Goal: Answer question/provide support: Share knowledge or assist other users

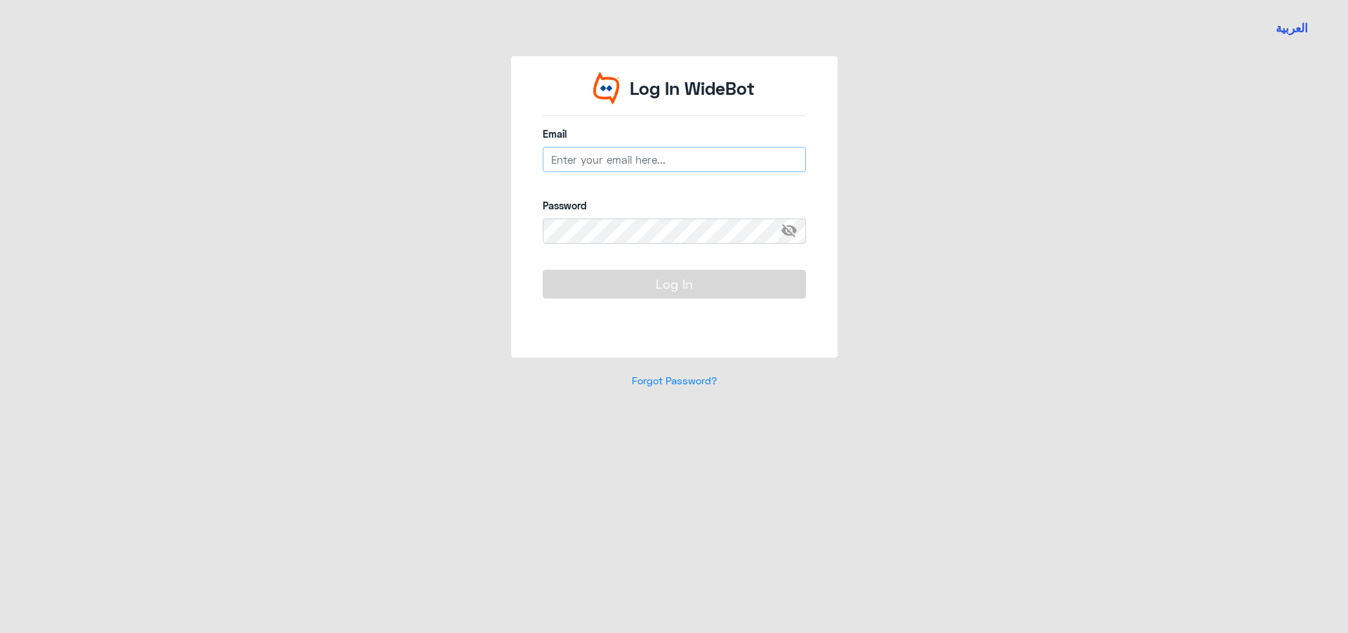
type input "[EMAIL_ADDRESS][DOMAIN_NAME]"
click at [662, 287] on button "Log In" at bounding box center [674, 284] width 263 height 28
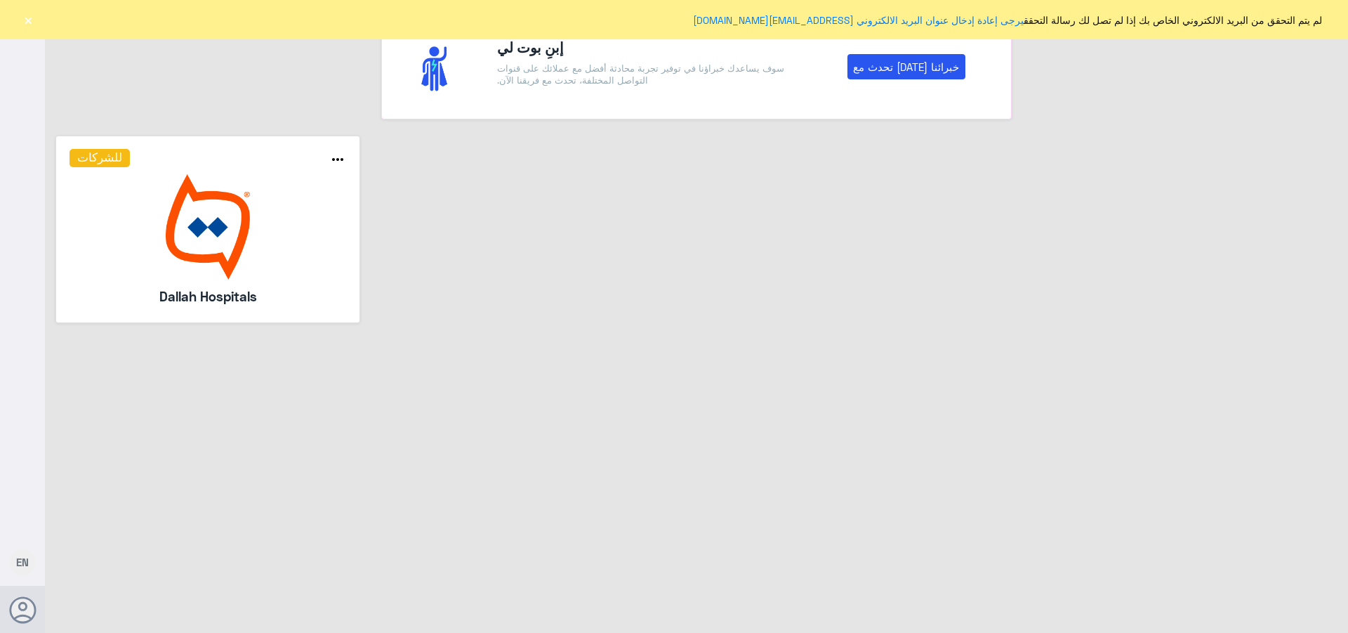
click at [26, 19] on button "×" at bounding box center [28, 20] width 14 height 14
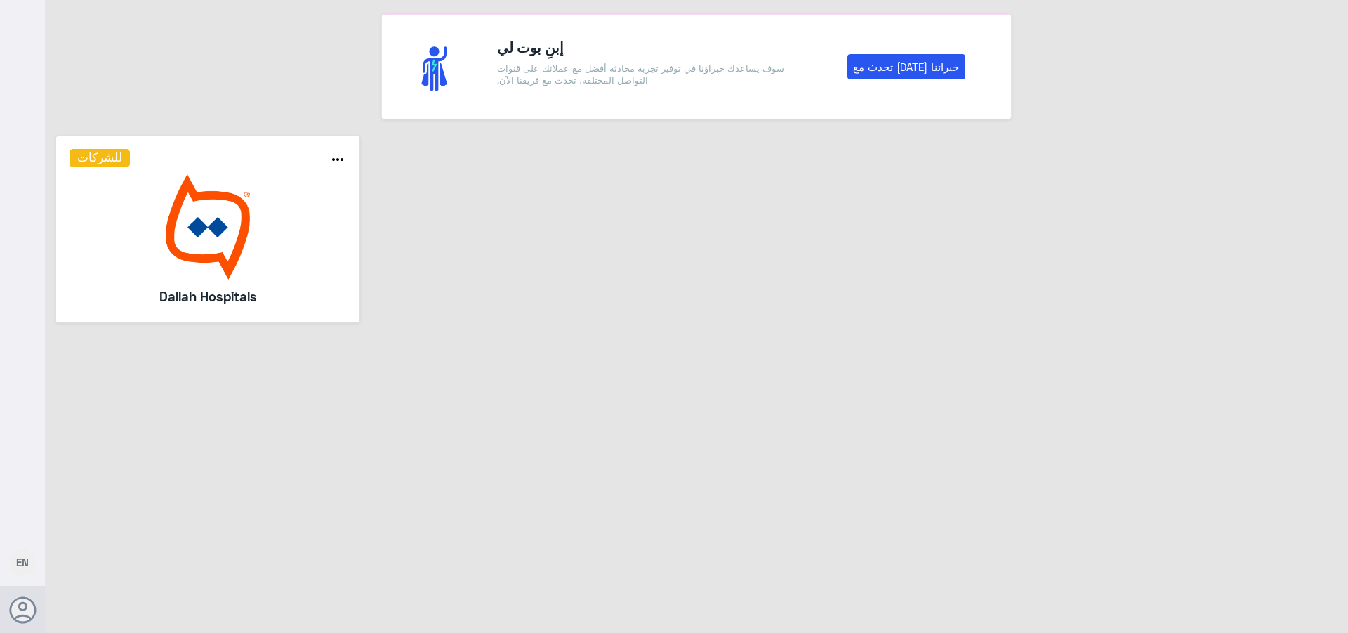
click at [135, 225] on img at bounding box center [207, 226] width 277 height 105
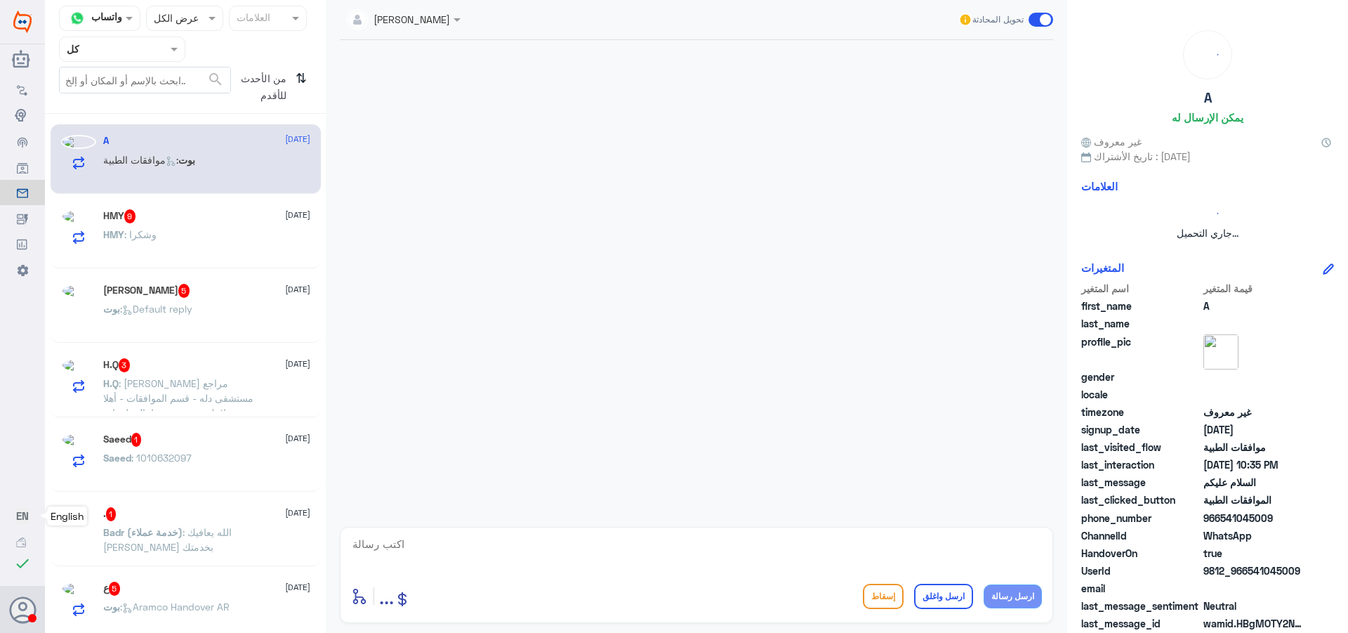
click at [28, 512] on span "EN" at bounding box center [22, 515] width 13 height 13
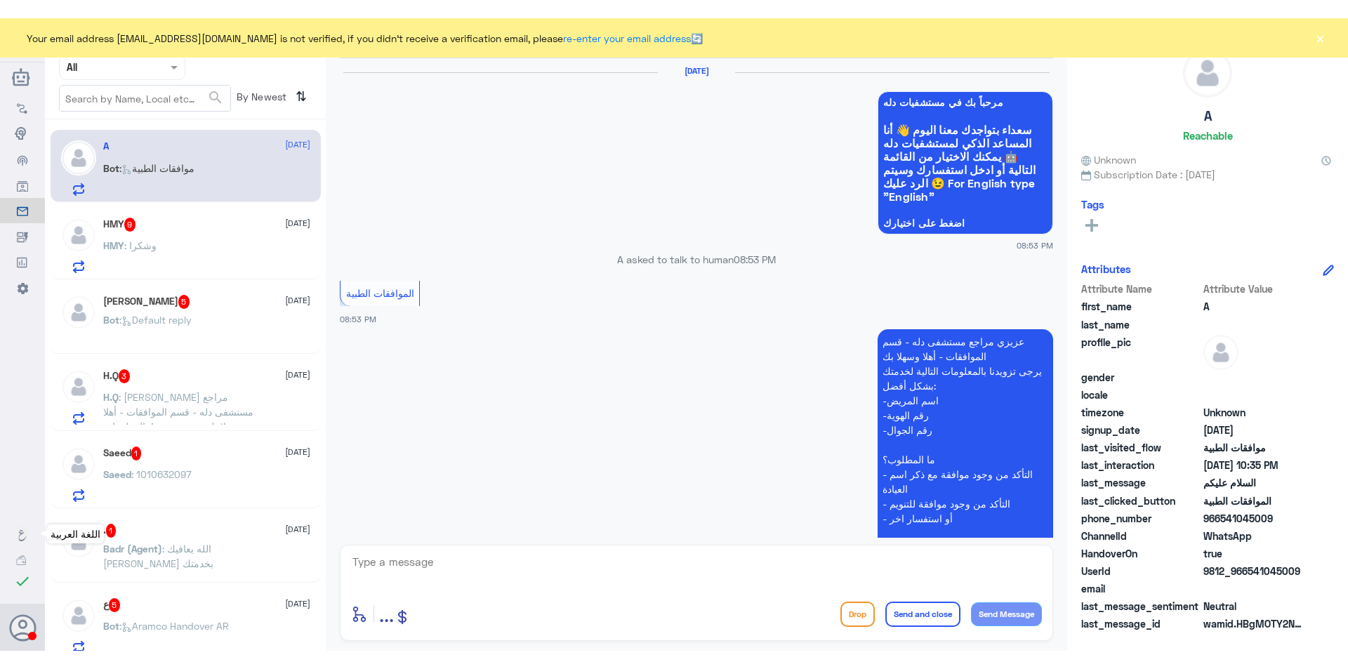
scroll to position [1311, 0]
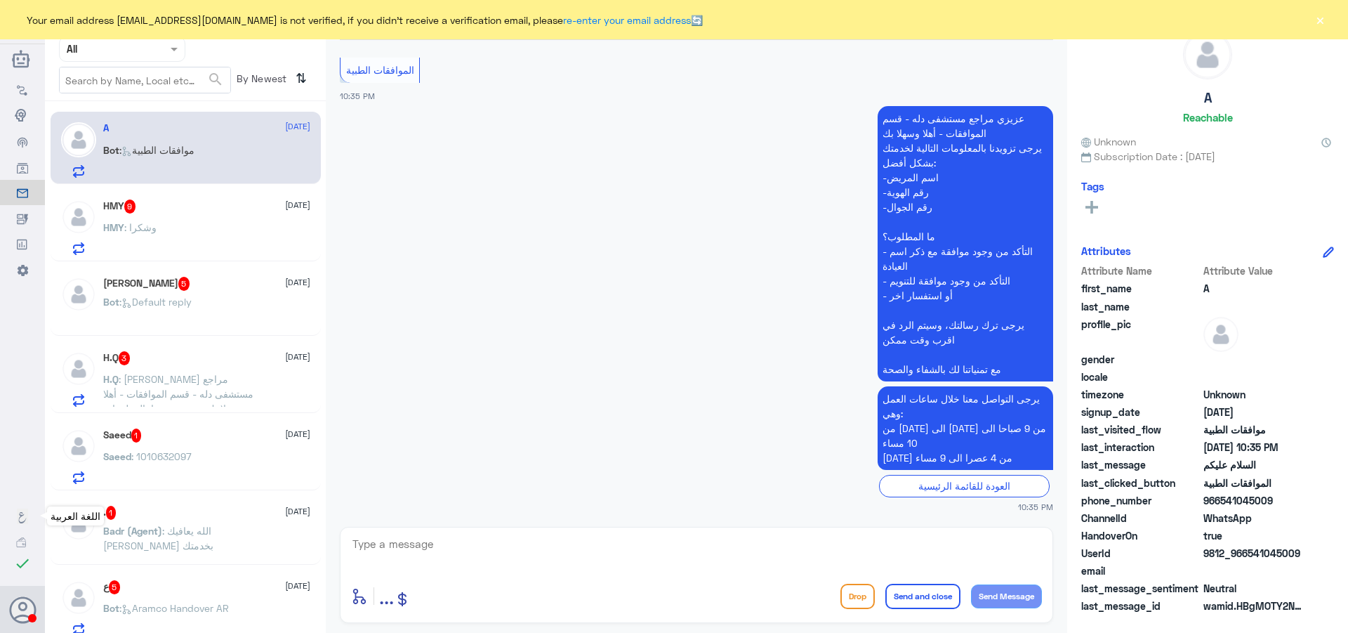
click at [15, 509] on link "اللغة العربية" at bounding box center [22, 515] width 45 height 25
click at [1321, 19] on button "×" at bounding box center [1320, 20] width 14 height 14
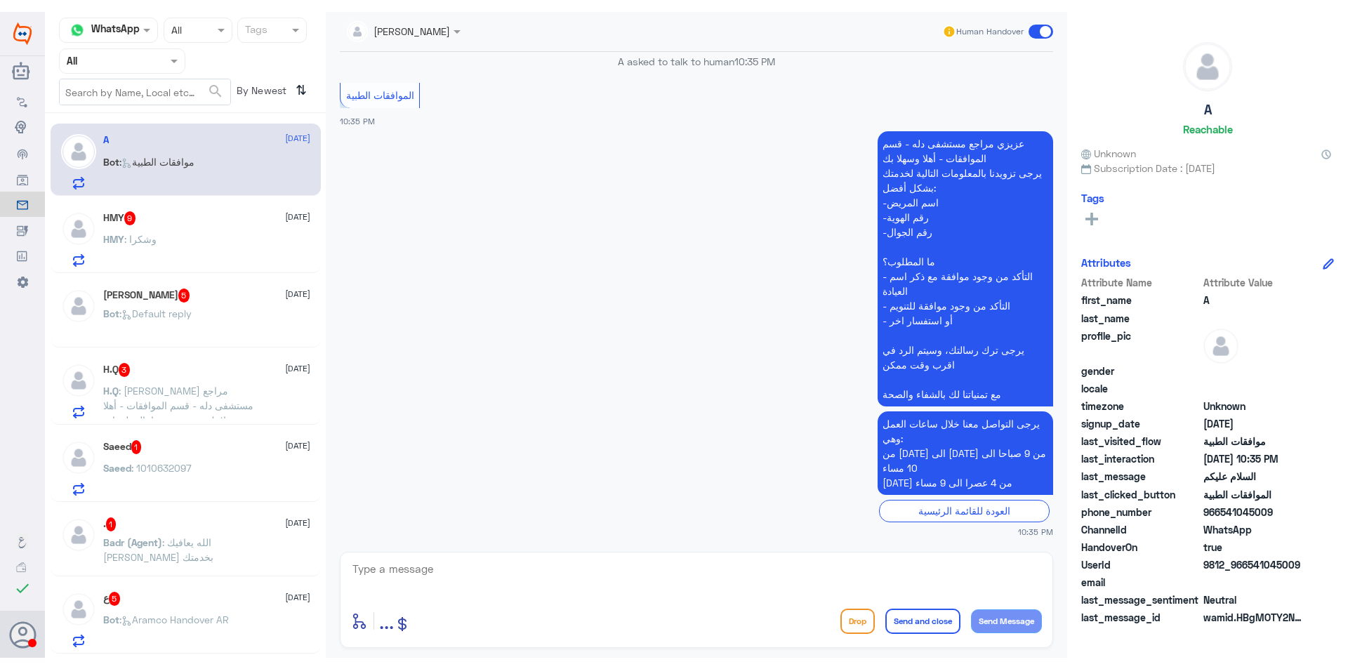
scroll to position [1275, 0]
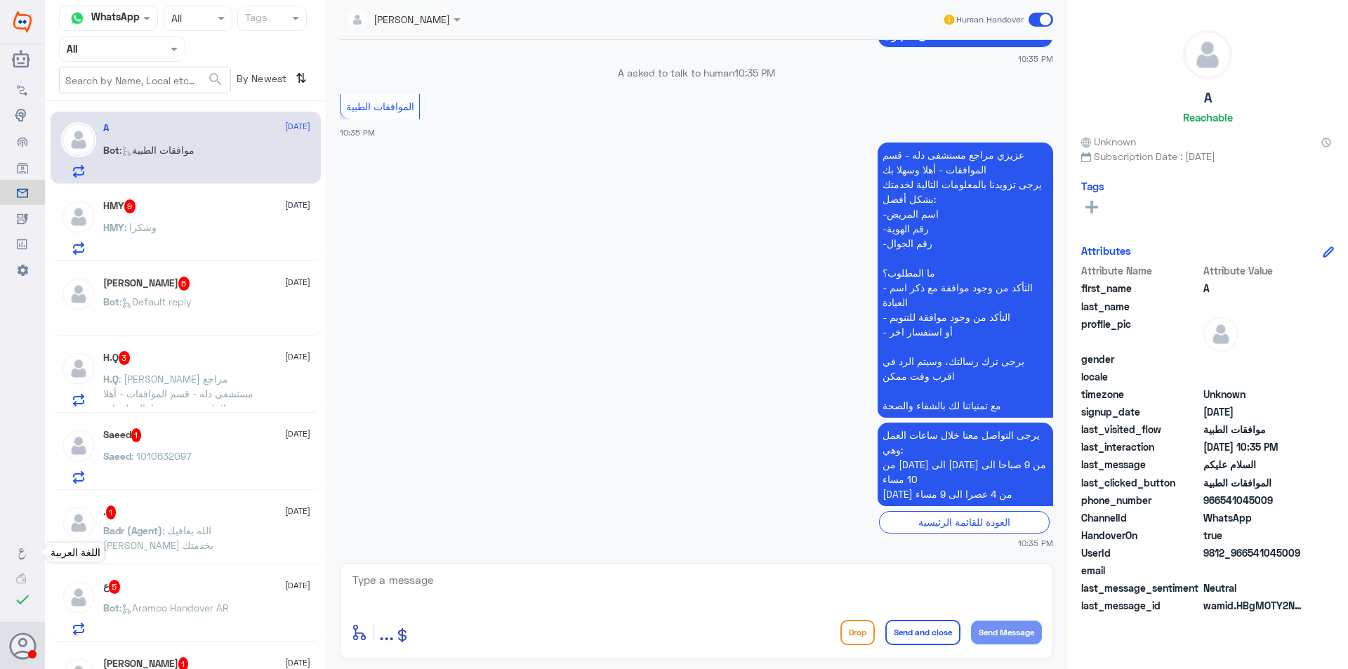
click at [12, 556] on link "اللغة العربية" at bounding box center [22, 552] width 45 height 25
click at [13, 556] on link "اللغة العربية" at bounding box center [22, 552] width 45 height 25
click at [15, 551] on link "اللغة العربية" at bounding box center [22, 552] width 45 height 25
click at [68, 553] on span "اللغة العربية" at bounding box center [76, 552] width 50 height 12
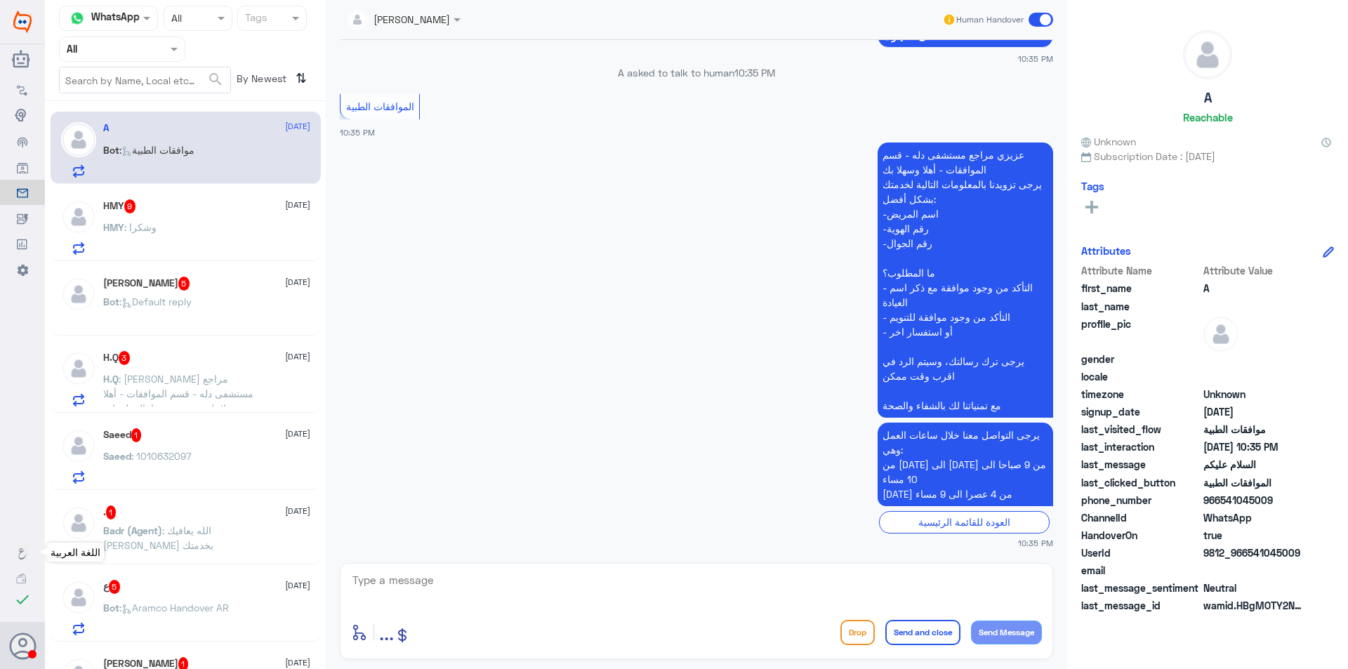
click at [18, 548] on icon at bounding box center [22, 553] width 11 height 11
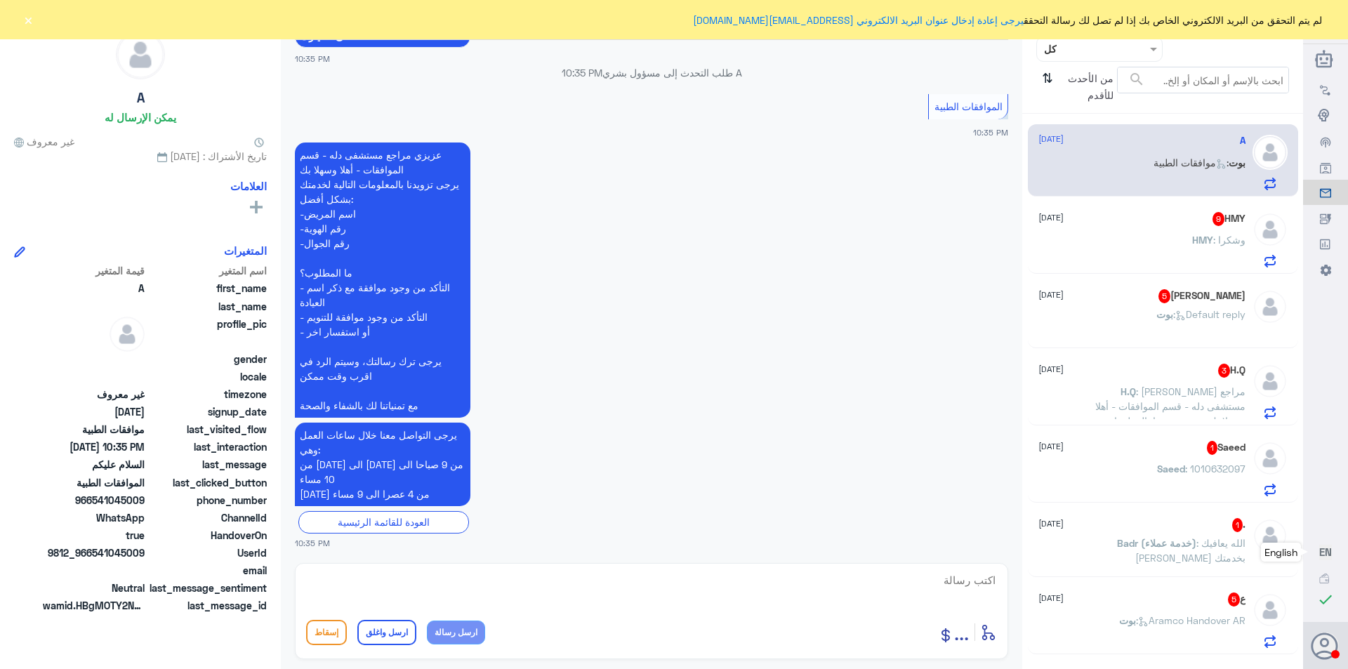
click at [1078, 49] on input "text" at bounding box center [1110, 49] width 77 height 16
click at [1088, 147] on لديك "الوارد لديك" at bounding box center [1105, 141] width 44 height 12
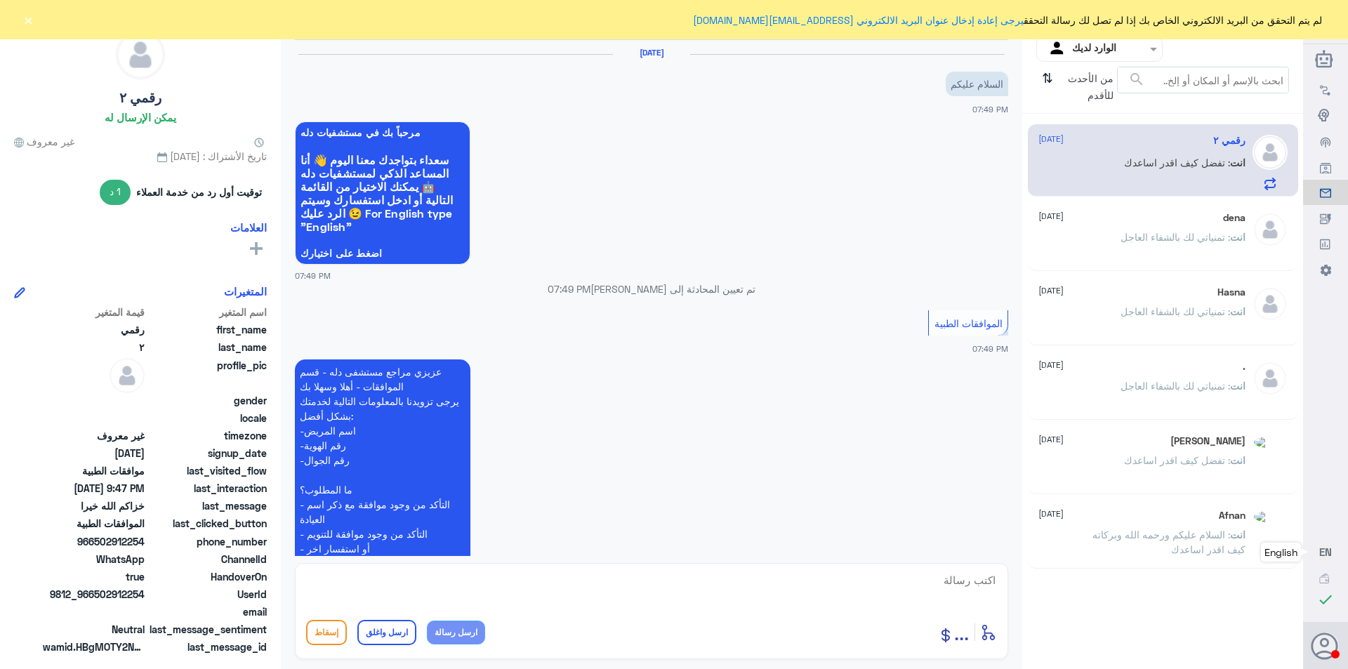
scroll to position [635, 0]
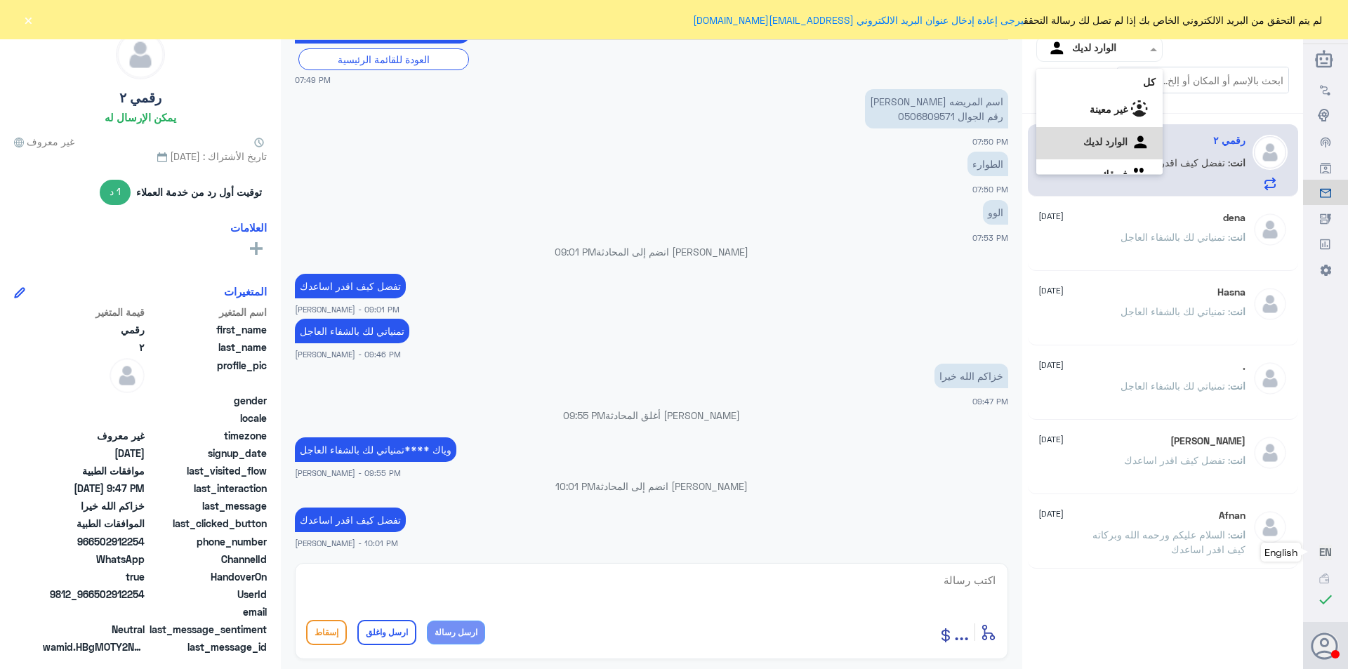
click at [1080, 53] on input "text" at bounding box center [1110, 49] width 77 height 16
click at [1079, 153] on div "فريقك" at bounding box center [1099, 158] width 126 height 32
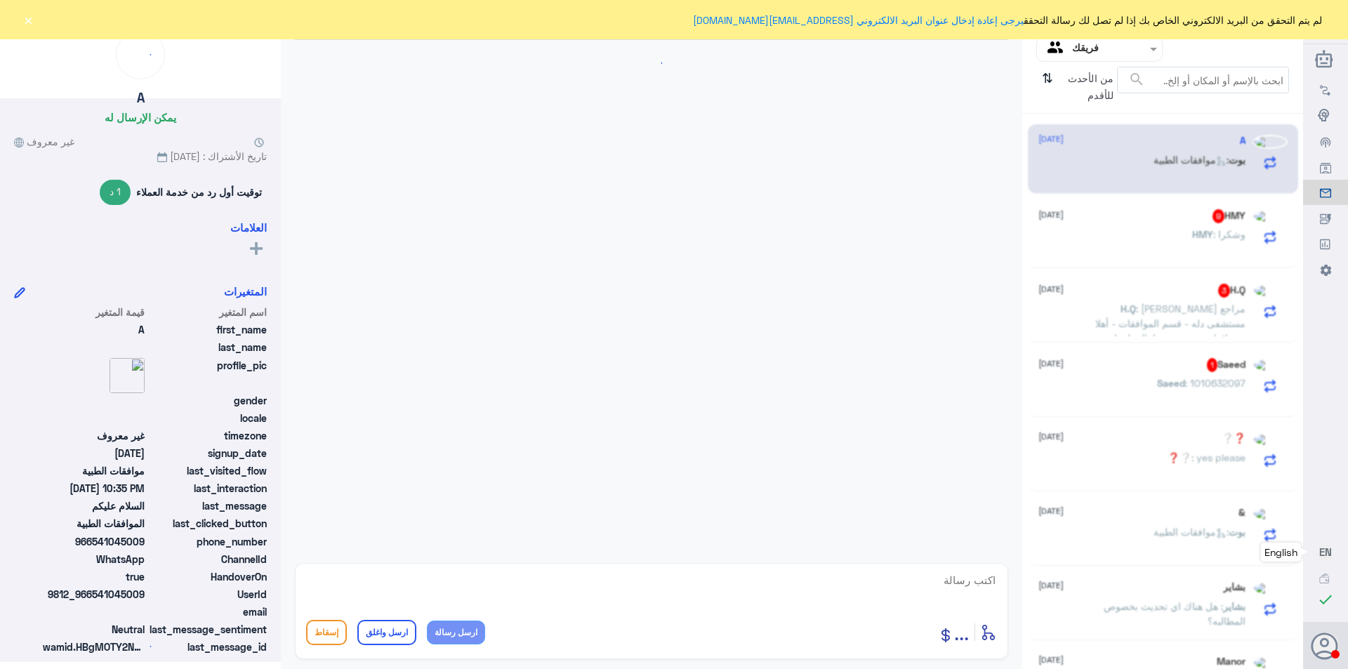
scroll to position [1275, 0]
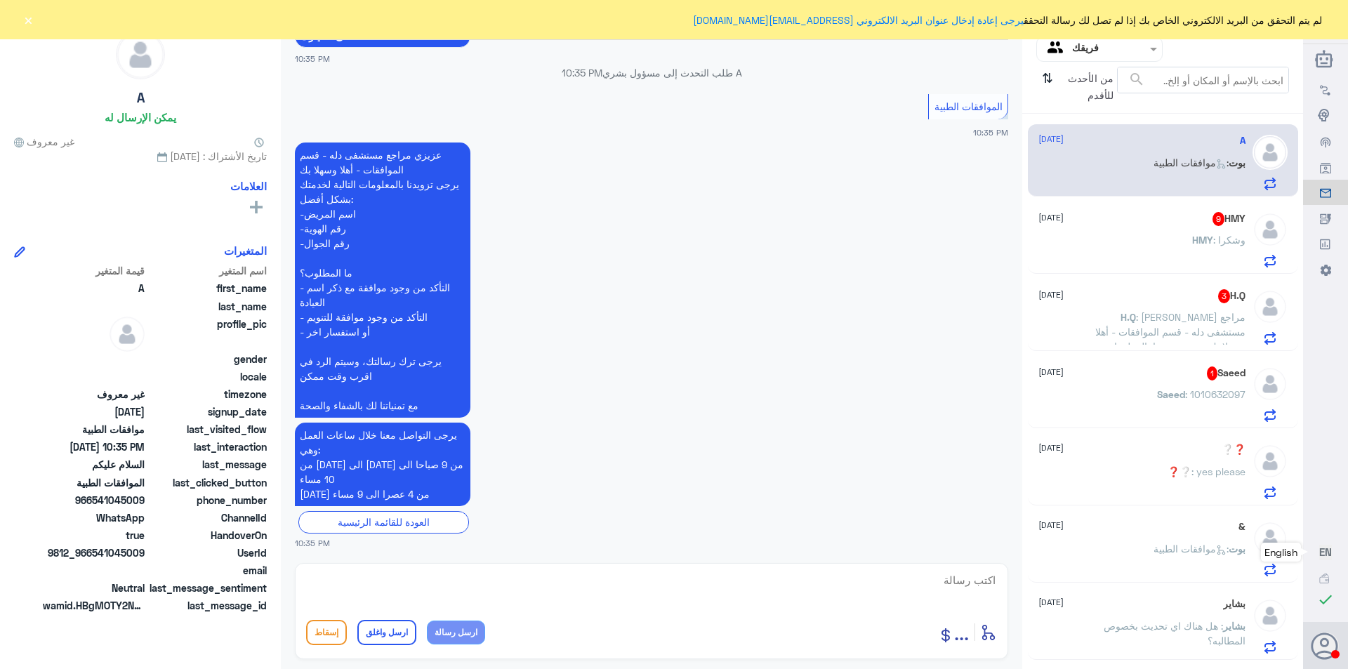
click at [1153, 183] on p "بوت : موافقات الطبية" at bounding box center [1199, 172] width 92 height 35
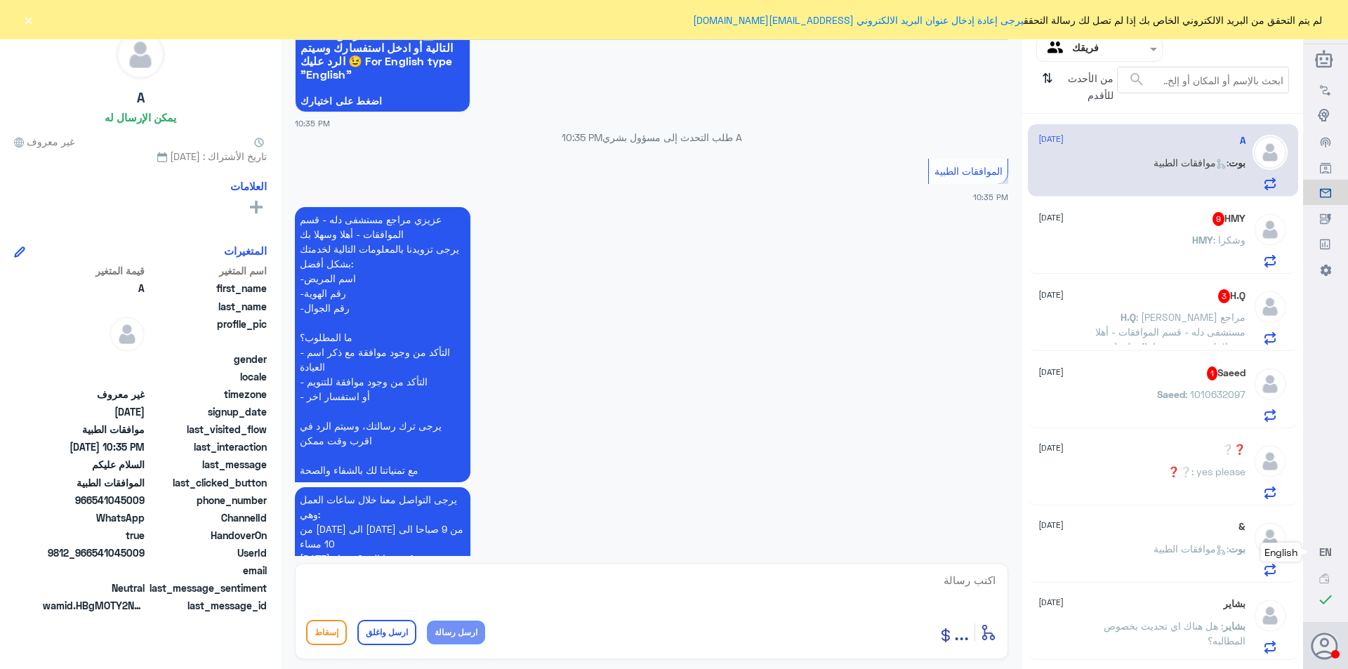
scroll to position [1134, 0]
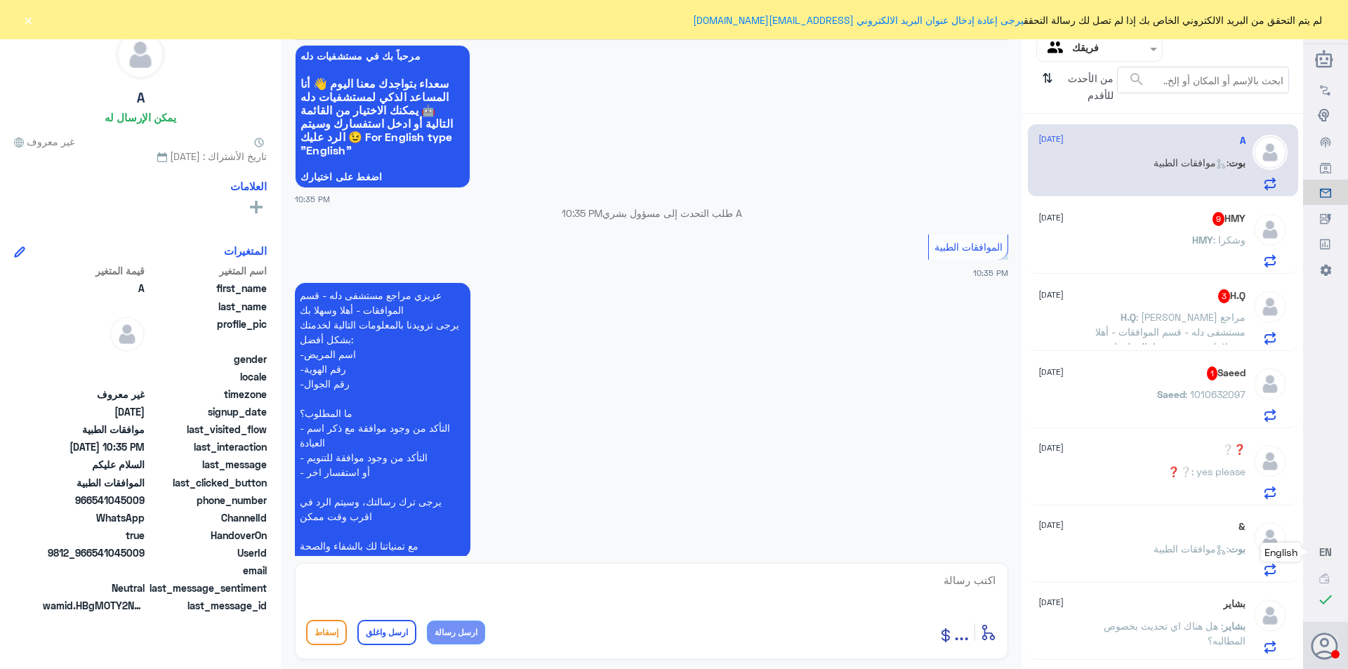
click at [971, 585] on textarea at bounding box center [651, 588] width 691 height 34
type textarea "تفضل كيف اقدر اساعدك"
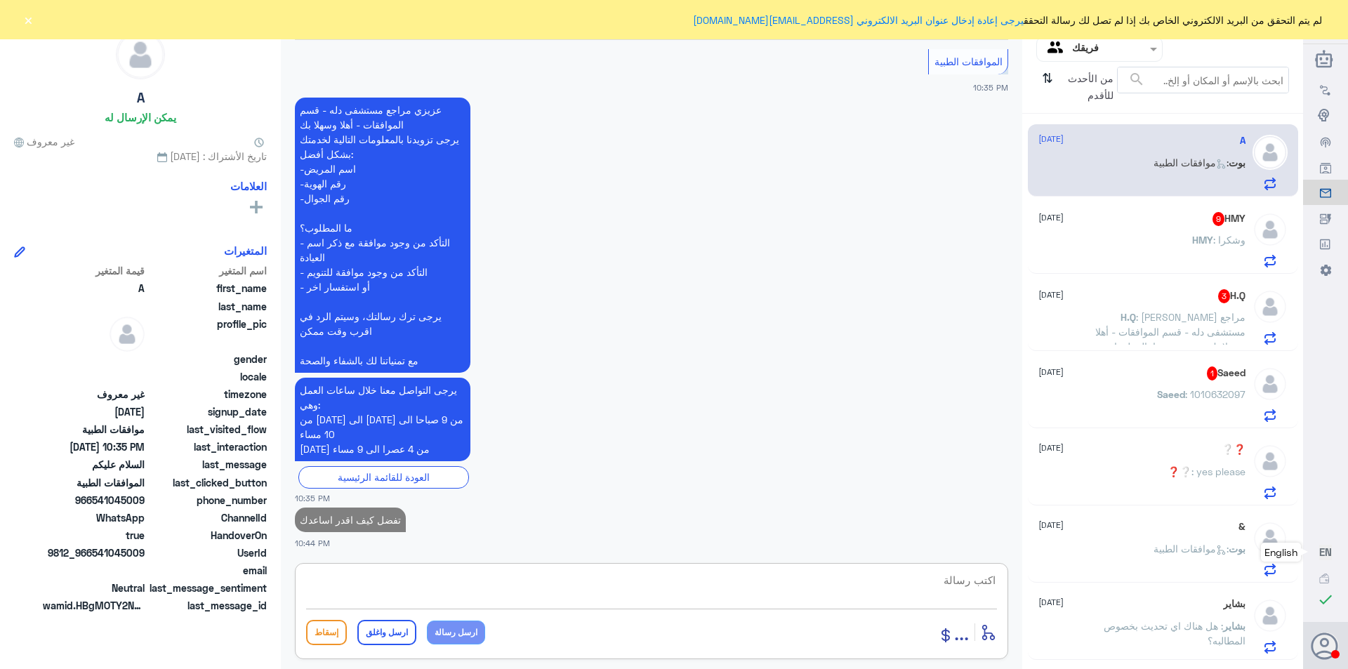
click at [1158, 247] on div "HMY : وشكرا" at bounding box center [1141, 252] width 207 height 32
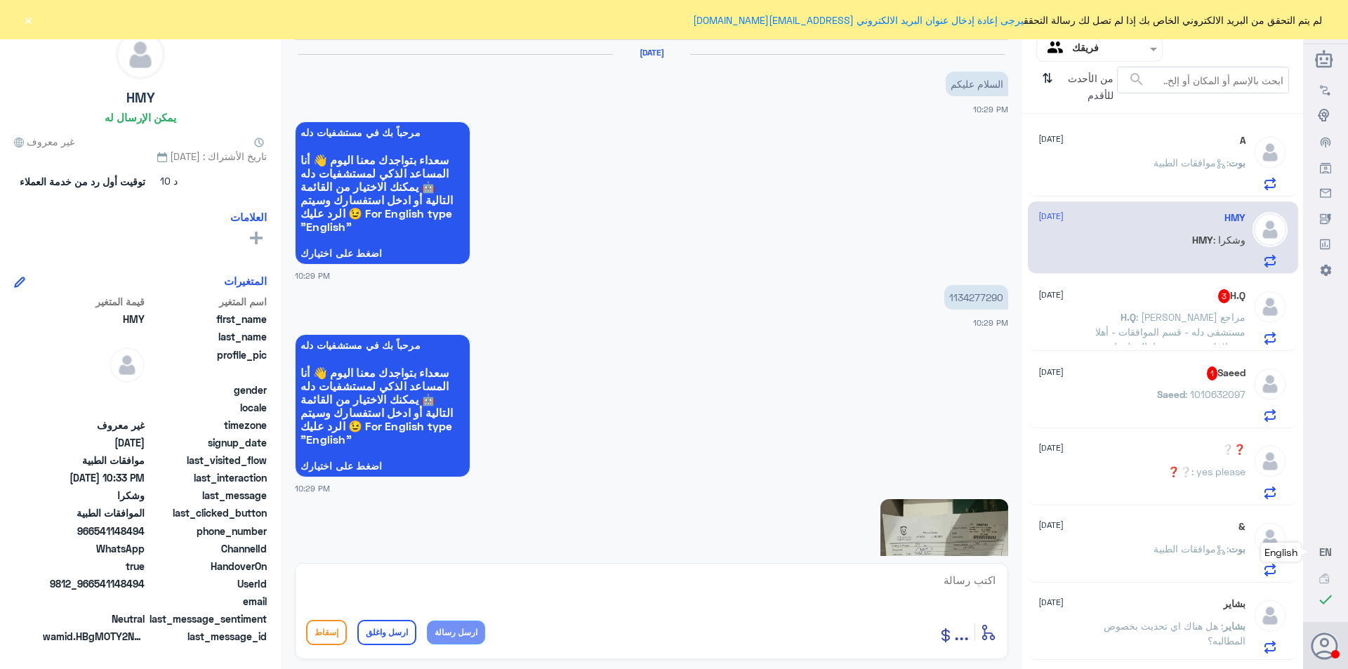
scroll to position [1204, 0]
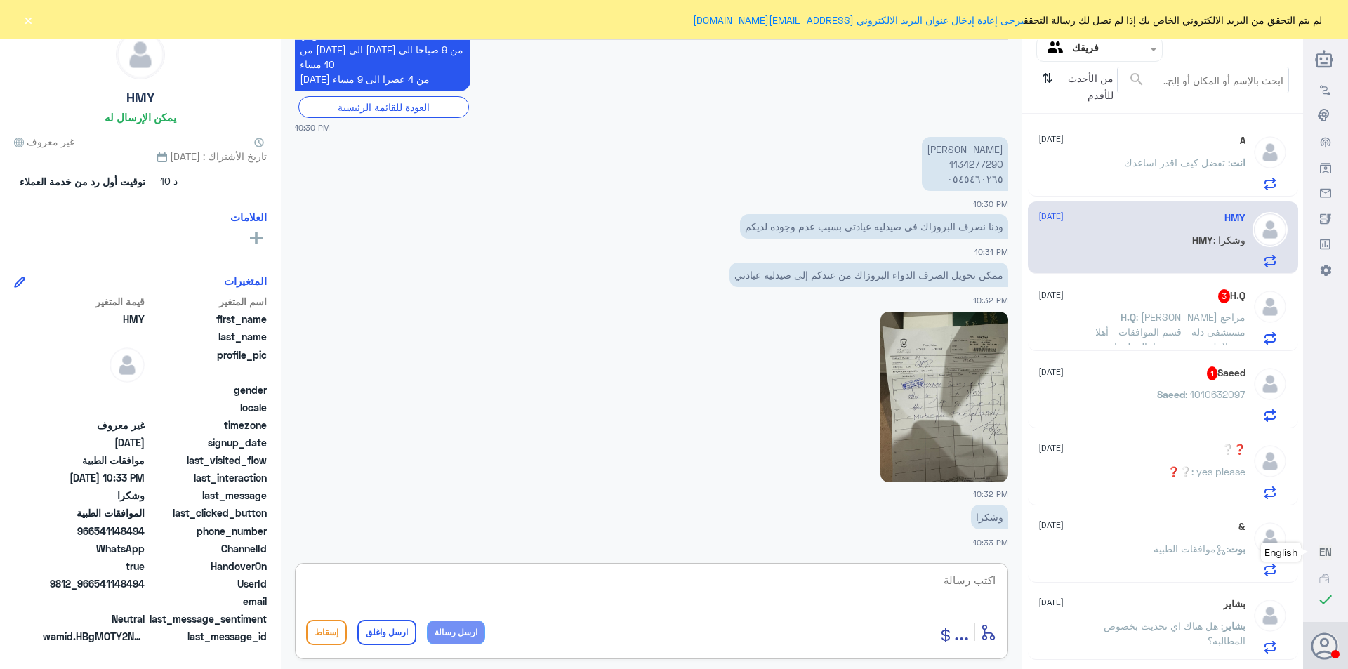
click at [948, 574] on textarea at bounding box center [651, 588] width 691 height 34
type textarea "السلام عليكم ورحمه الله وبركاته"
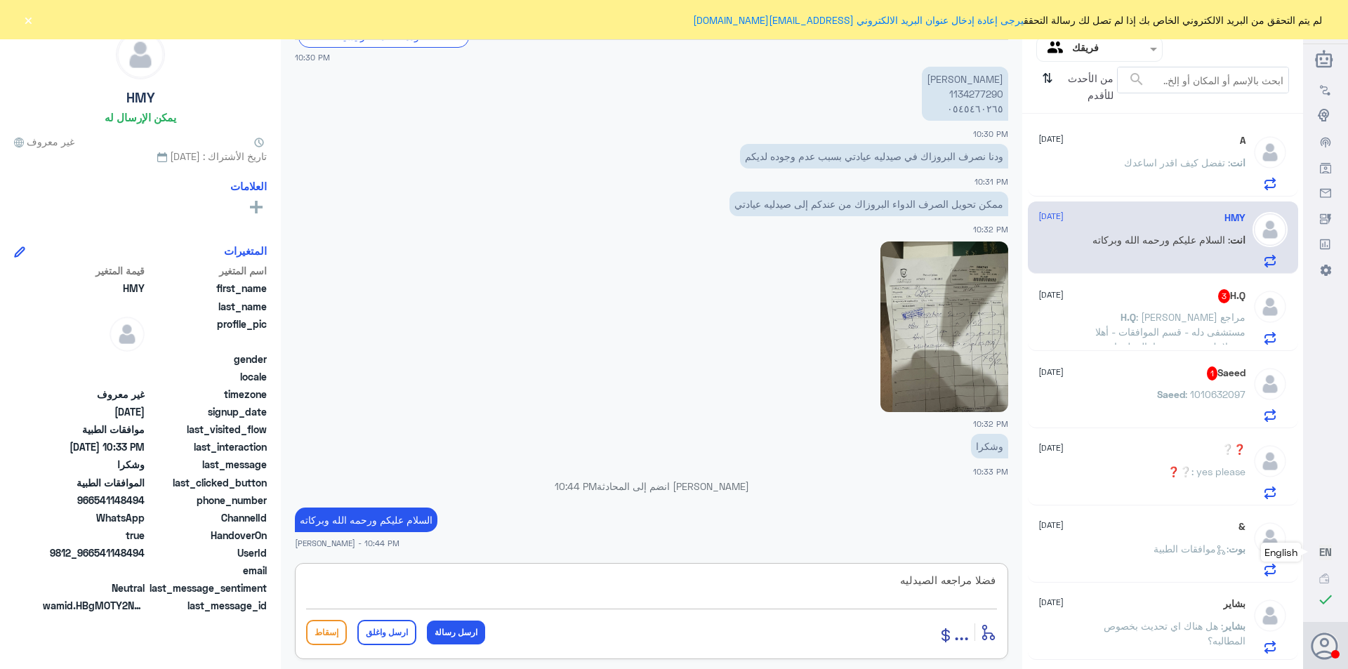
type textarea "فضلا مراجعه الصيدليه"
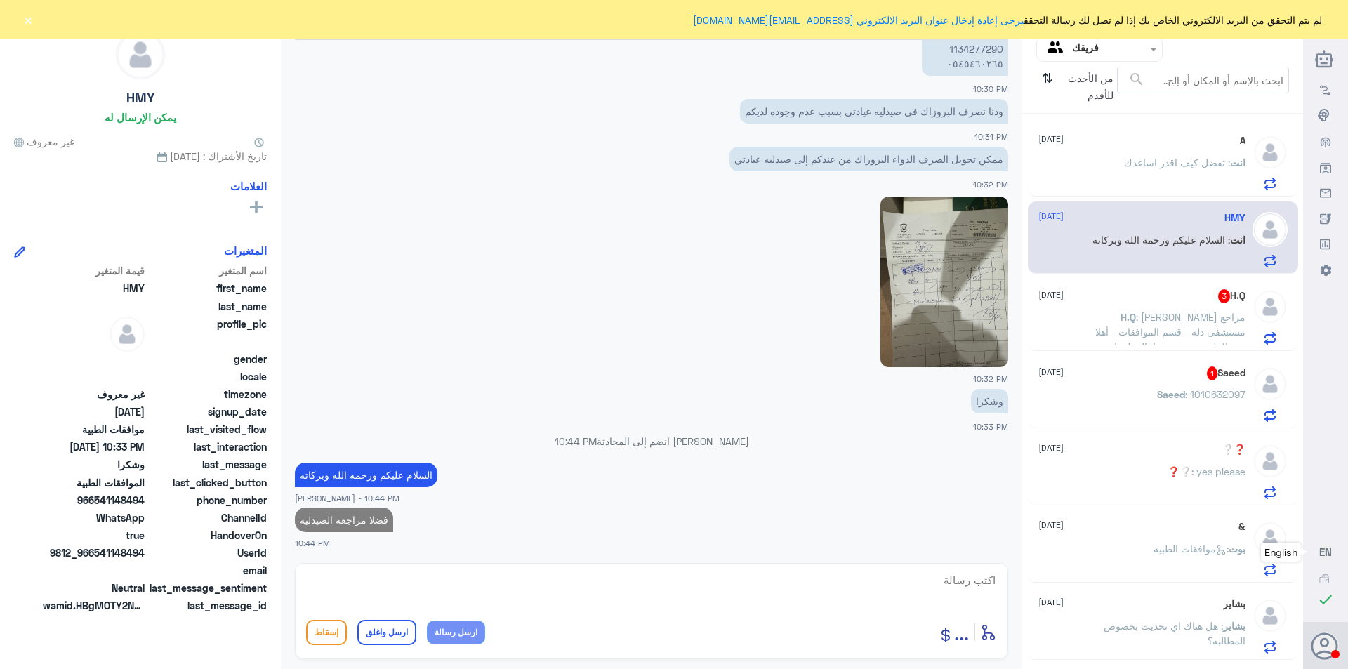
click at [1161, 318] on span ": [PERSON_NAME] مراجع مستشفى دله - قسم الموافقات - أهلا وسهلا بك يرجى تزويدنا ب…" at bounding box center [1169, 413] width 154 height 204
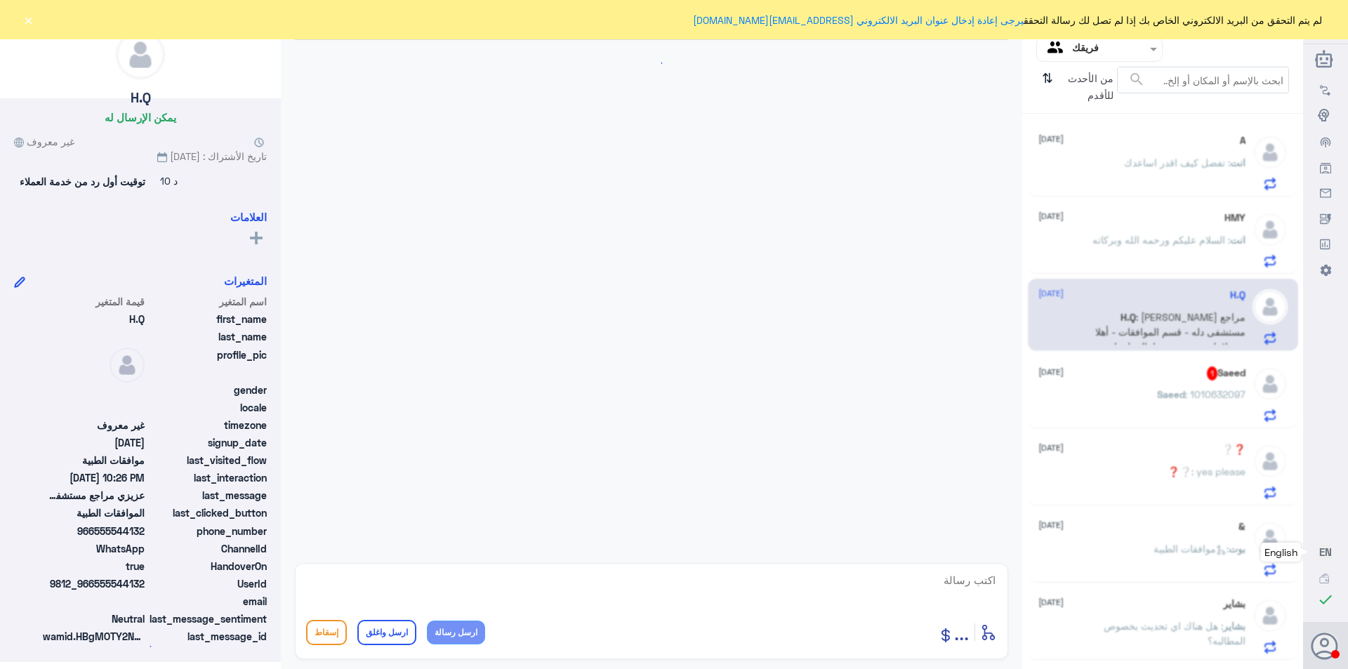
scroll to position [456, 0]
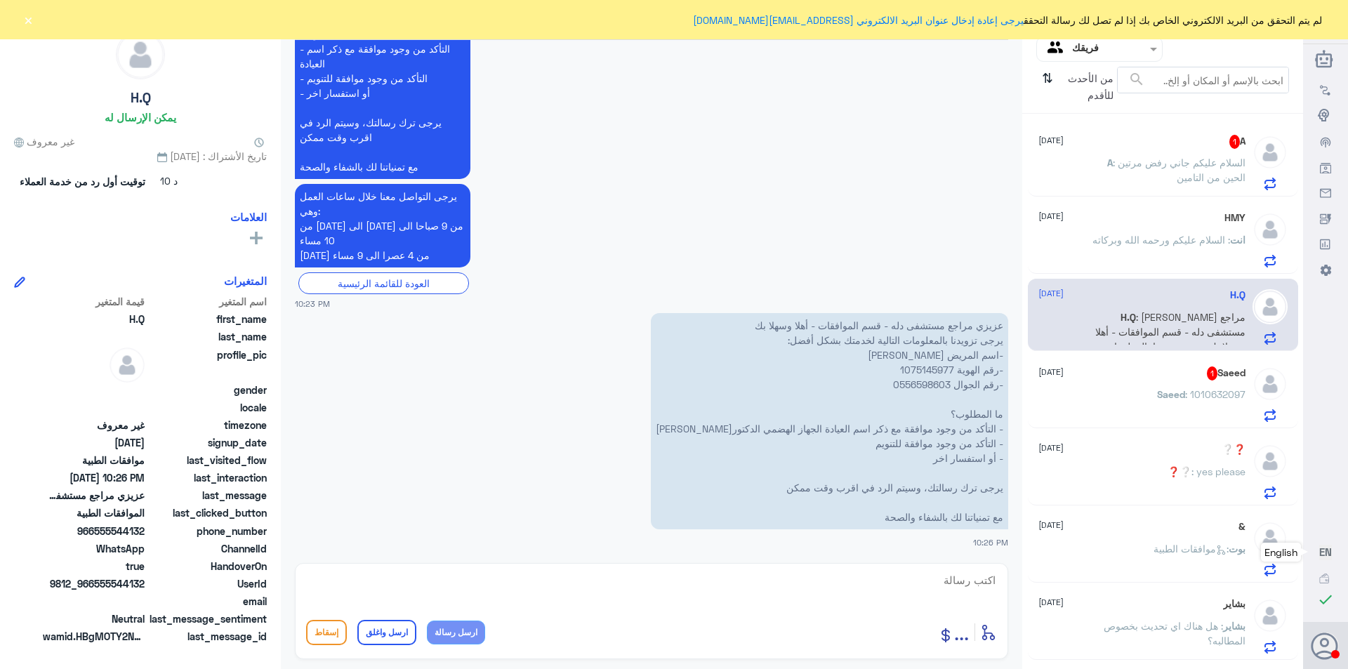
click at [1176, 392] on span "Saeed" at bounding box center [1171, 394] width 28 height 12
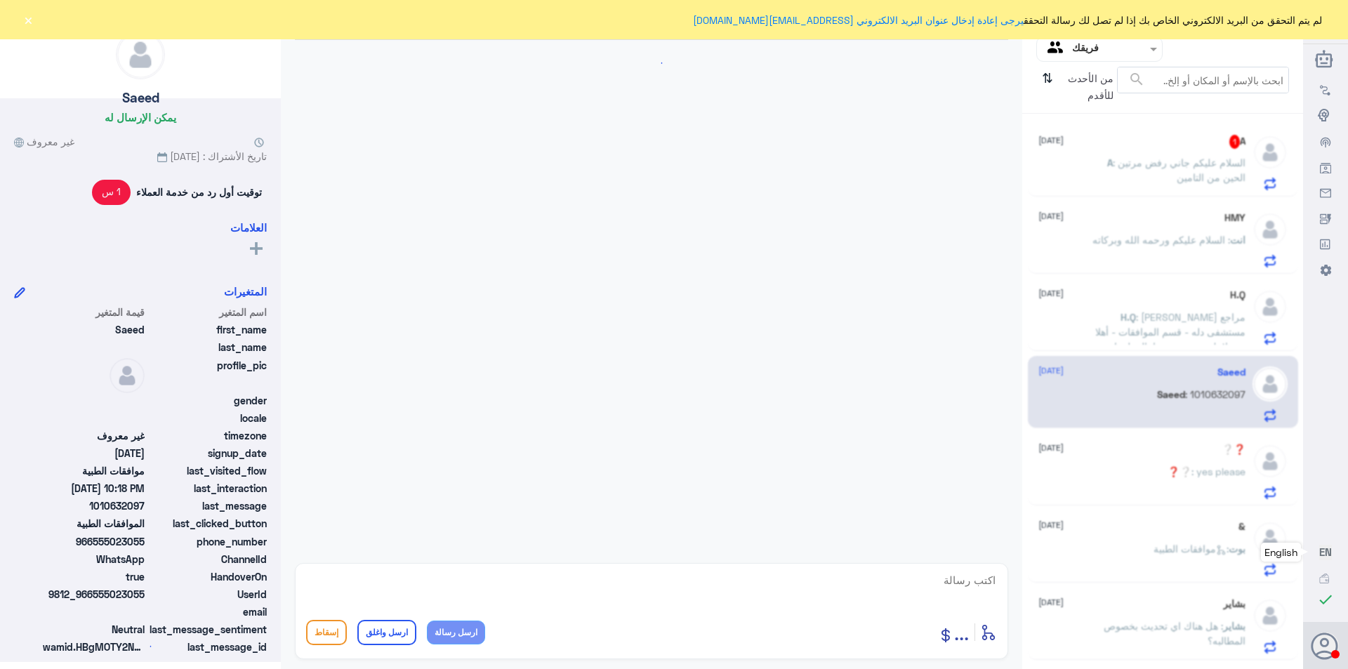
scroll to position [338, 0]
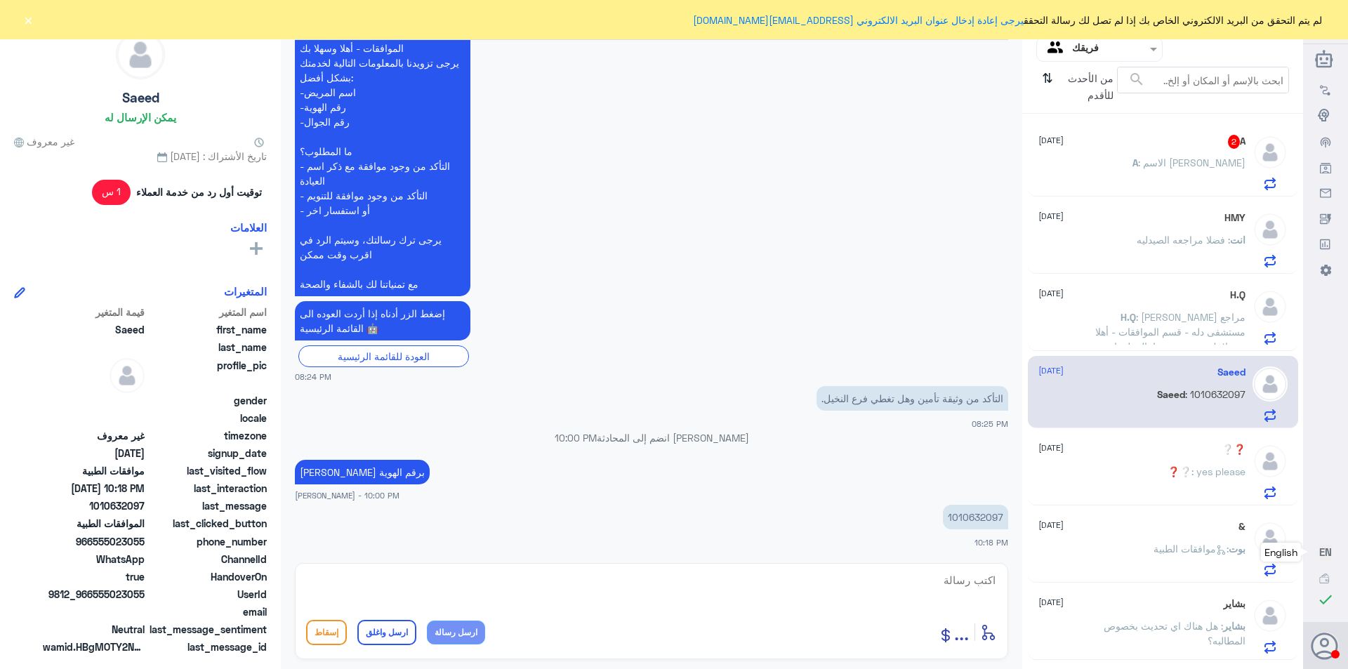
click at [1138, 159] on span ": الاسم [PERSON_NAME]" at bounding box center [1191, 163] width 107 height 12
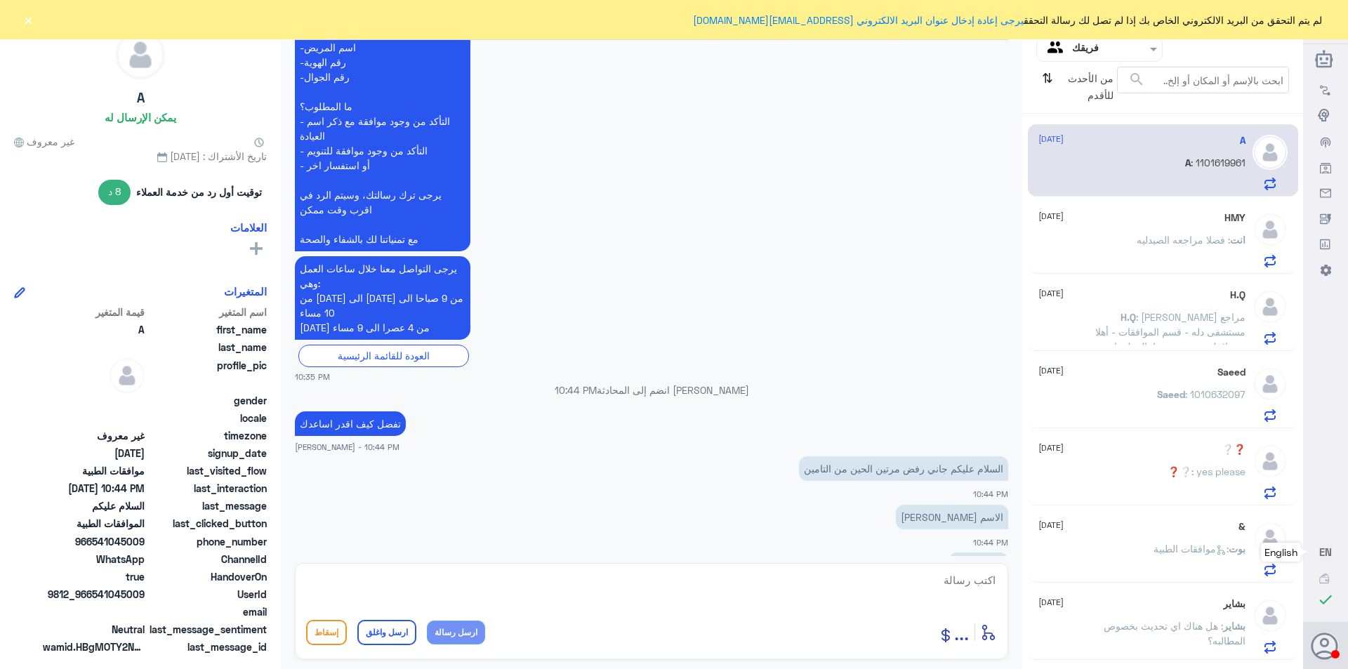
scroll to position [1250, 0]
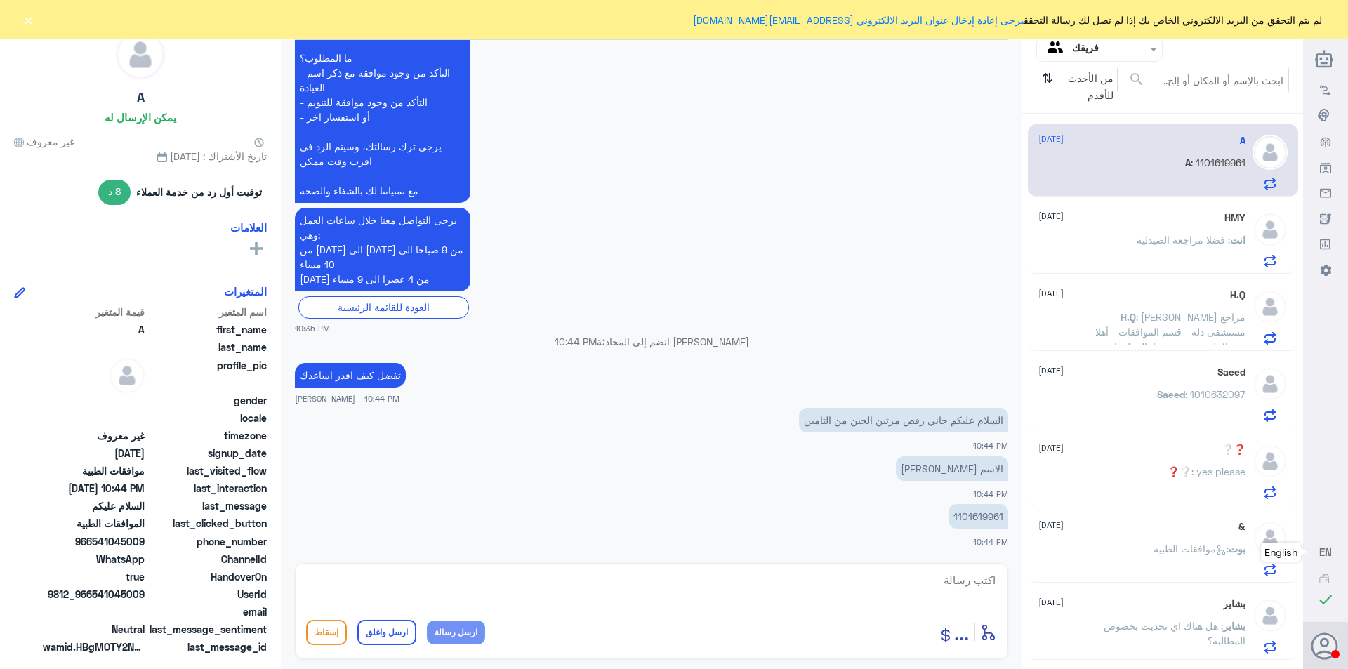
click at [975, 516] on p "1101619961" at bounding box center [978, 516] width 60 height 25
copy p "1101619961"
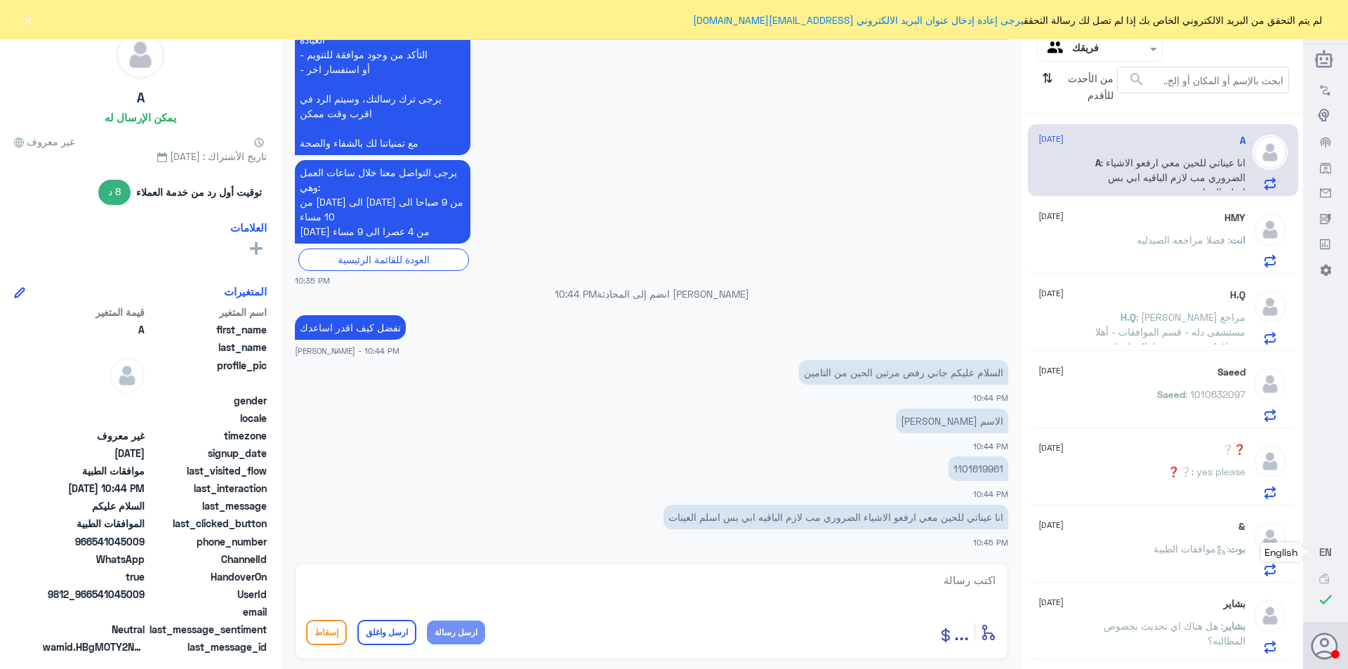
click at [969, 581] on textarea at bounding box center [651, 588] width 691 height 34
type textarea "تم تحديث طلبك بنتظار رد التامين"
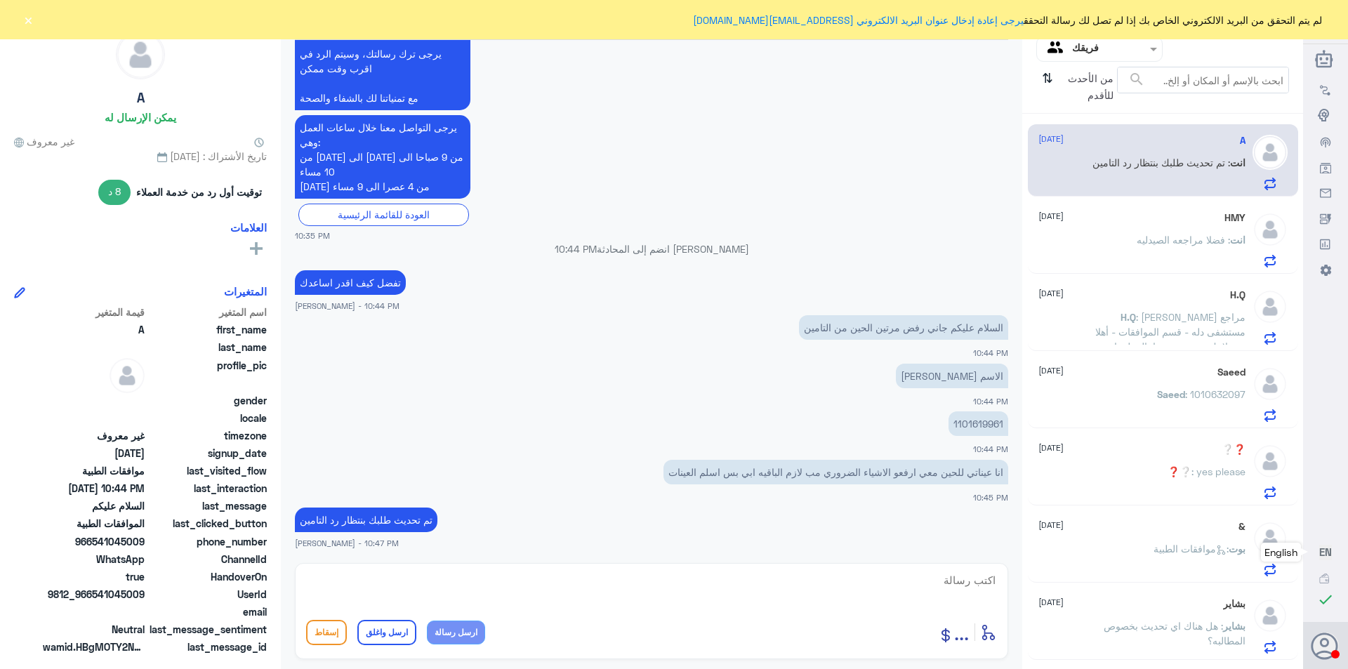
click at [1160, 245] on span ": فضلا مراجعه الصيدليه" at bounding box center [1183, 240] width 93 height 12
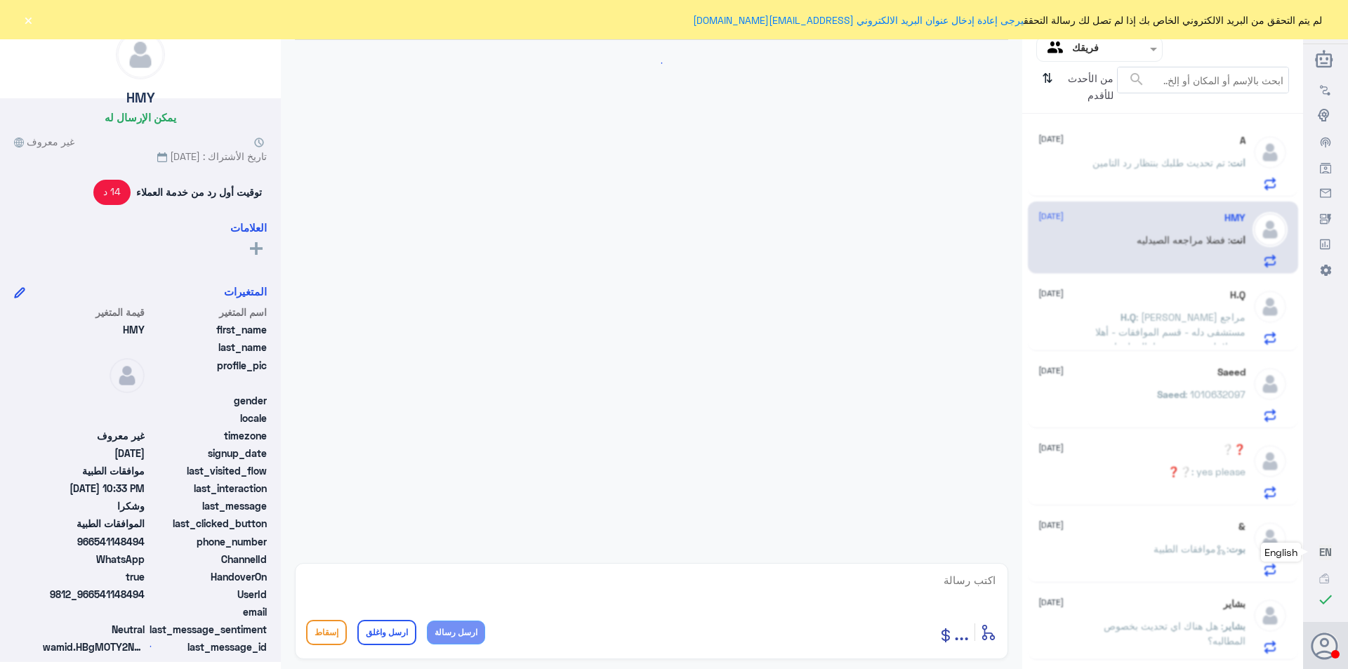
scroll to position [1320, 0]
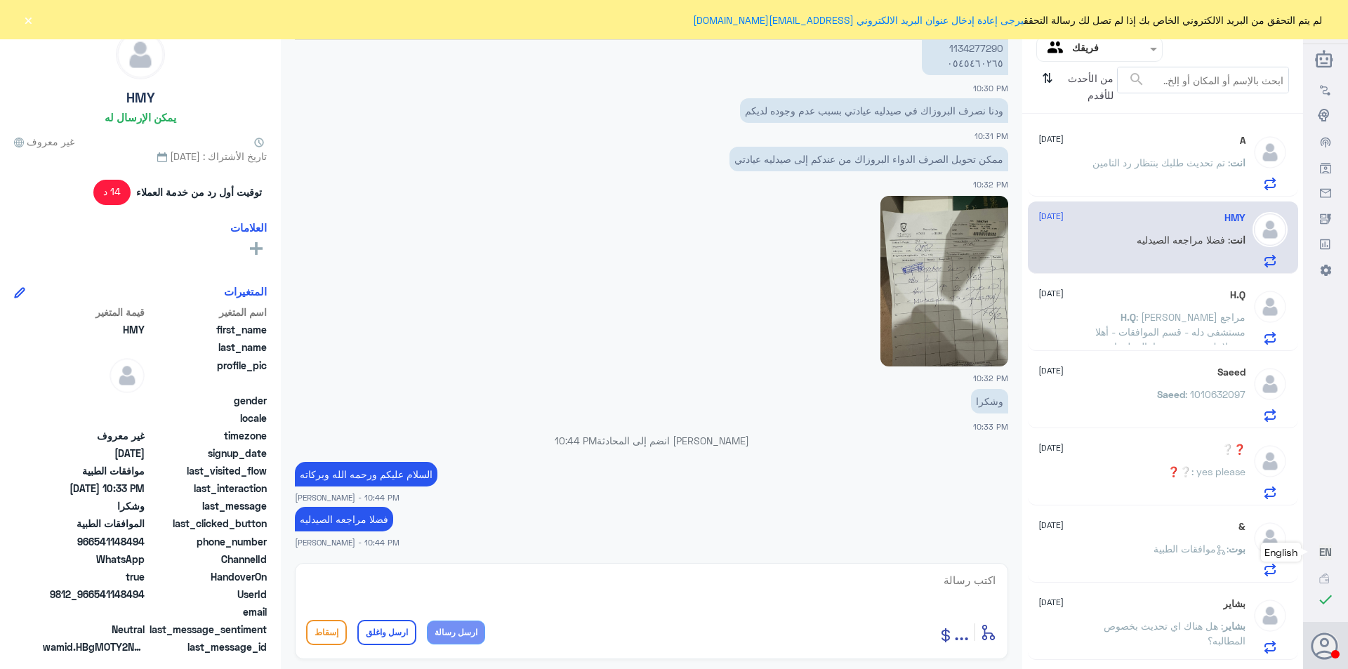
click at [1120, 322] on span "H.Q" at bounding box center [1127, 317] width 15 height 12
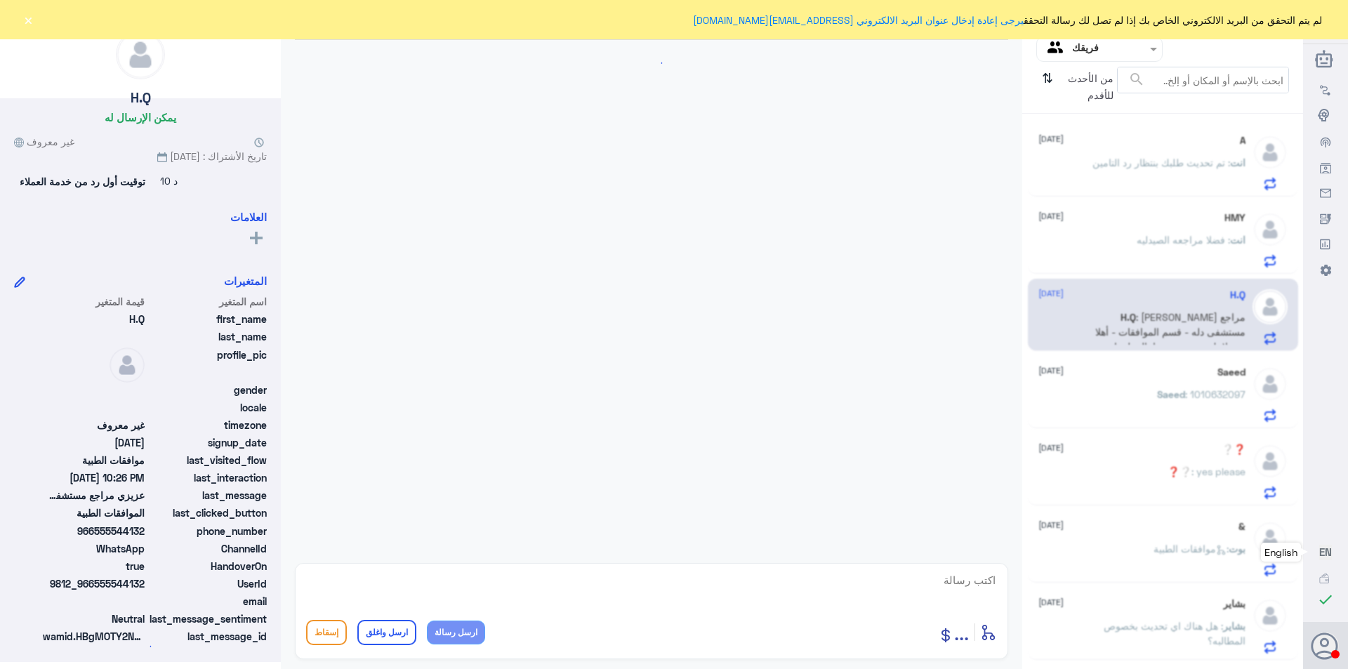
scroll to position [456, 0]
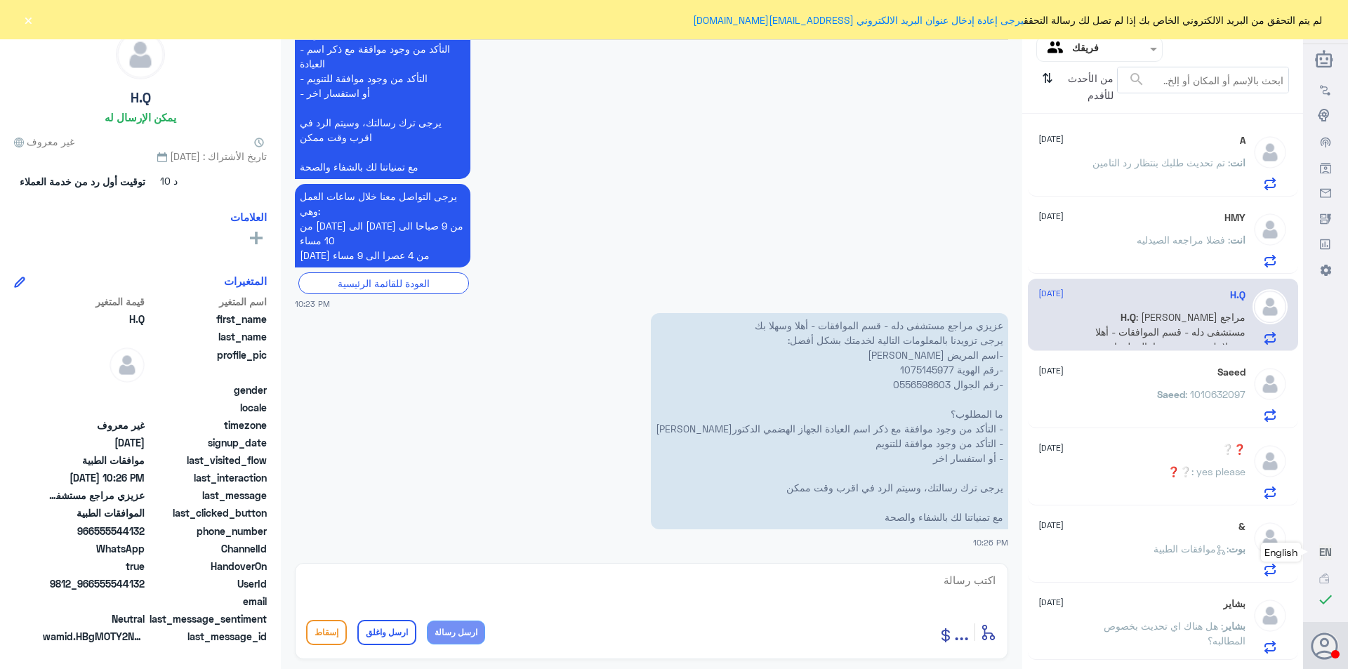
click at [1127, 253] on div "انت : فضلا مراجعه الصيدليه" at bounding box center [1141, 252] width 207 height 32
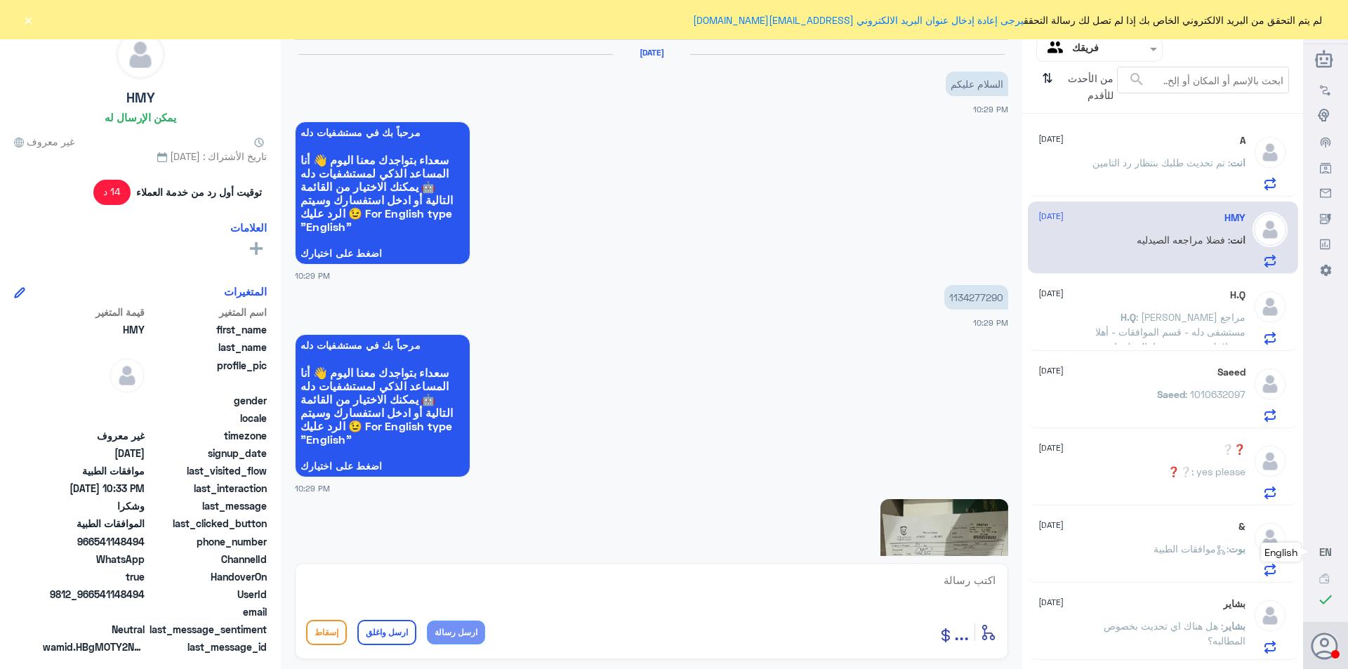
scroll to position [1320, 0]
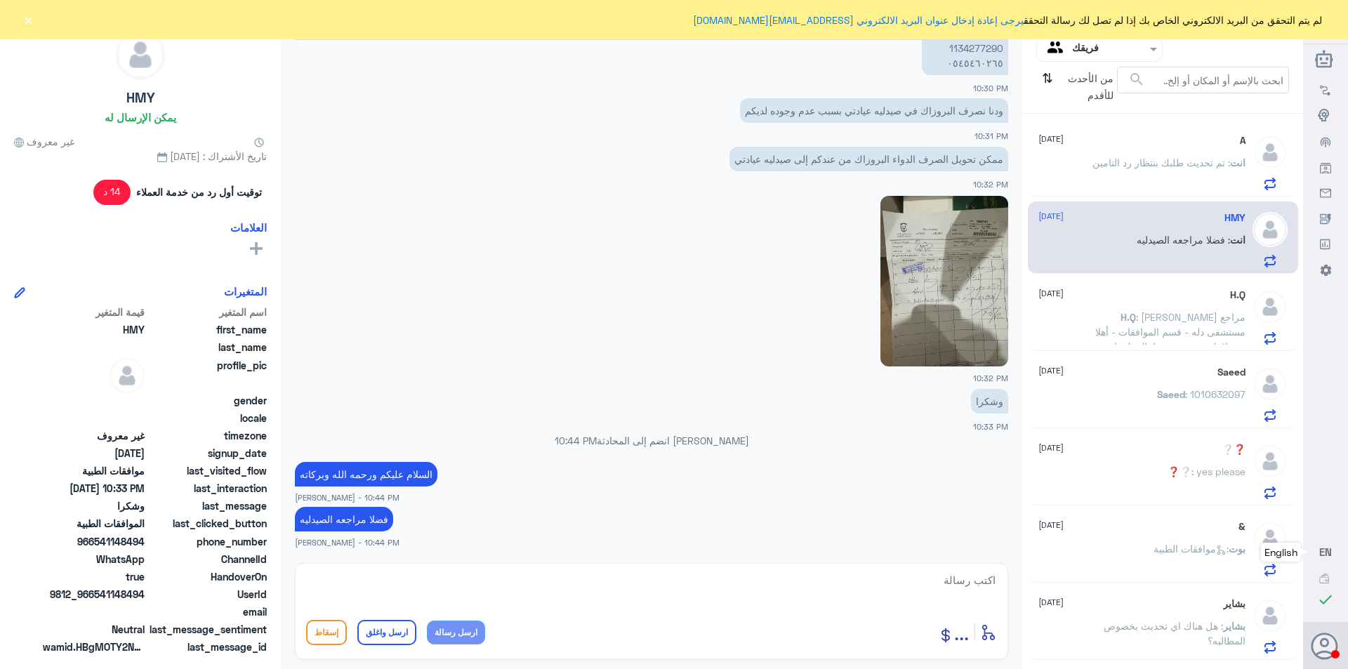
click at [936, 284] on img at bounding box center [944, 281] width 128 height 171
click at [946, 585] on textarea at bounding box center [651, 588] width 691 height 34
click at [1176, 315] on span ": [PERSON_NAME] مراجع مستشفى دله - قسم الموافقات - أهلا وسهلا بك يرجى تزويدنا ب…" at bounding box center [1169, 413] width 154 height 204
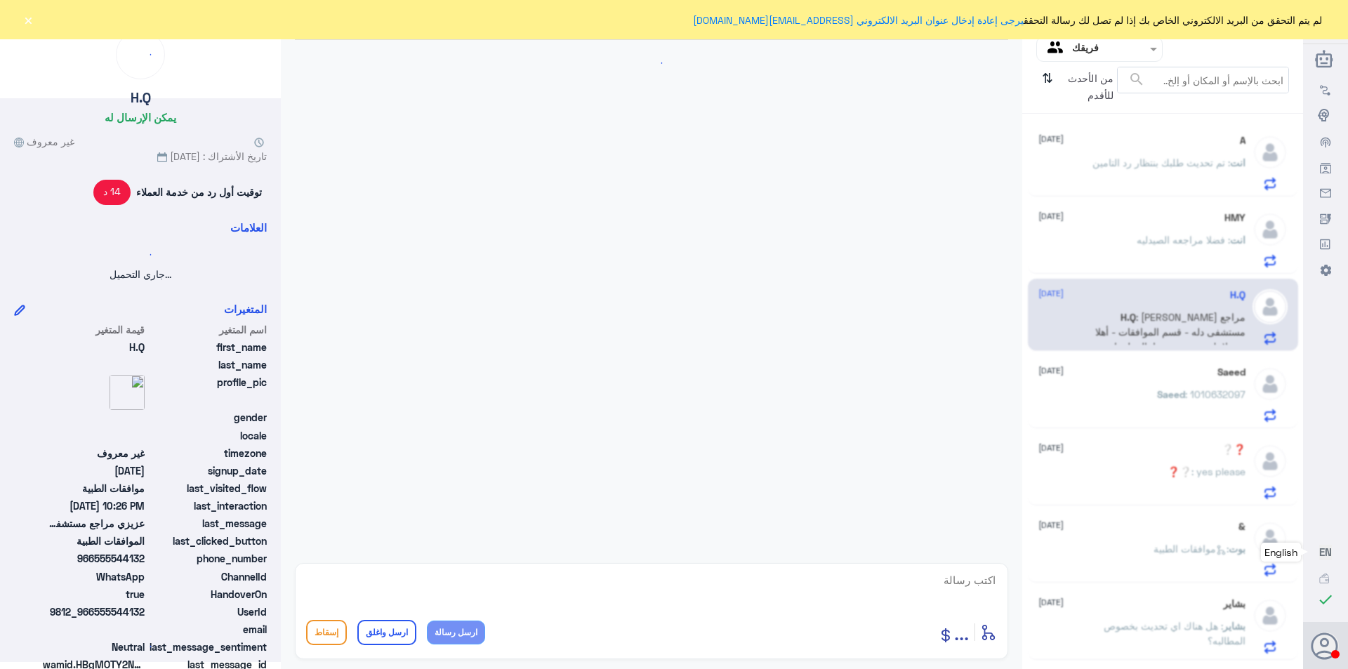
scroll to position [456, 0]
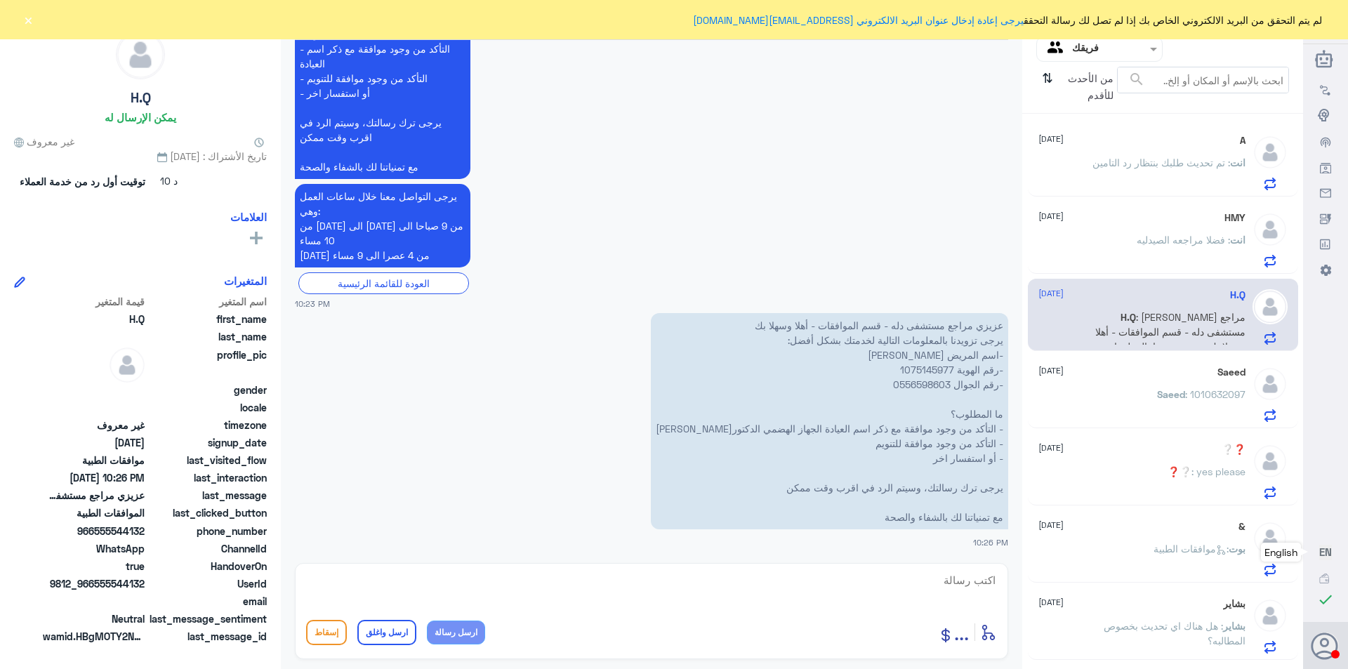
click at [1138, 157] on span ": تم تحديث طلبك بنتظار رد التامين" at bounding box center [1161, 163] width 138 height 12
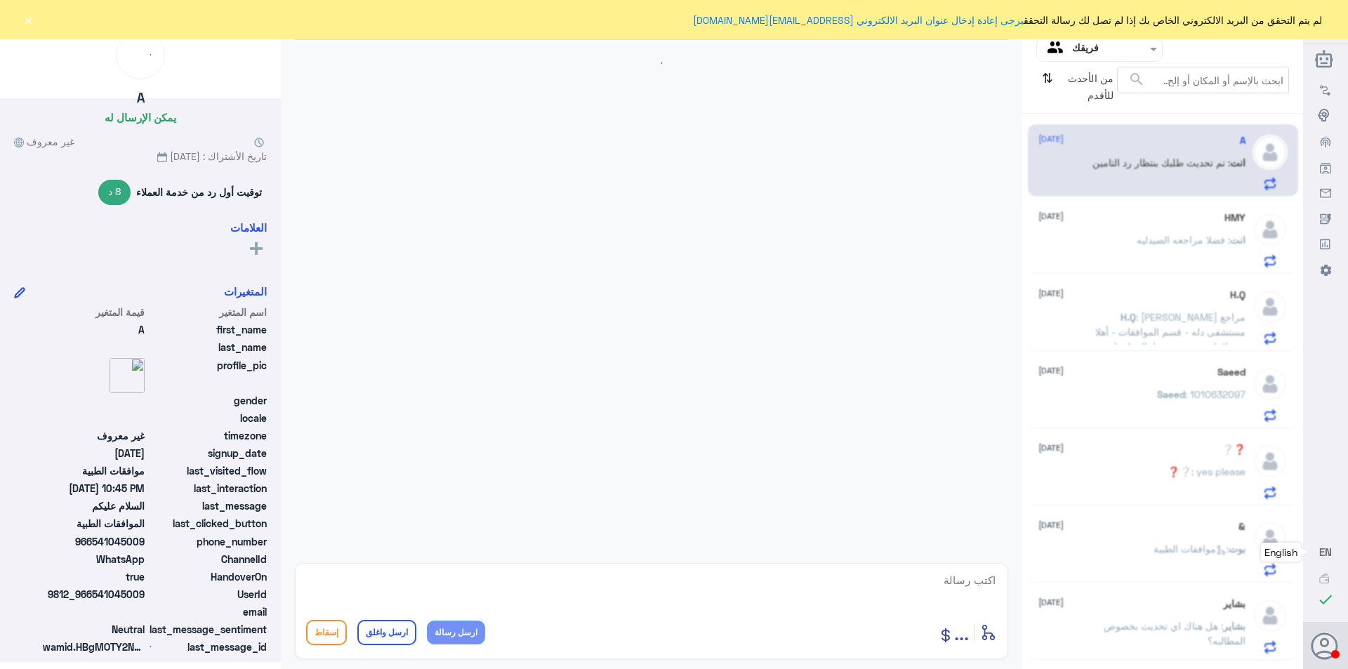
scroll to position [867, 0]
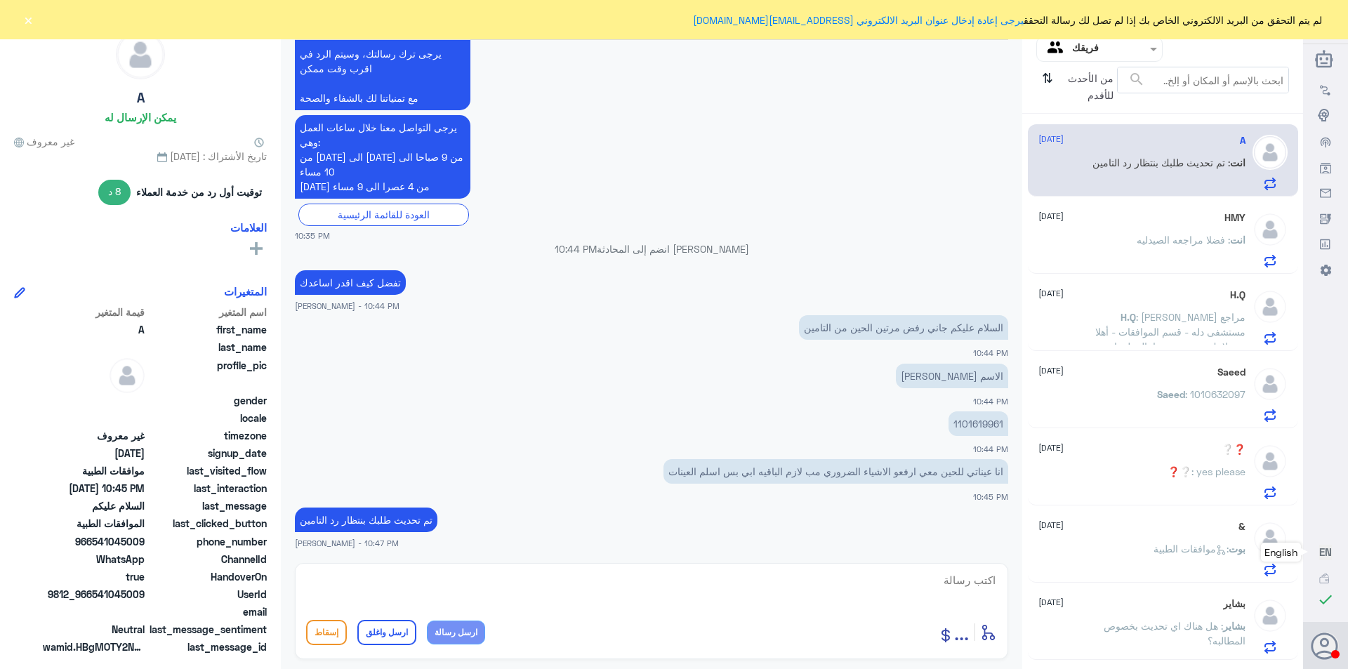
click at [1160, 224] on div "HMY [DATE] انت : فضلا مراجعه الصيدليه" at bounding box center [1141, 239] width 207 height 55
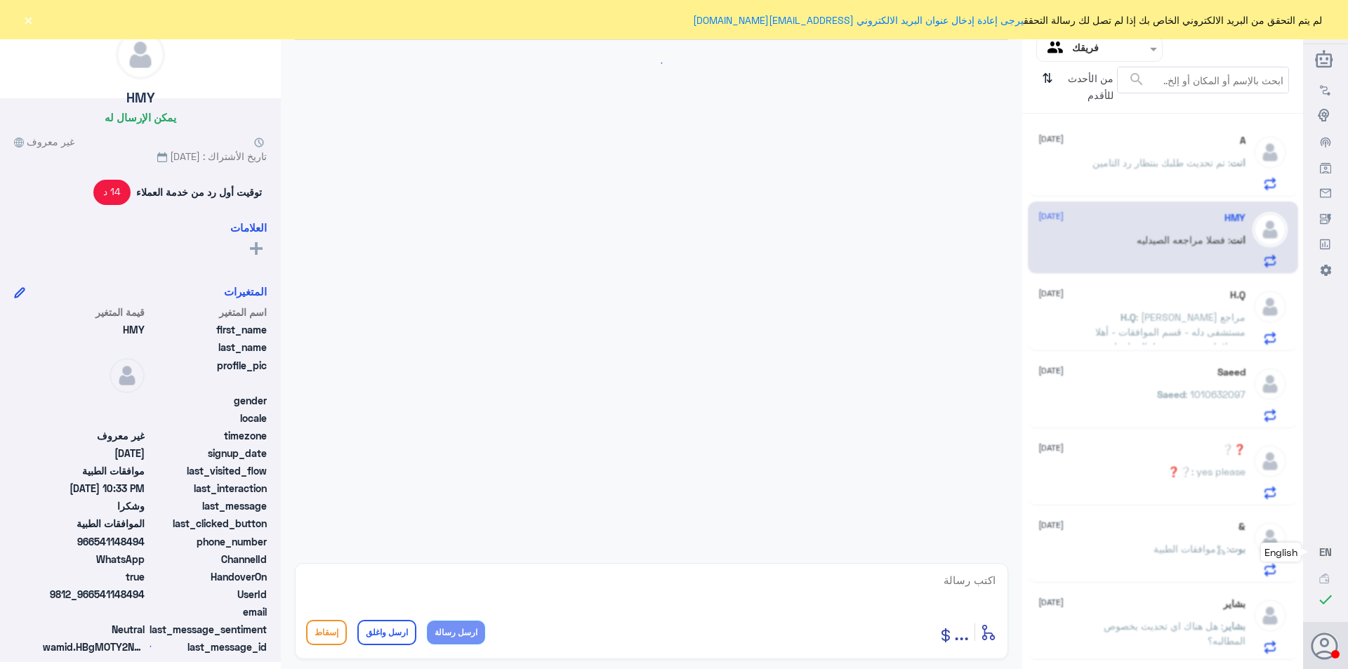
scroll to position [1320, 0]
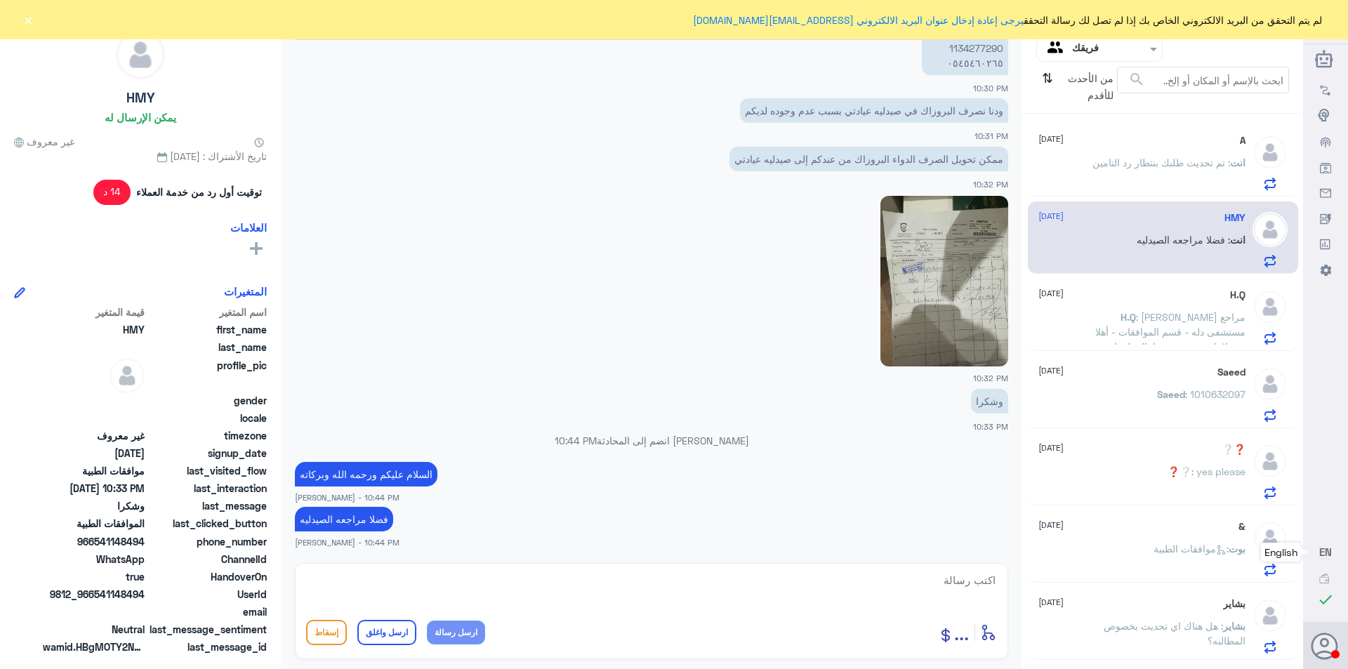
click at [1163, 308] on div "H.Q [DATE] H.Q : عزيزي مراجع مستشفى دله - قسم الموافقات - أهلا وسهلا بك يرجى تز…" at bounding box center [1141, 316] width 207 height 55
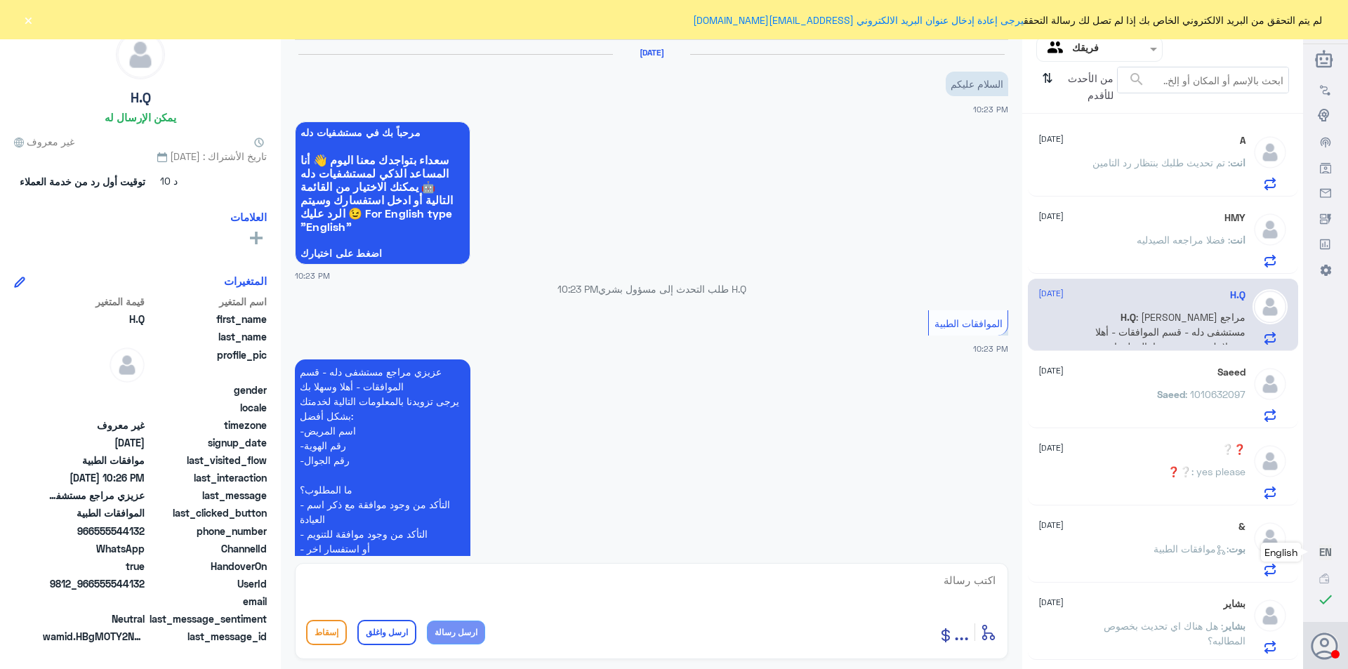
scroll to position [456, 0]
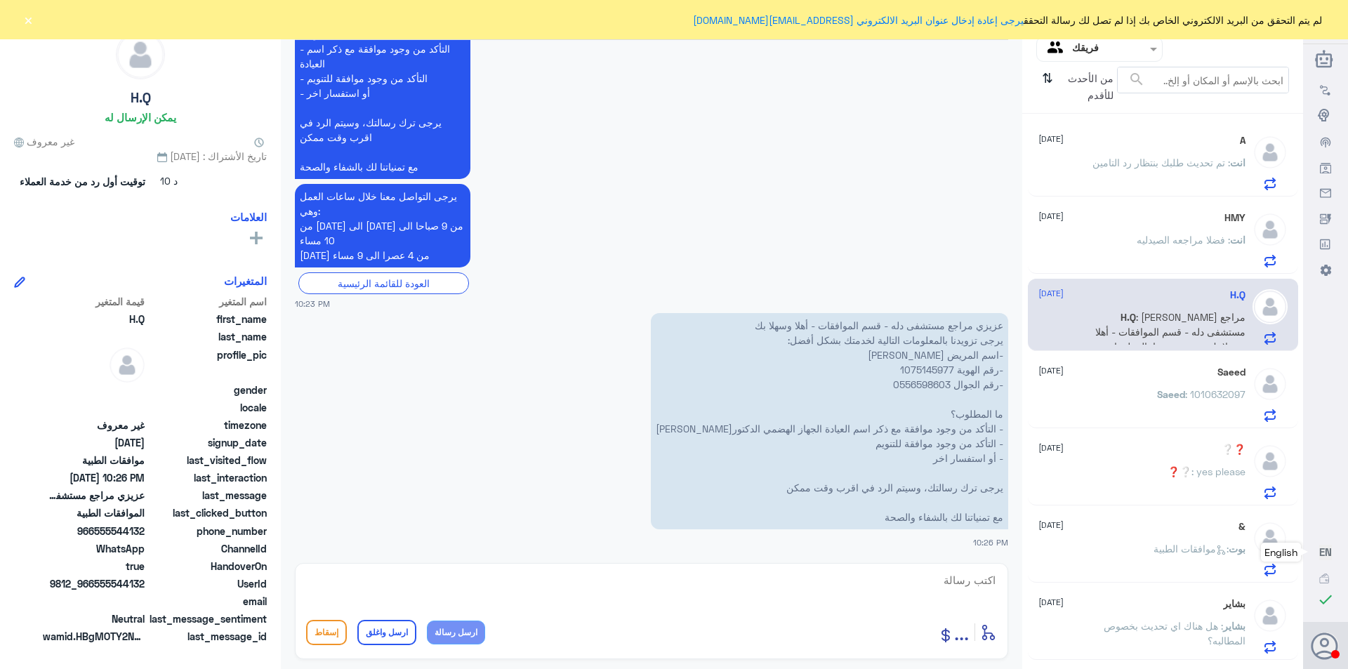
click at [1136, 394] on div "Saeed : 1010632097" at bounding box center [1141, 406] width 207 height 32
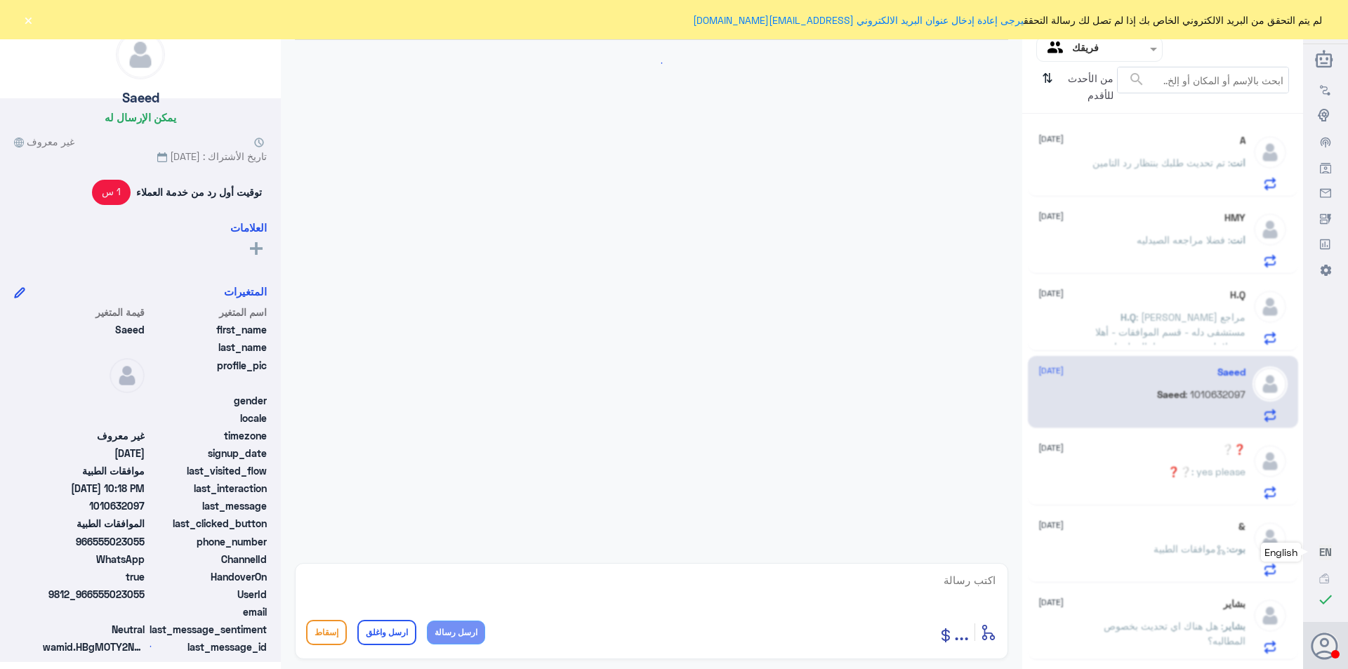
scroll to position [338, 0]
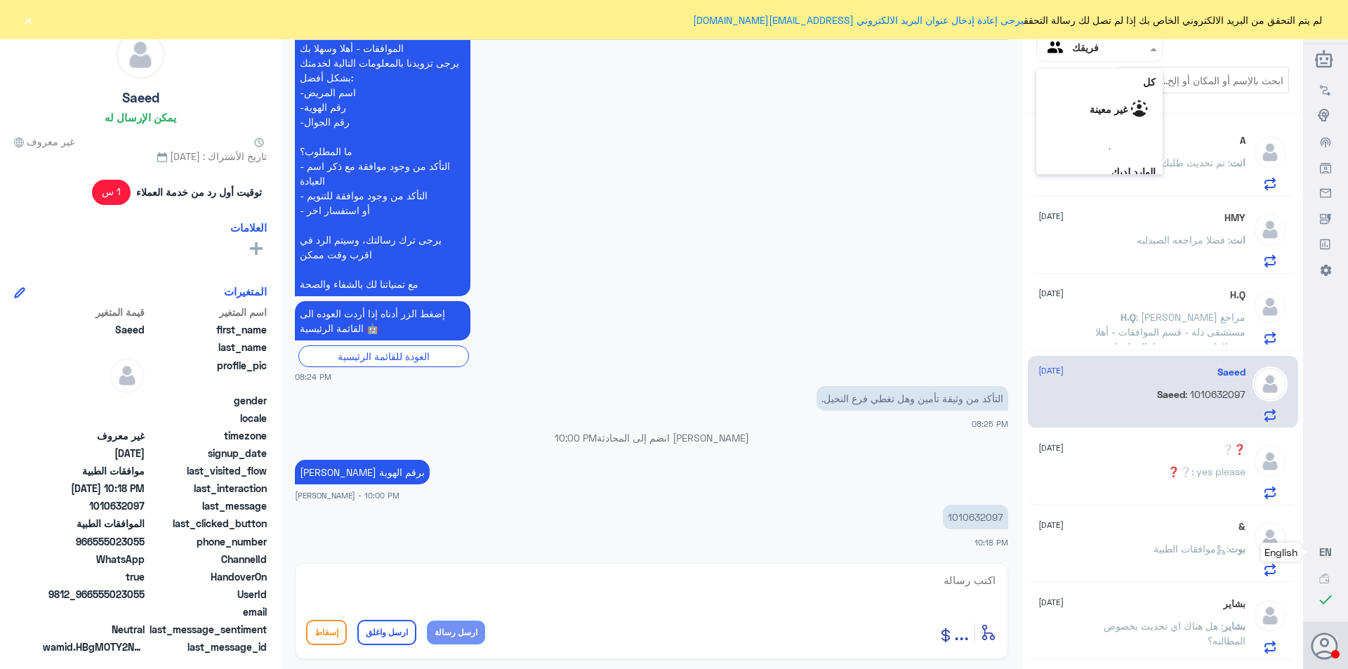
click at [1079, 54] on input "text" at bounding box center [1110, 49] width 77 height 16
click at [1083, 119] on لديك "الوارد لديك" at bounding box center [1105, 124] width 44 height 12
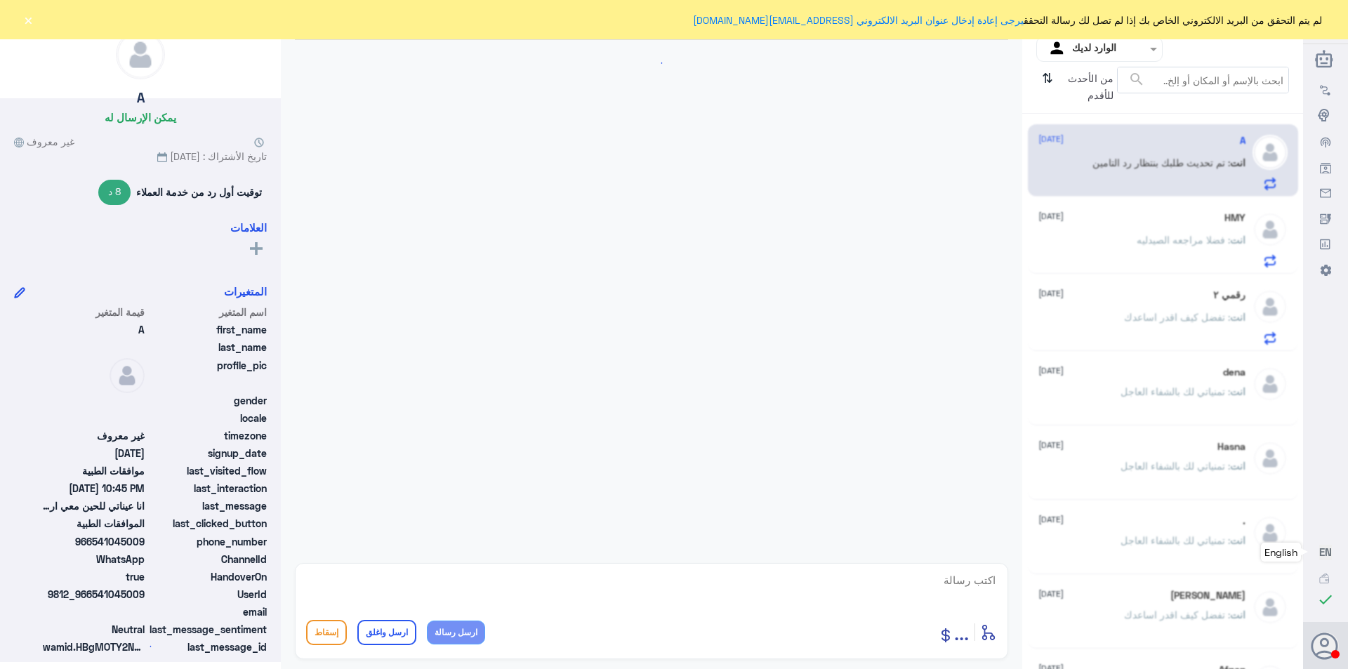
scroll to position [867, 0]
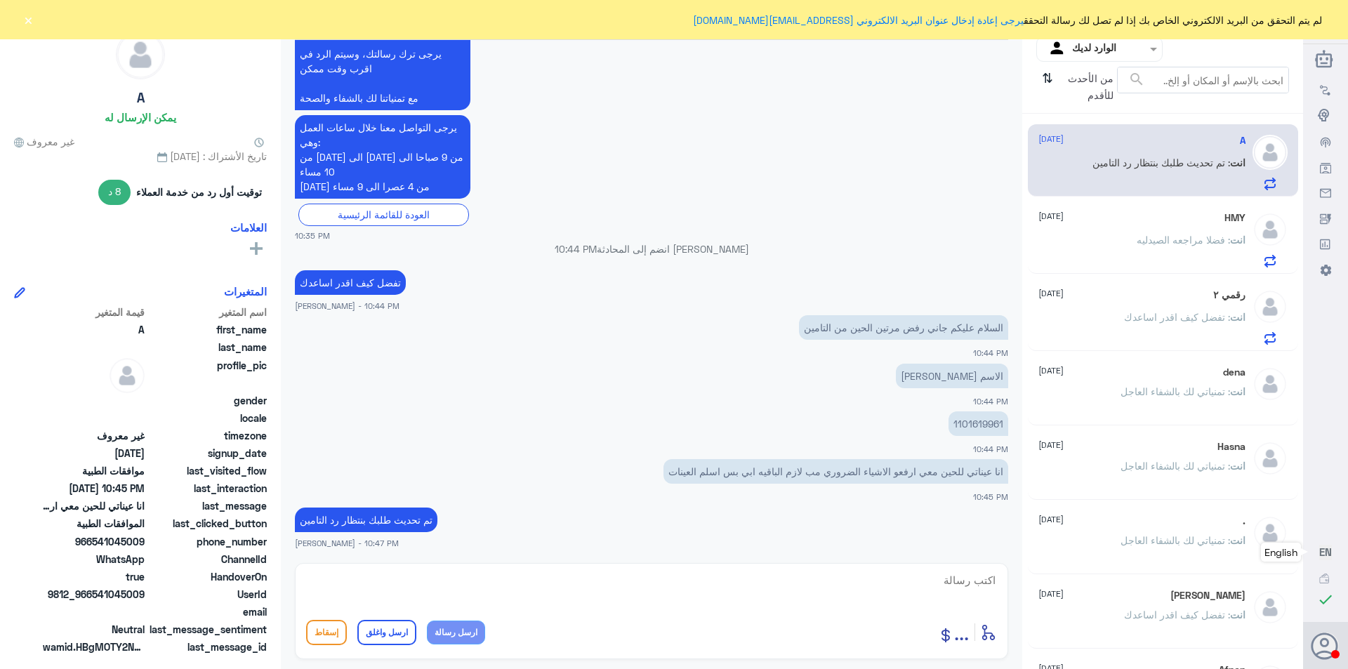
click at [1124, 307] on div "رقمي ٢ [DATE] انت : تفضل كيف اقدر اساعدك" at bounding box center [1141, 316] width 207 height 55
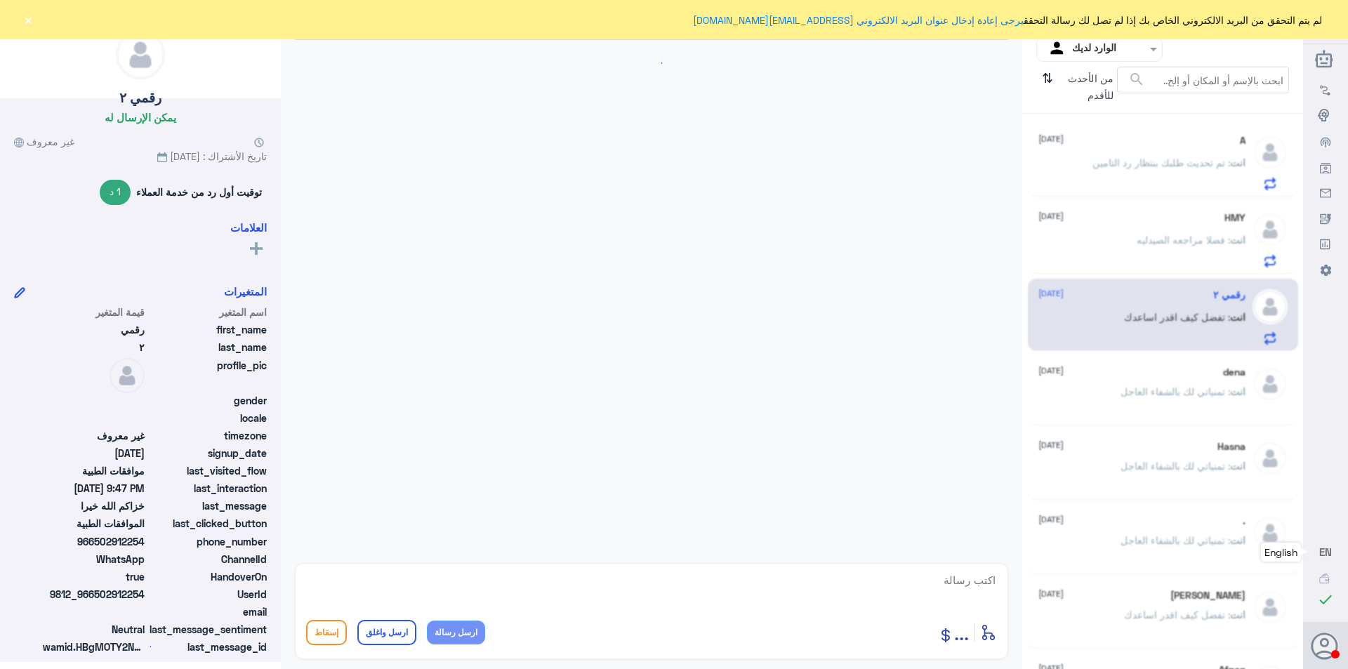
scroll to position [635, 0]
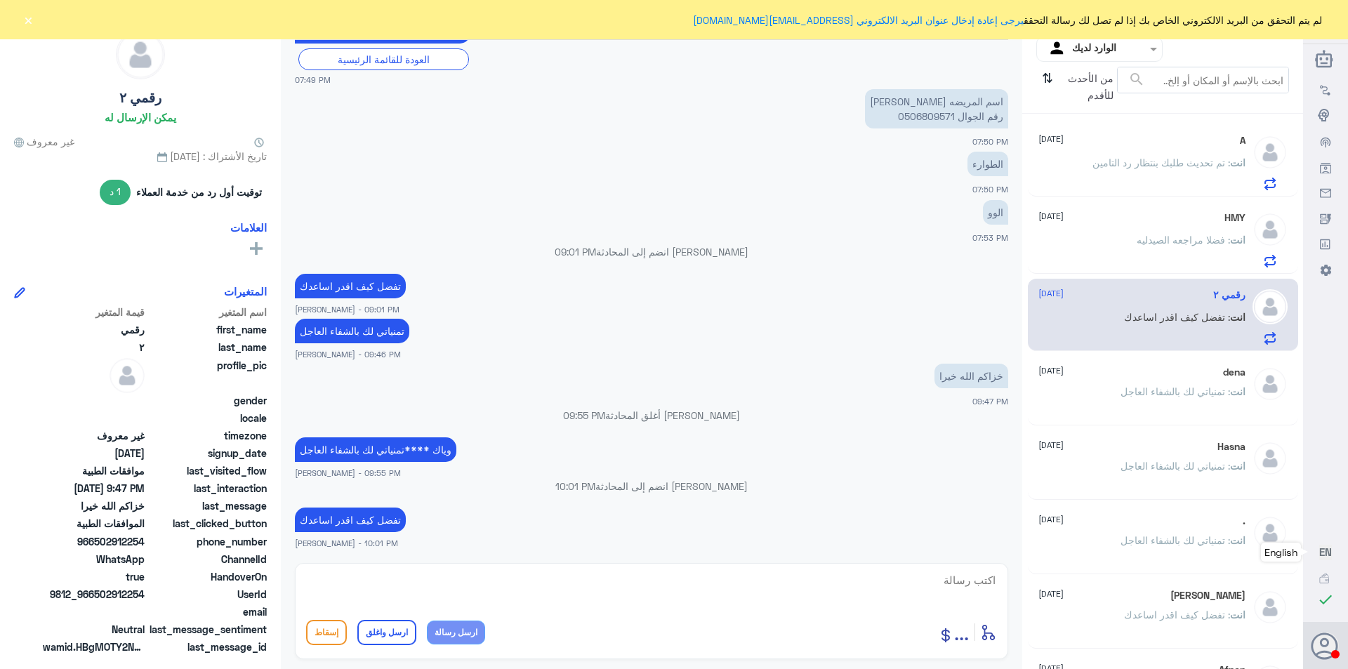
click at [1140, 228] on div "HMY [DATE] انت : فضلا مراجعه الصيدليه" at bounding box center [1141, 239] width 207 height 55
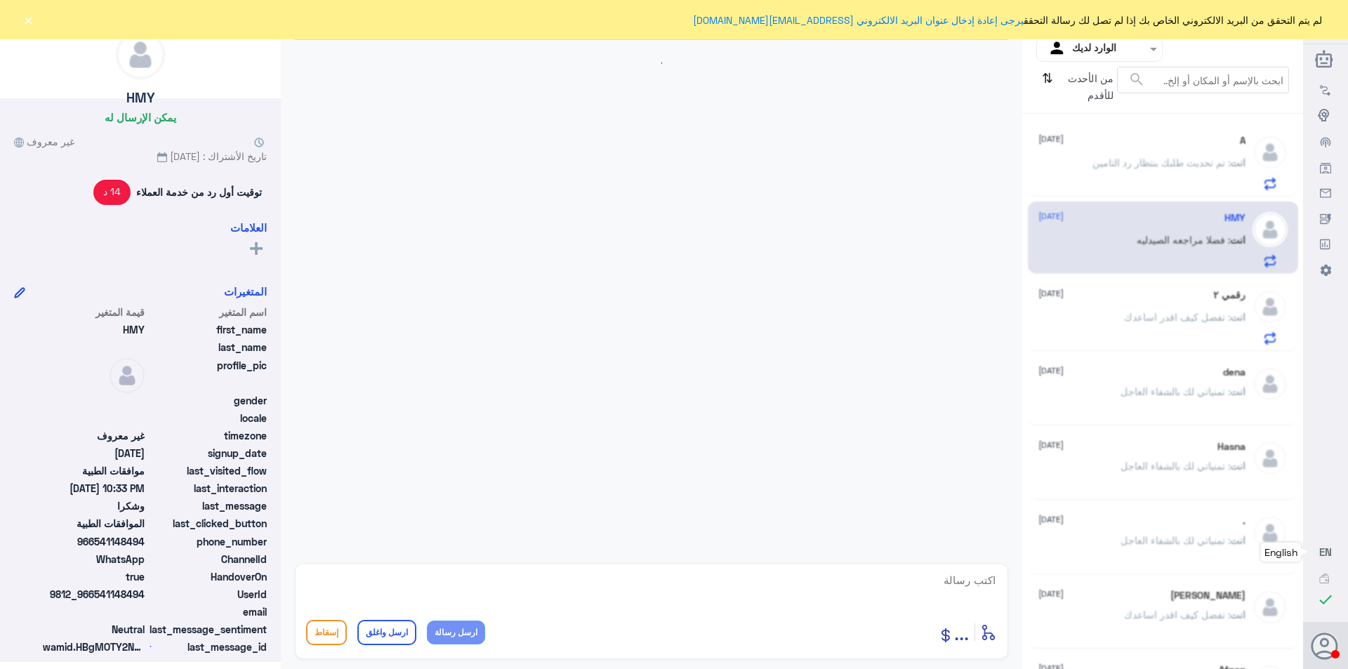
scroll to position [1320, 0]
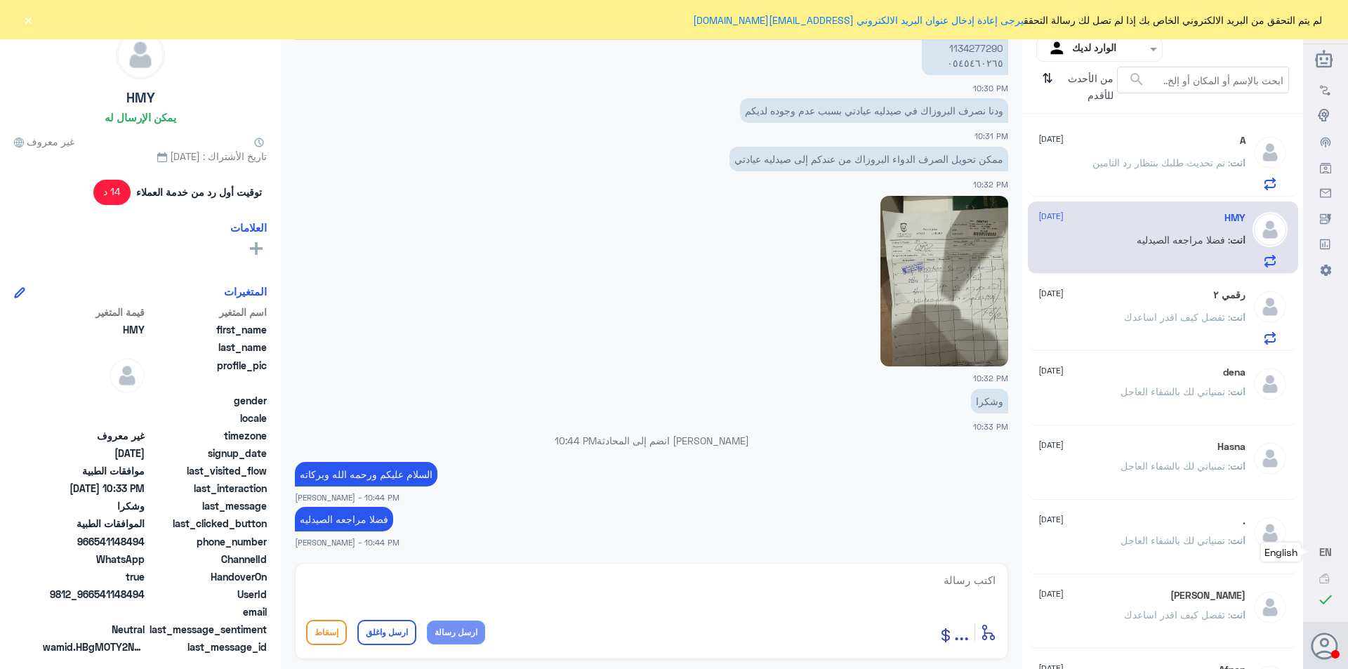
click at [1138, 170] on p "انت : تم تحديث طلبك بنتظار رد التامين" at bounding box center [1168, 172] width 153 height 35
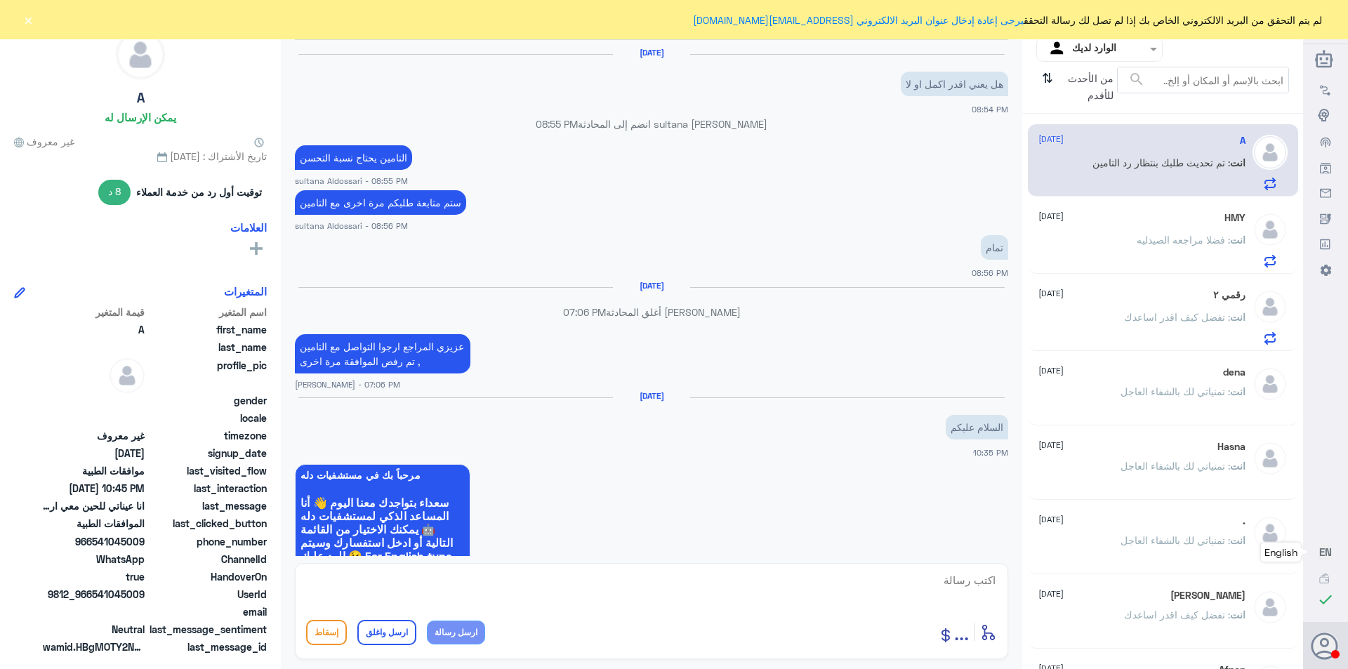
scroll to position [867, 0]
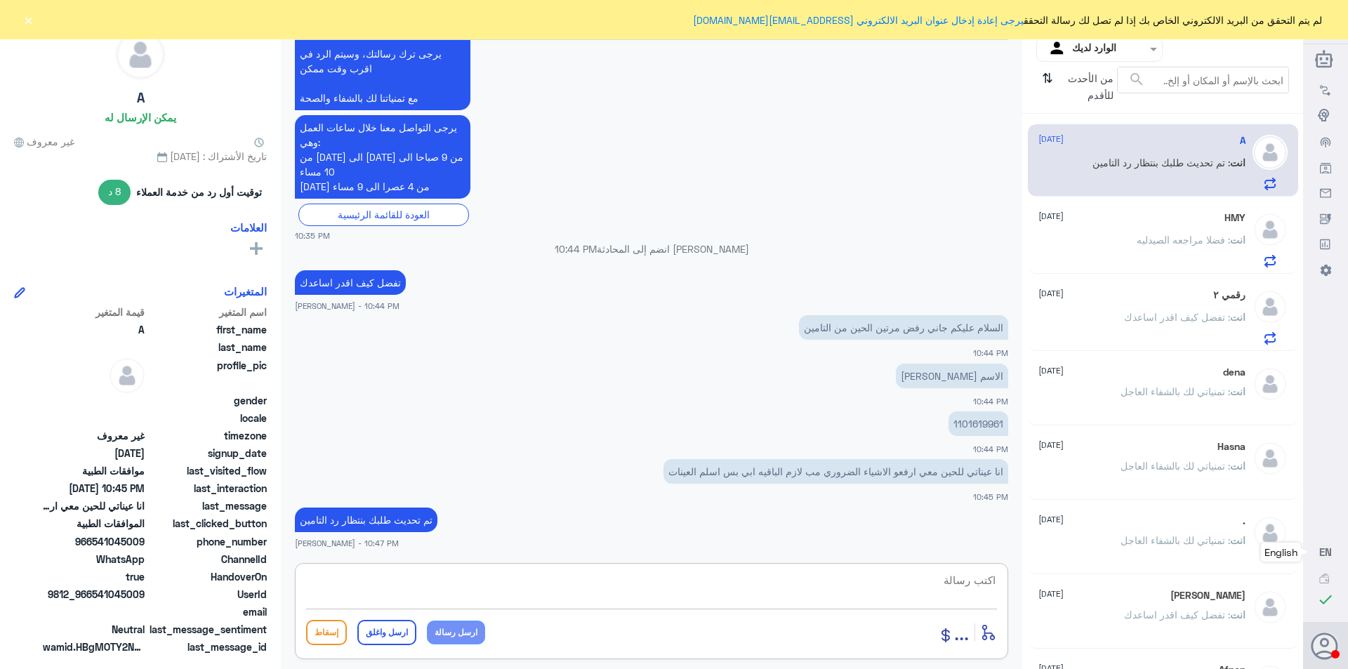
click at [927, 579] on textarea at bounding box center [651, 588] width 691 height 34
paste textarea "تمنياتي لك بالشفاء العاجل"
type textarea "تمنياتي لك بالشفاء العاجل"
click at [384, 632] on button "ارسل واغلق" at bounding box center [386, 632] width 59 height 25
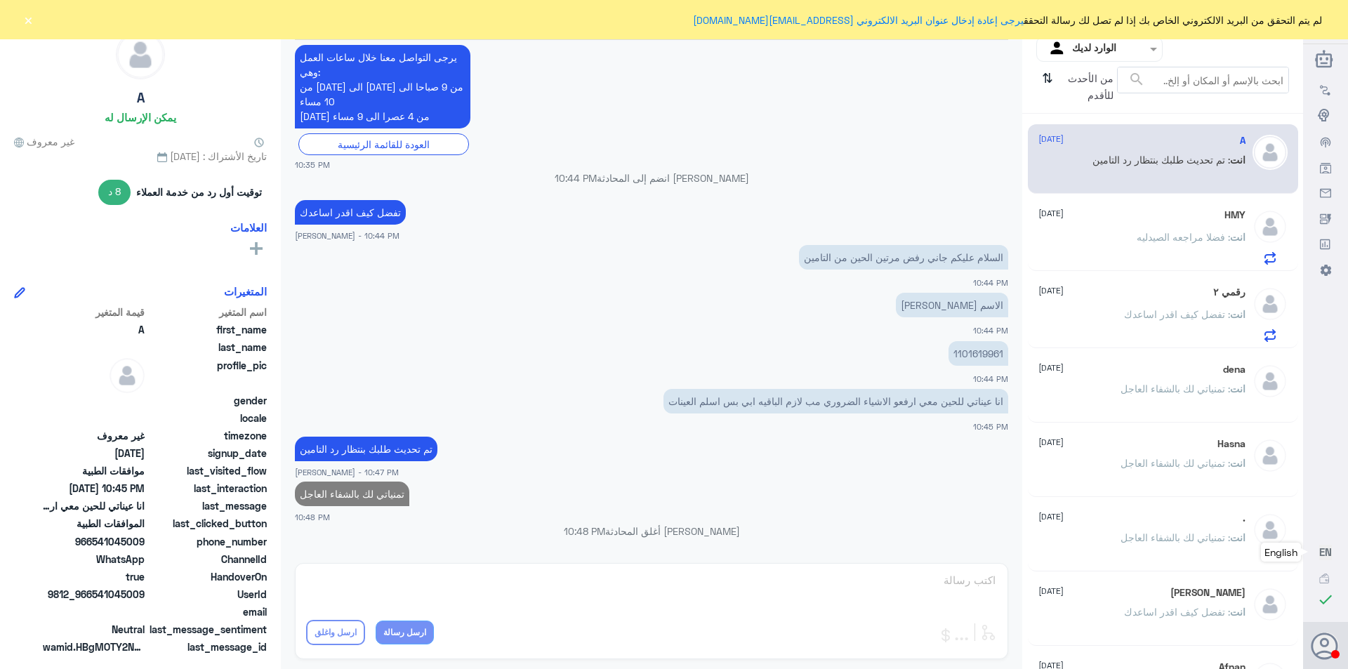
click at [1106, 234] on div "انت : فضلا مراجعه الصيدليه" at bounding box center [1141, 249] width 207 height 32
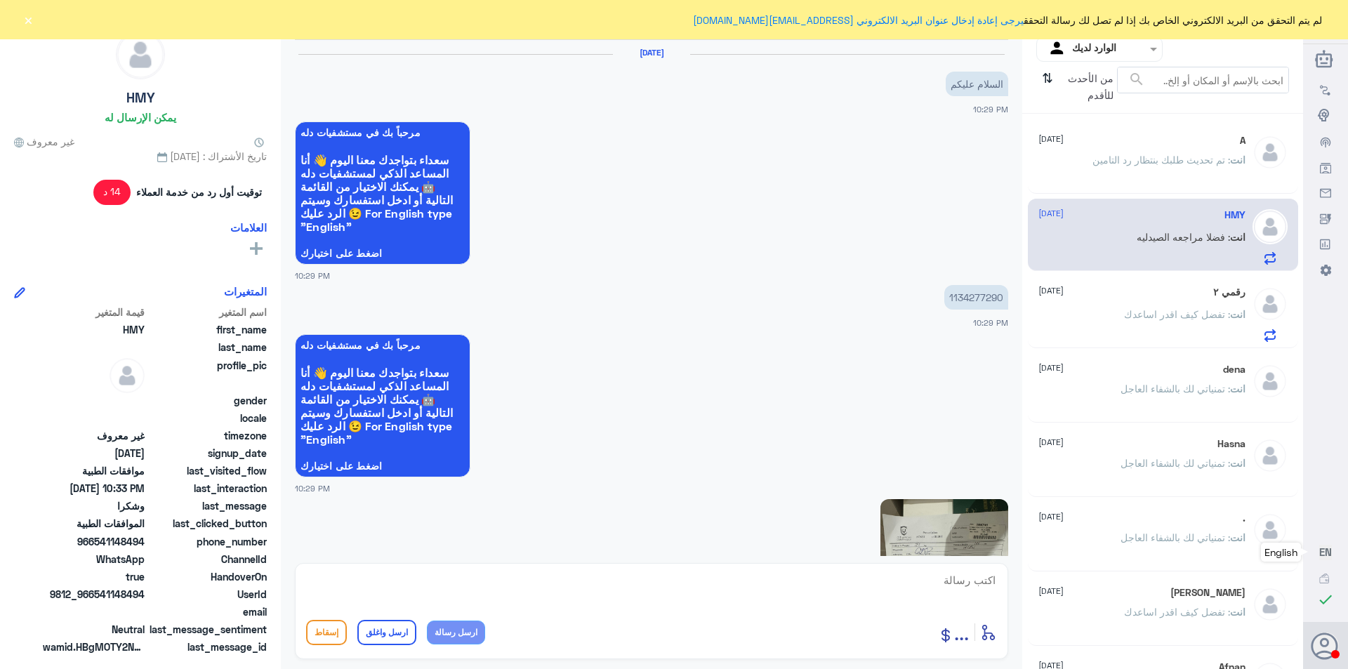
scroll to position [1320, 0]
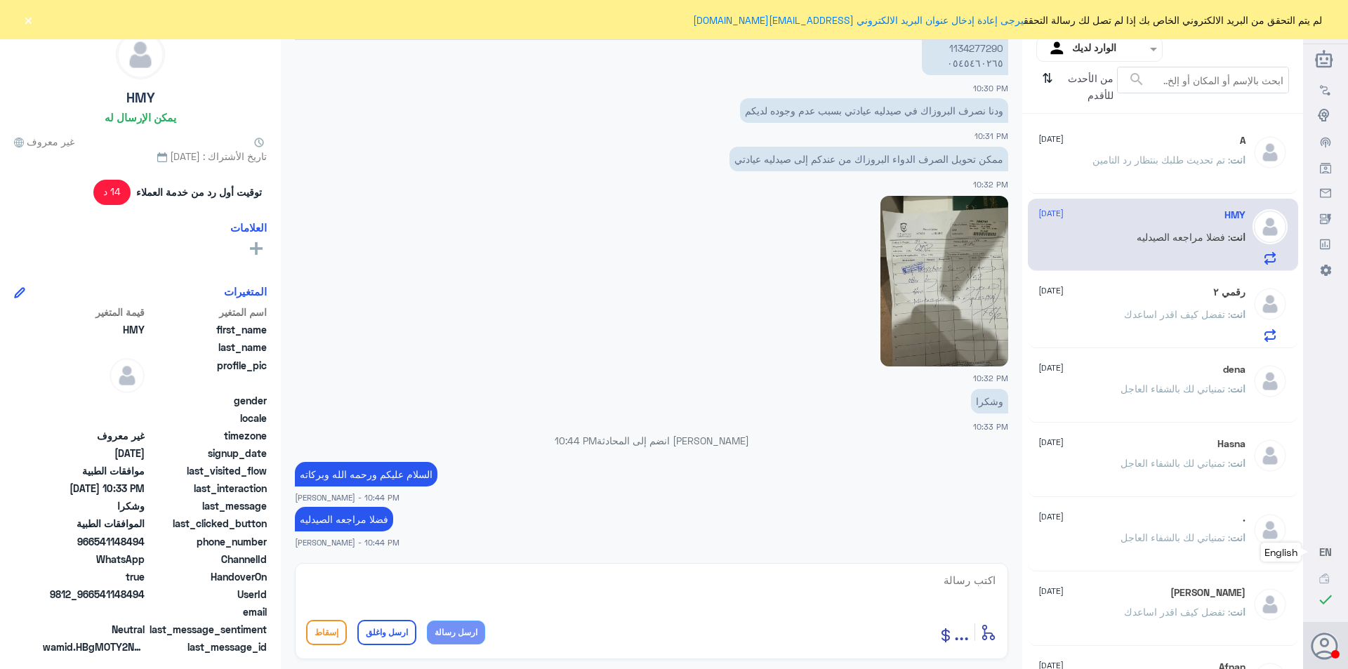
click at [1137, 308] on span ": تفضل كيف اقدر اساعدك" at bounding box center [1177, 314] width 106 height 12
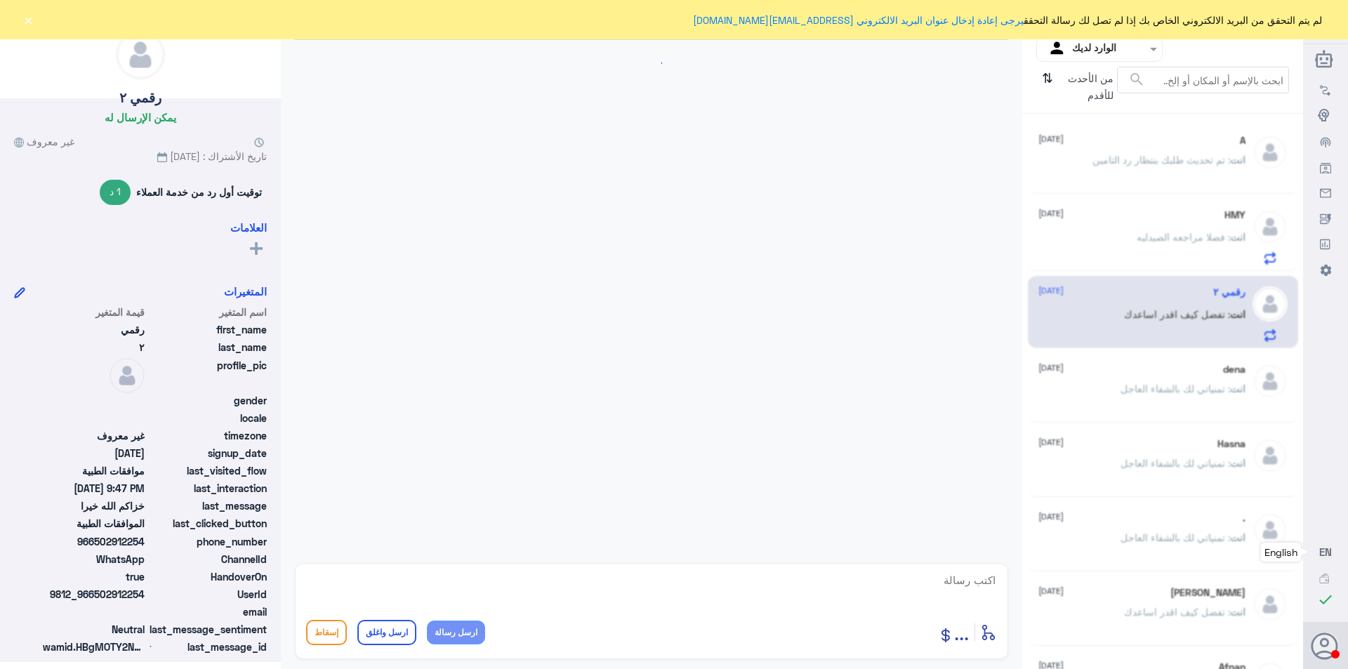
scroll to position [635, 0]
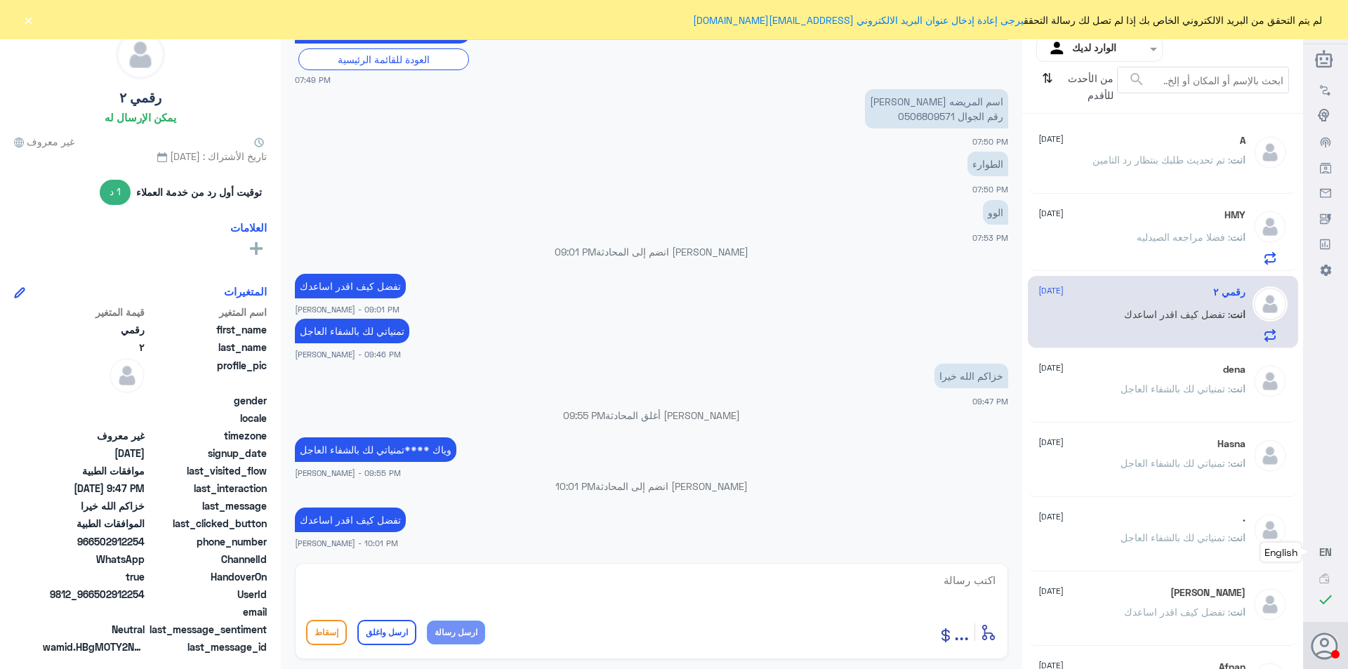
click at [915, 584] on textarea at bounding box center [651, 588] width 691 height 34
paste textarea "تمنياتي لك بالشفاء العاجل"
type textarea "تمنياتي لك بالشفاء العاجل"
click at [399, 629] on button "ارسل واغلق" at bounding box center [386, 632] width 59 height 25
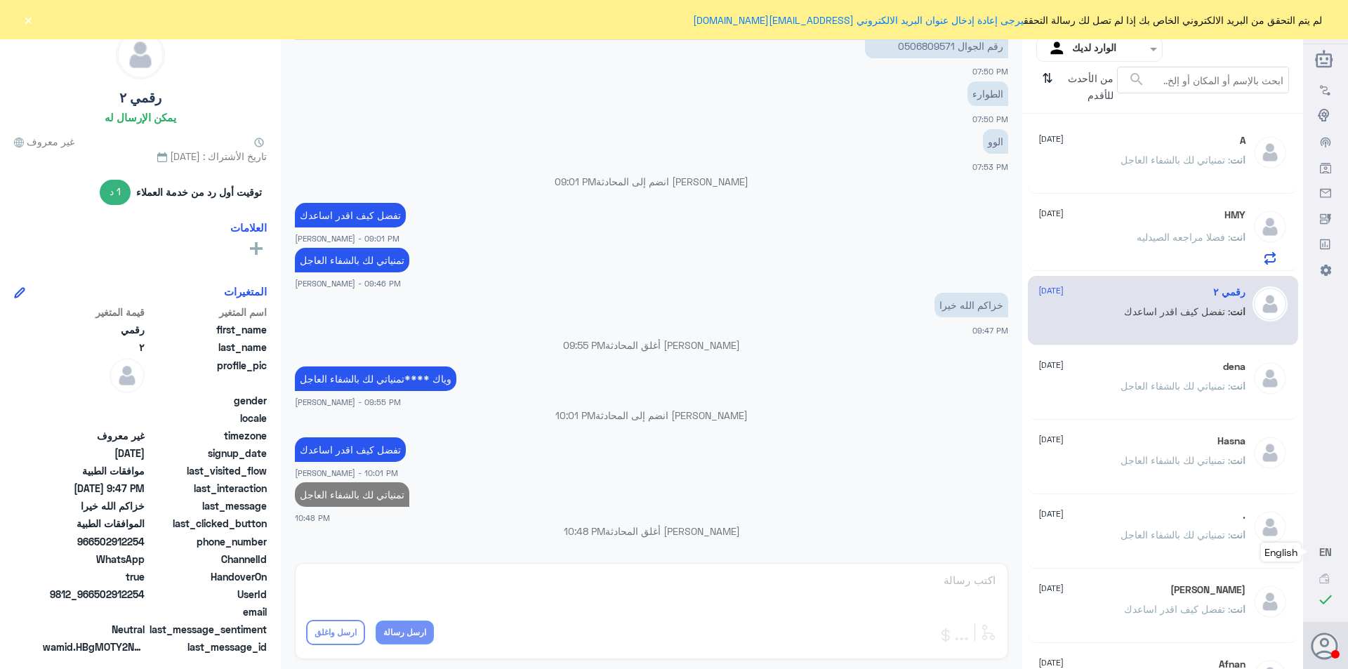
click at [1139, 382] on span ": تمنياتي لك بالشفاء العاجل" at bounding box center [1175, 386] width 110 height 12
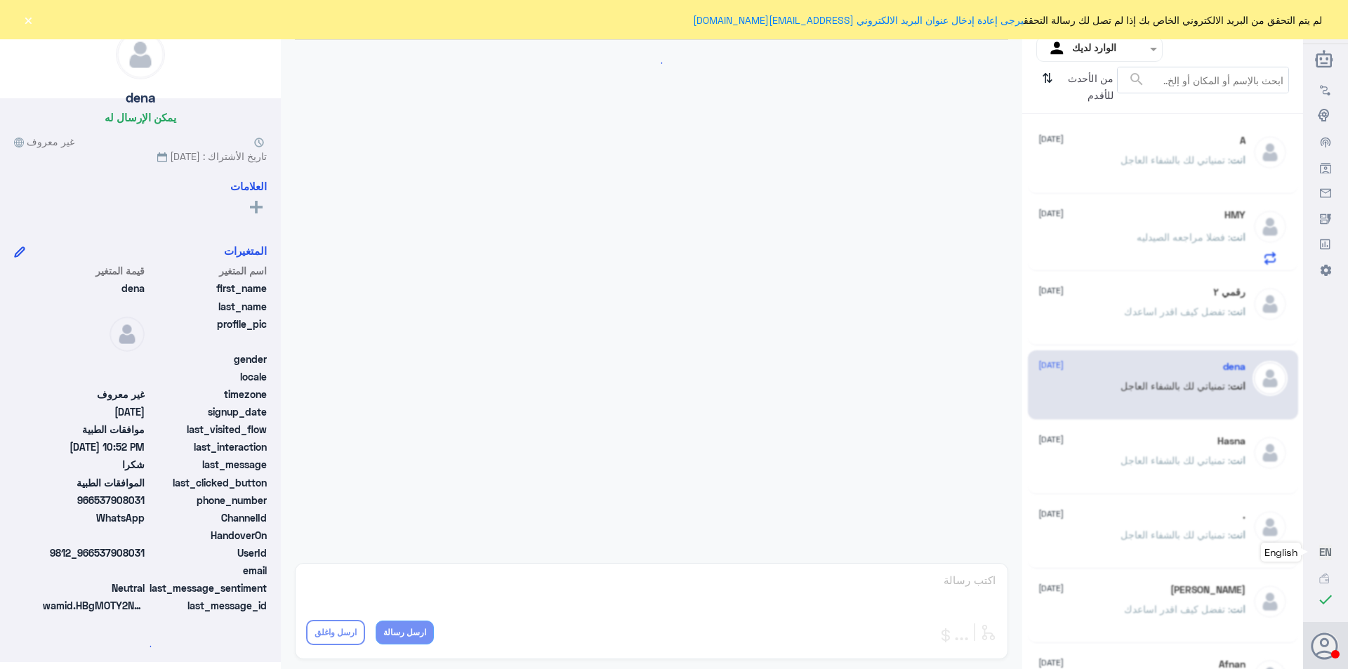
scroll to position [428, 0]
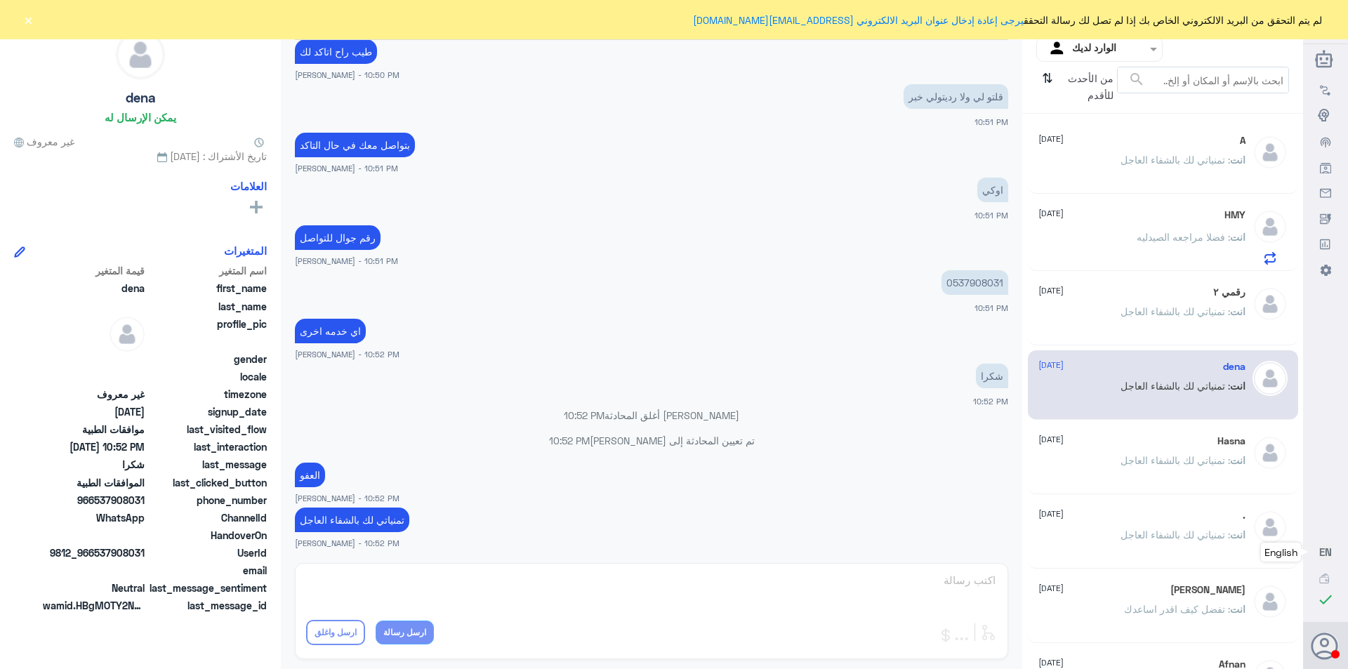
click at [1178, 449] on div "Hasna [DATE] انت : تمنياتي لك بالشفاء العاجل" at bounding box center [1141, 461] width 207 height 53
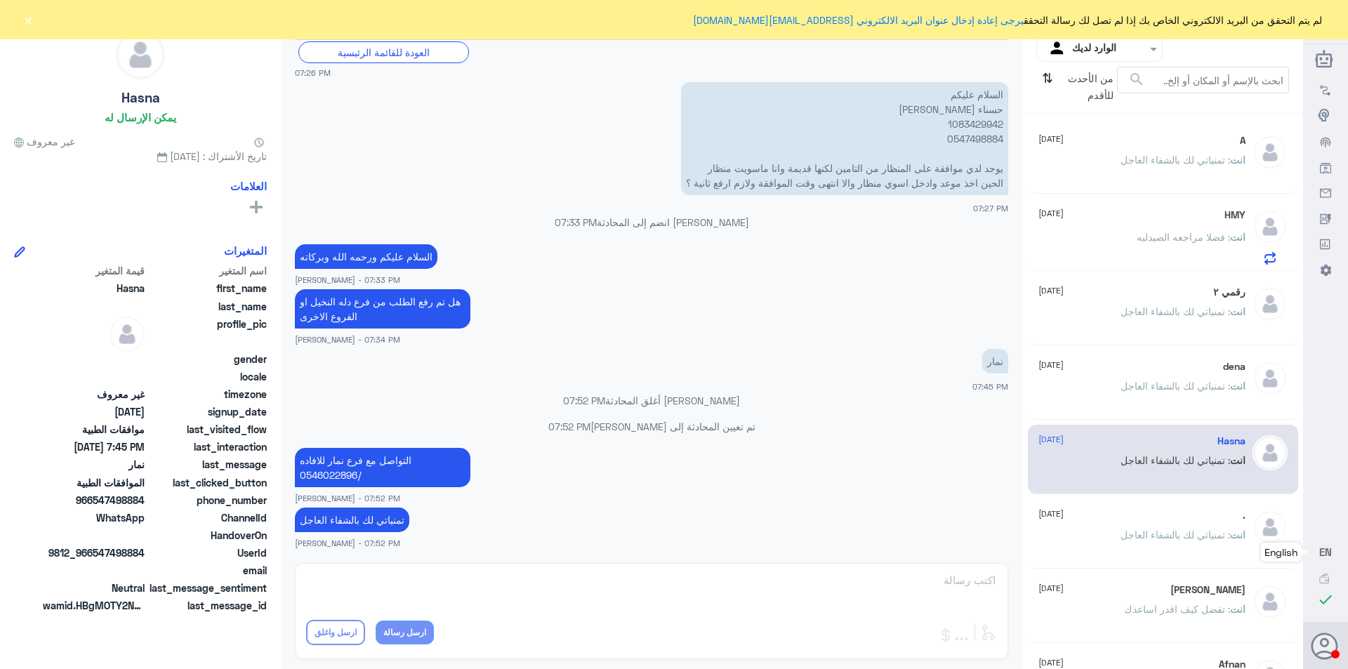
click at [1099, 161] on div "انت : تمنياتي لك بالشفاء العاجل" at bounding box center [1141, 172] width 207 height 32
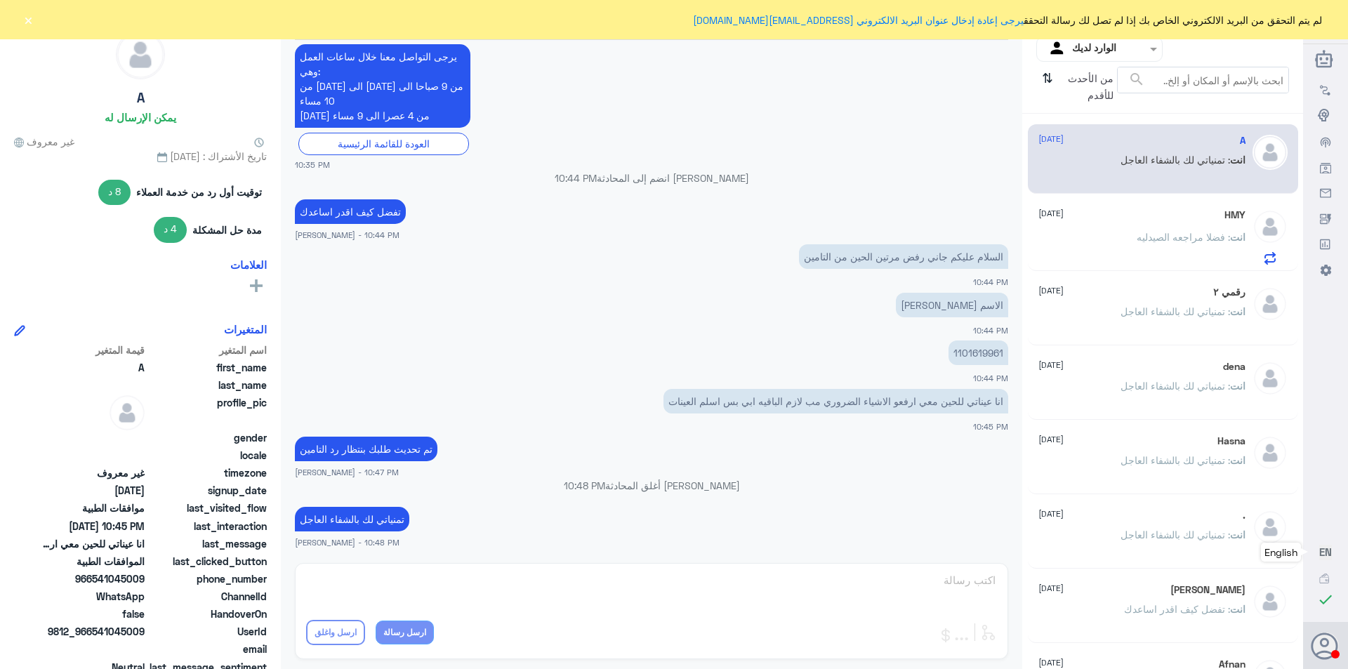
click at [1104, 229] on div "HMY [DATE] انت : فضلا مراجعه الصيدليه" at bounding box center [1141, 236] width 207 height 55
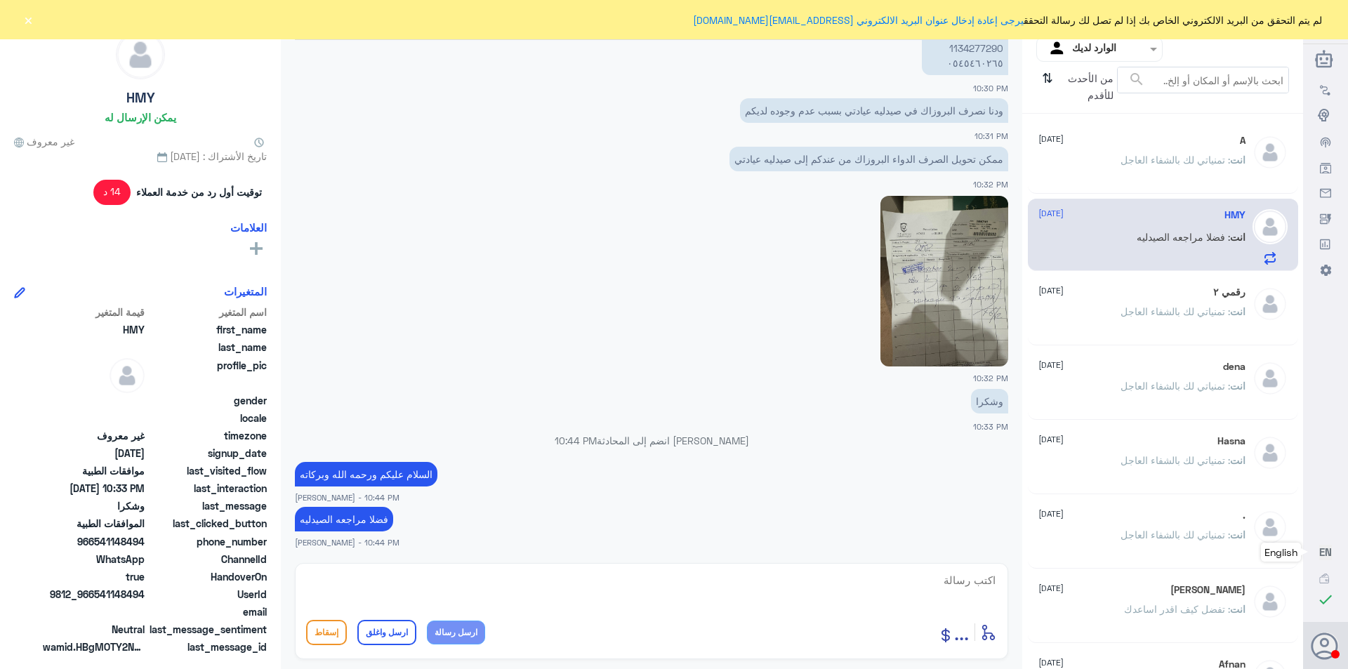
click at [1120, 173] on p "انت : تمنياتي لك بالشفاء العاجل" at bounding box center [1182, 169] width 125 height 35
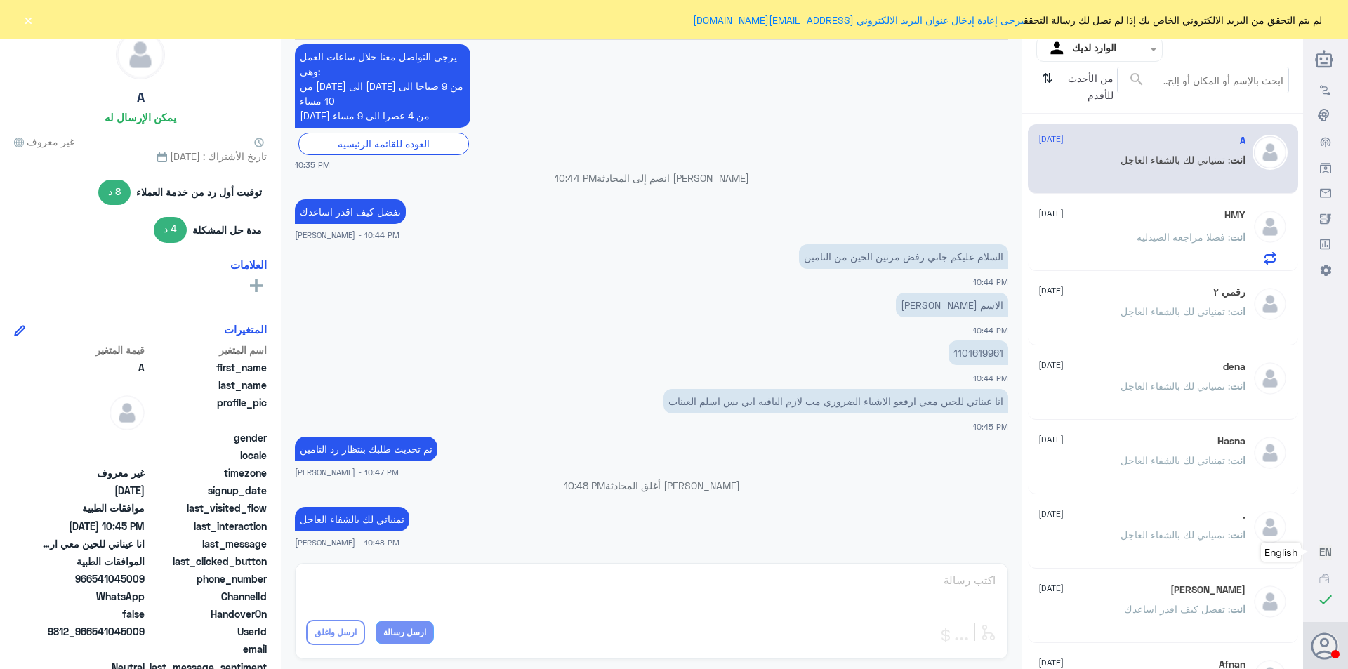
click at [1130, 249] on div "انت : فضلا مراجعه الصيدليه" at bounding box center [1141, 249] width 207 height 32
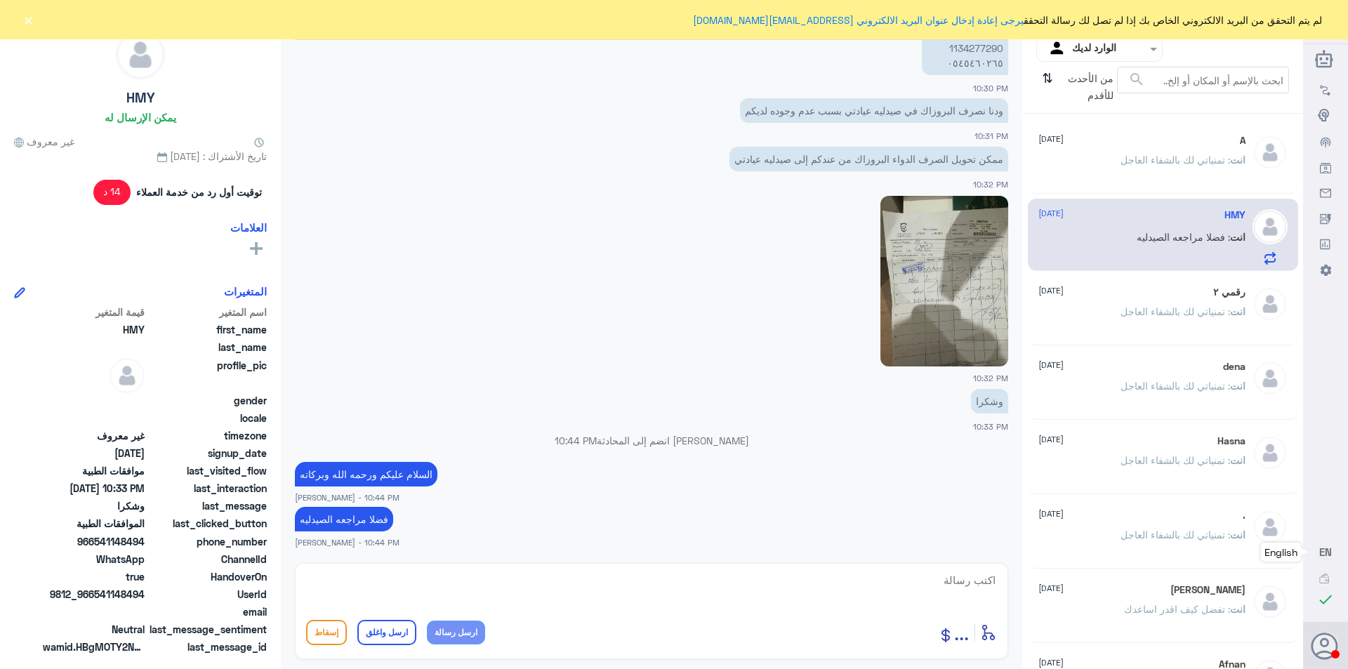
click at [28, 19] on button "×" at bounding box center [28, 20] width 14 height 14
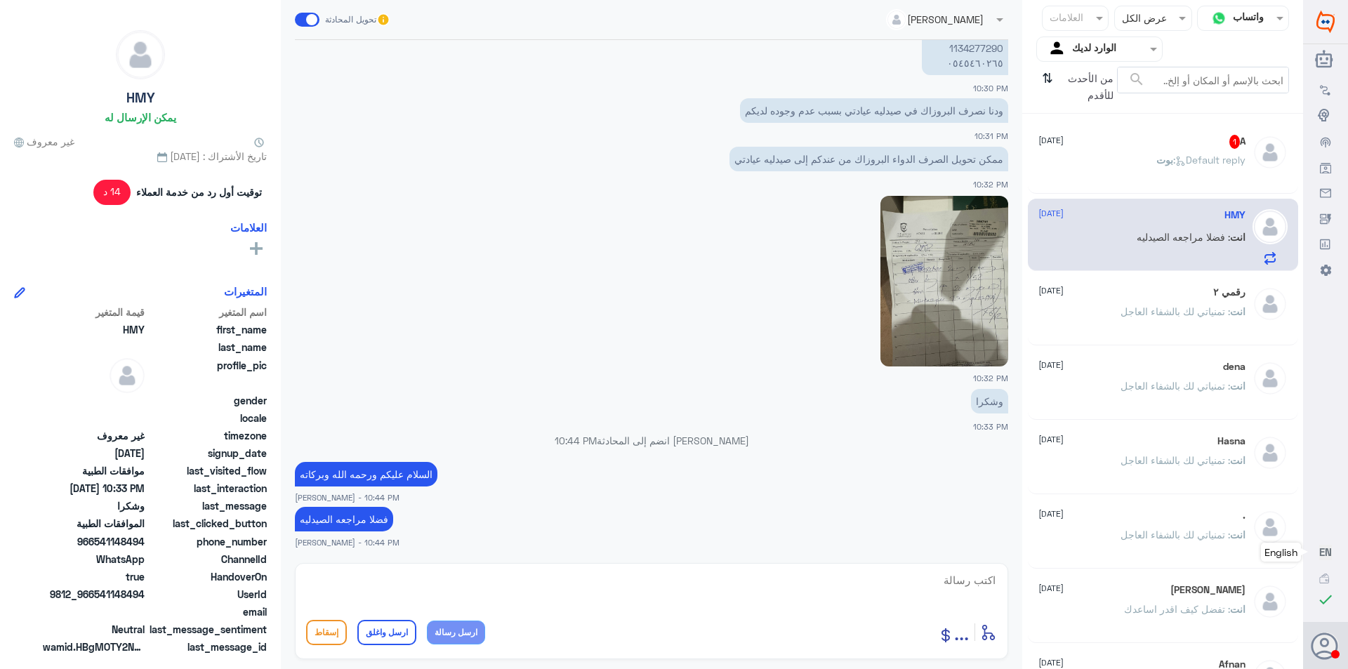
click at [1191, 153] on p "[PERSON_NAME] : Default reply" at bounding box center [1200, 169] width 89 height 35
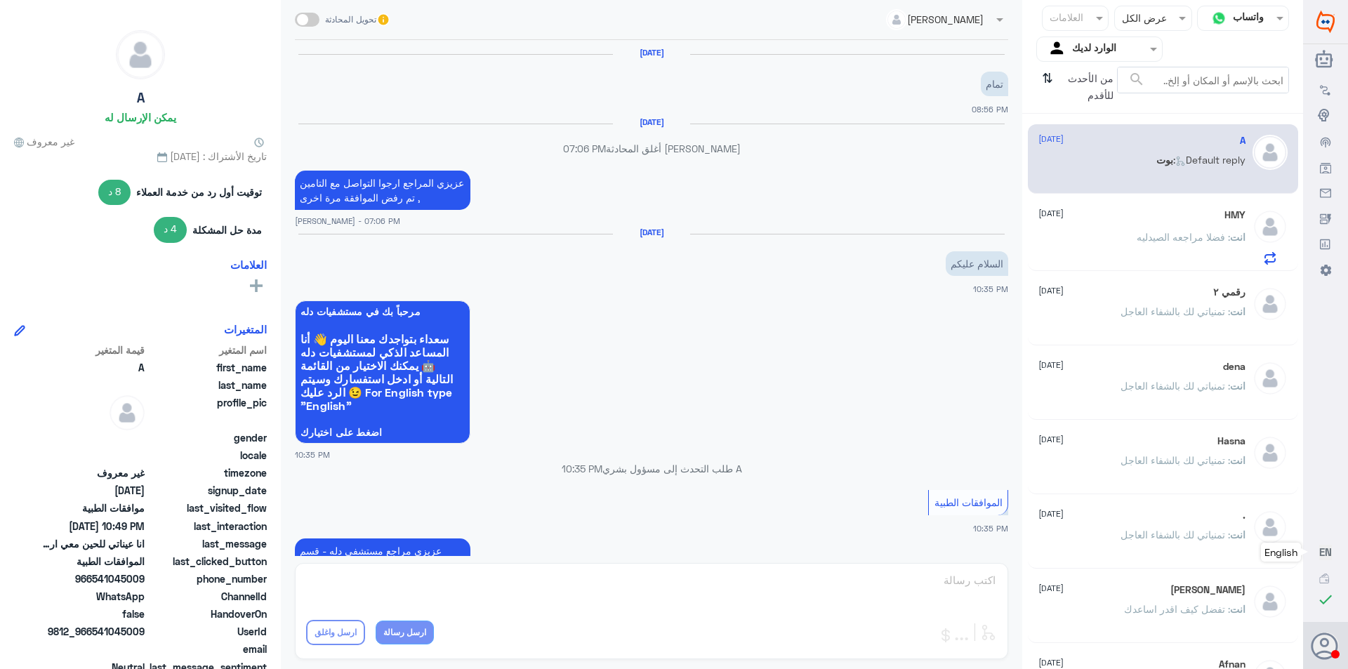
scroll to position [987, 0]
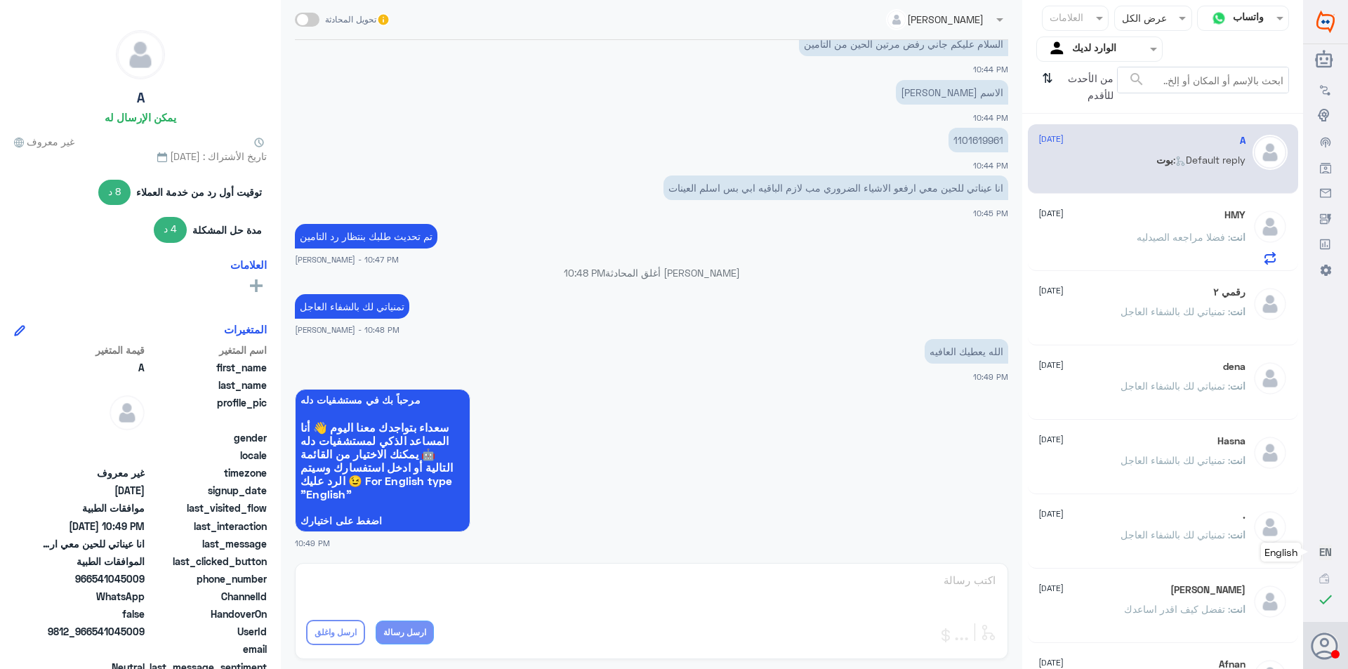
click at [1106, 232] on div "HMY [DATE] انت : فضلا مراجعه الصيدليه" at bounding box center [1141, 236] width 207 height 55
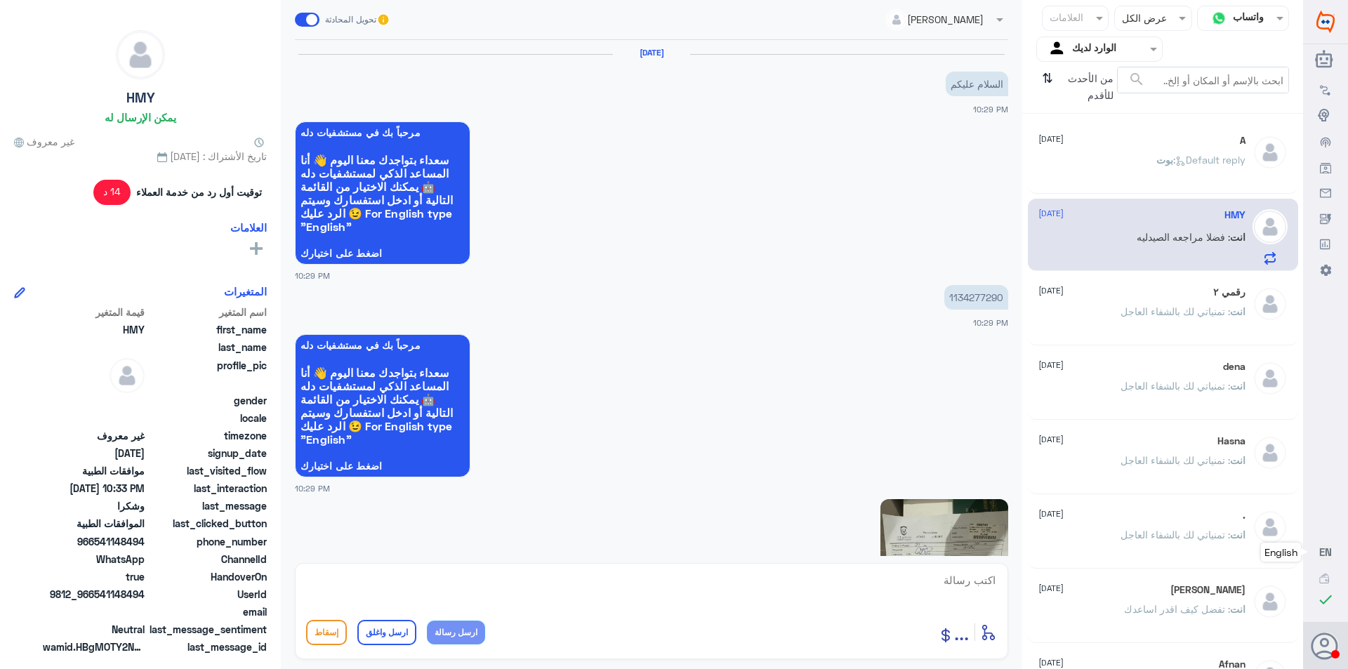
click at [968, 295] on p "1134277290" at bounding box center [976, 297] width 64 height 25
copy p "1134277290"
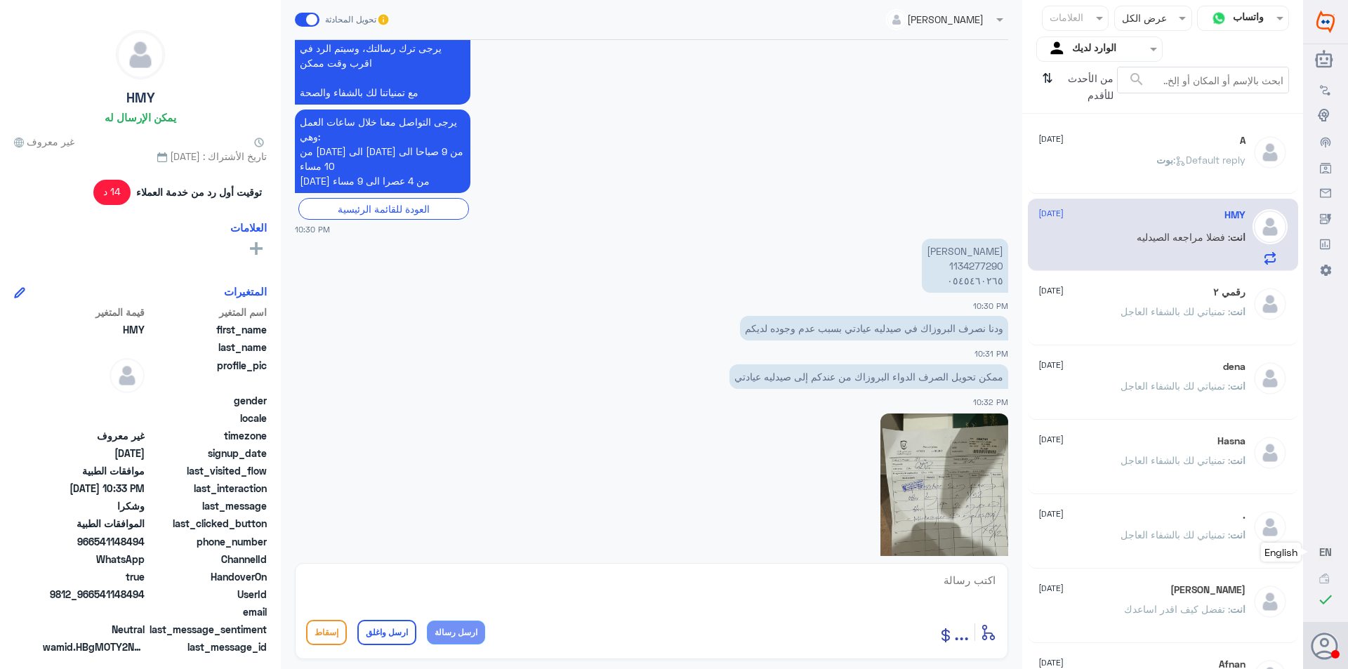
scroll to position [1320, 0]
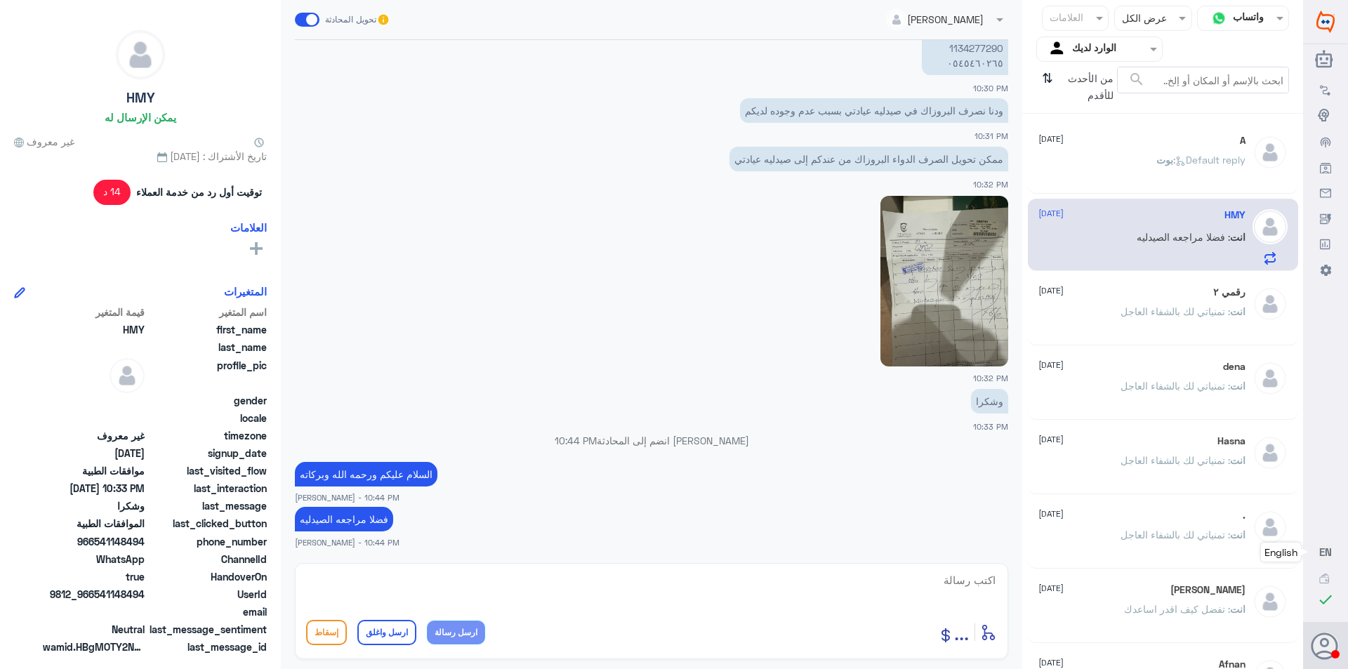
click at [1128, 298] on div "رقمي ٢ [DATE]" at bounding box center [1141, 292] width 207 height 12
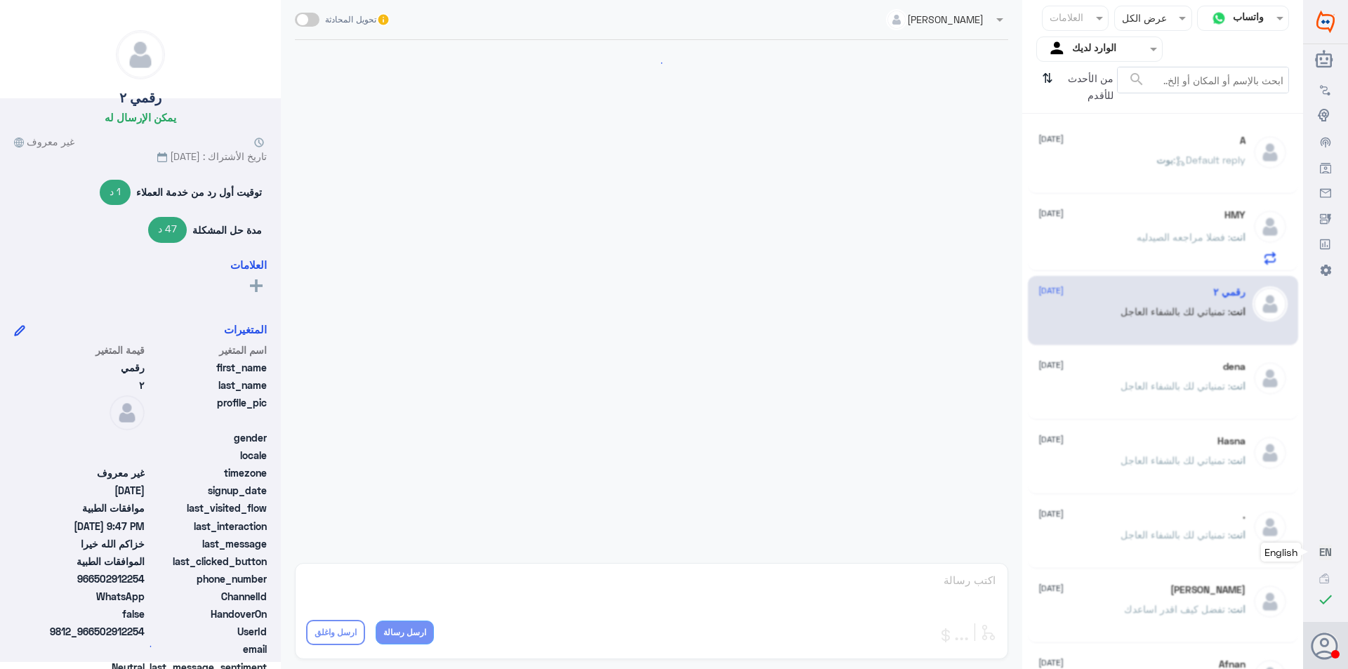
scroll to position [706, 0]
click at [1137, 232] on span ": فضلا مراجعه الصيدليه" at bounding box center [1183, 237] width 93 height 12
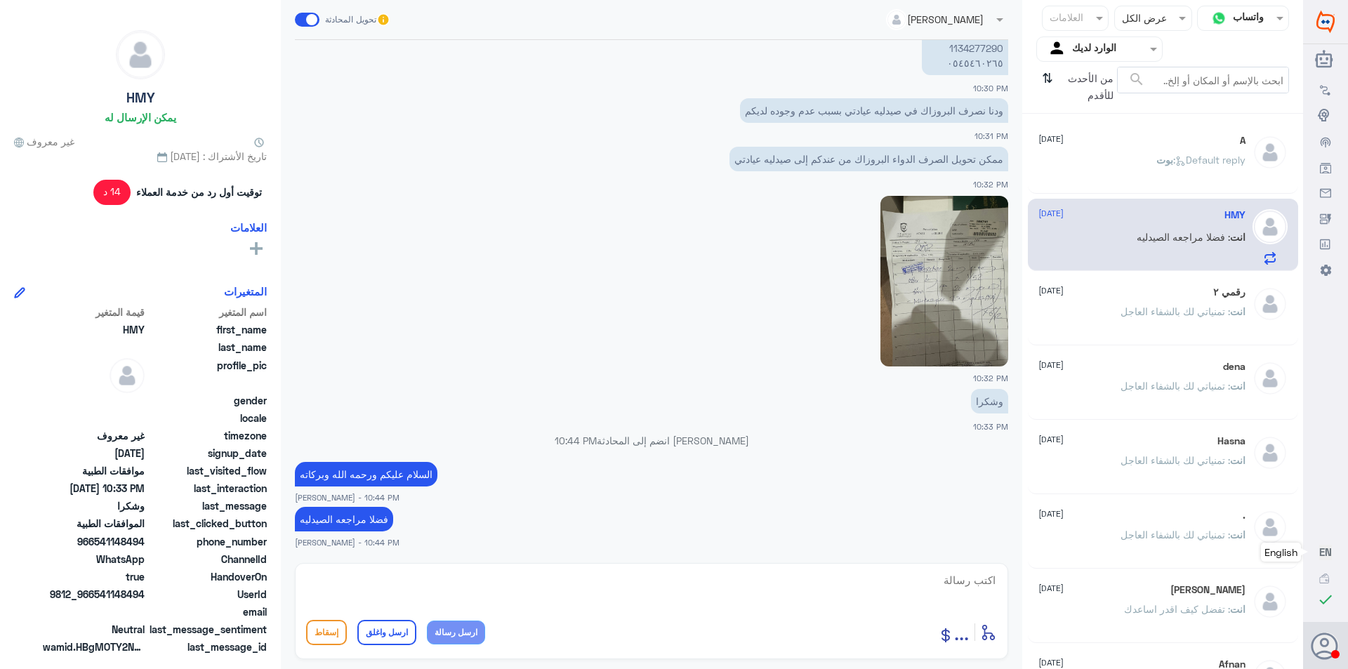
scroll to position [1368, 0]
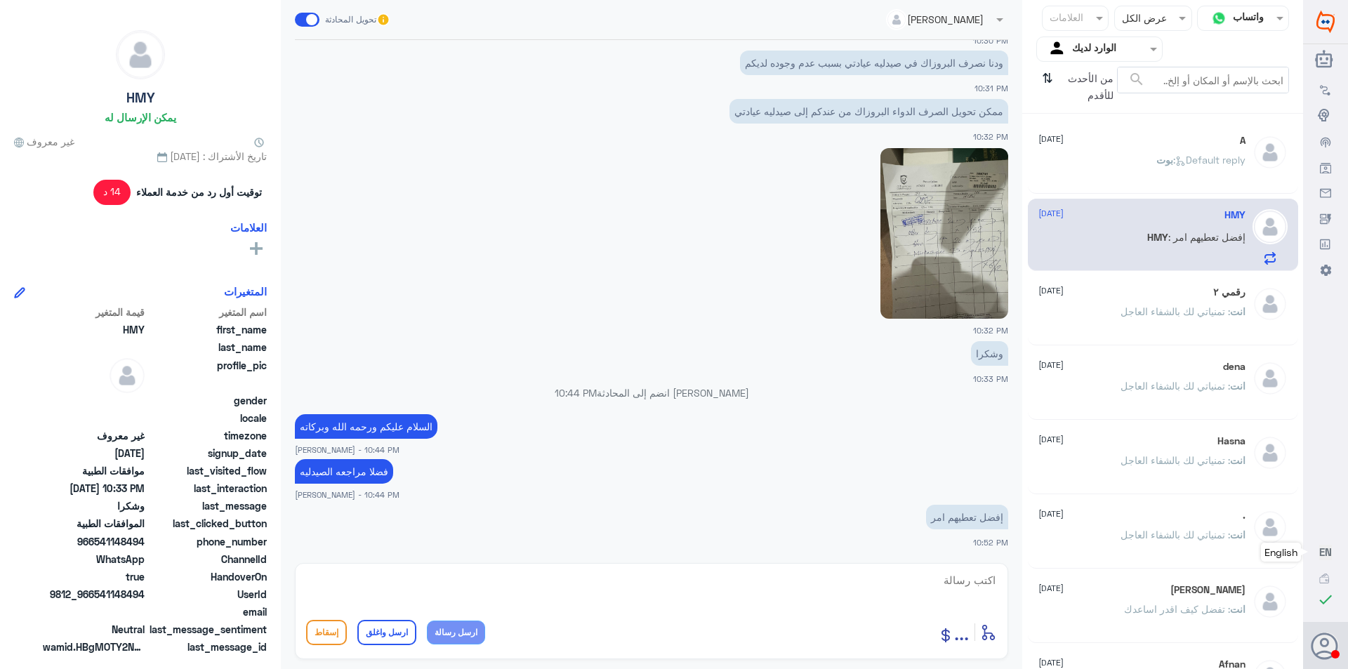
click at [969, 584] on textarea at bounding box center [651, 588] width 691 height 34
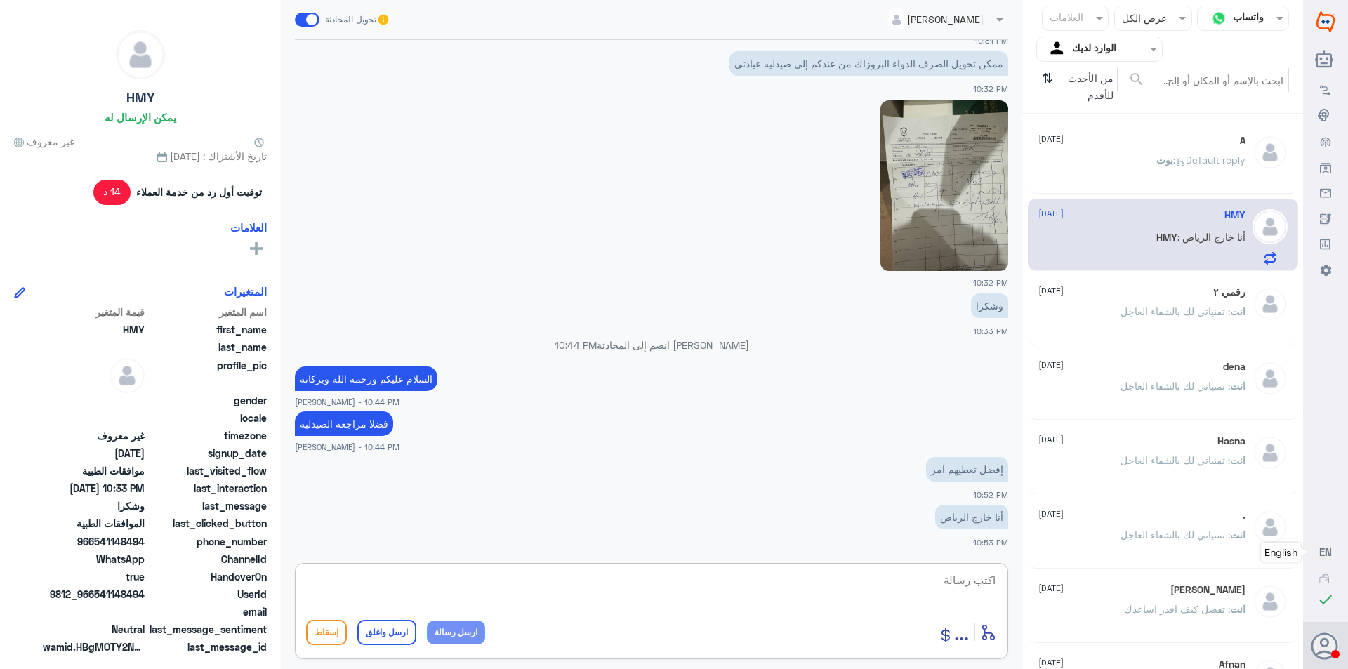
click at [973, 581] on textarea at bounding box center [651, 588] width 691 height 34
type textarea "لانه متوفر كذا شركه لنفس الدواء"
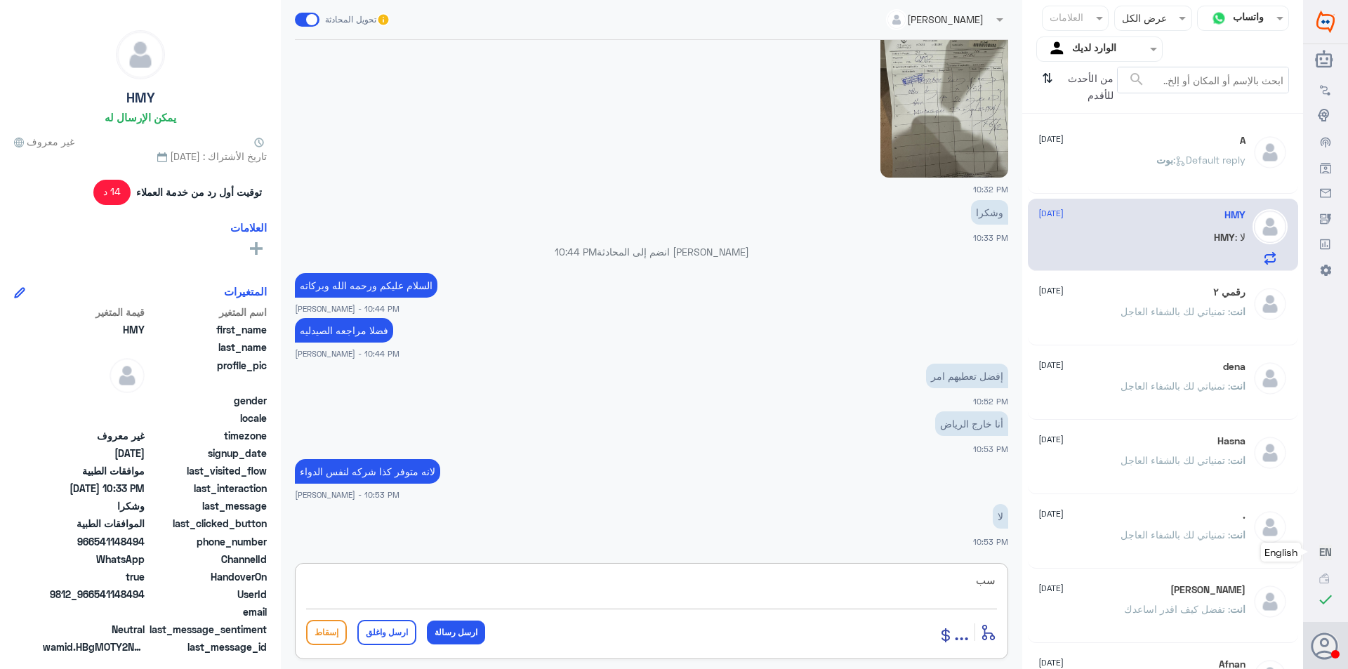
scroll to position [1556, 0]
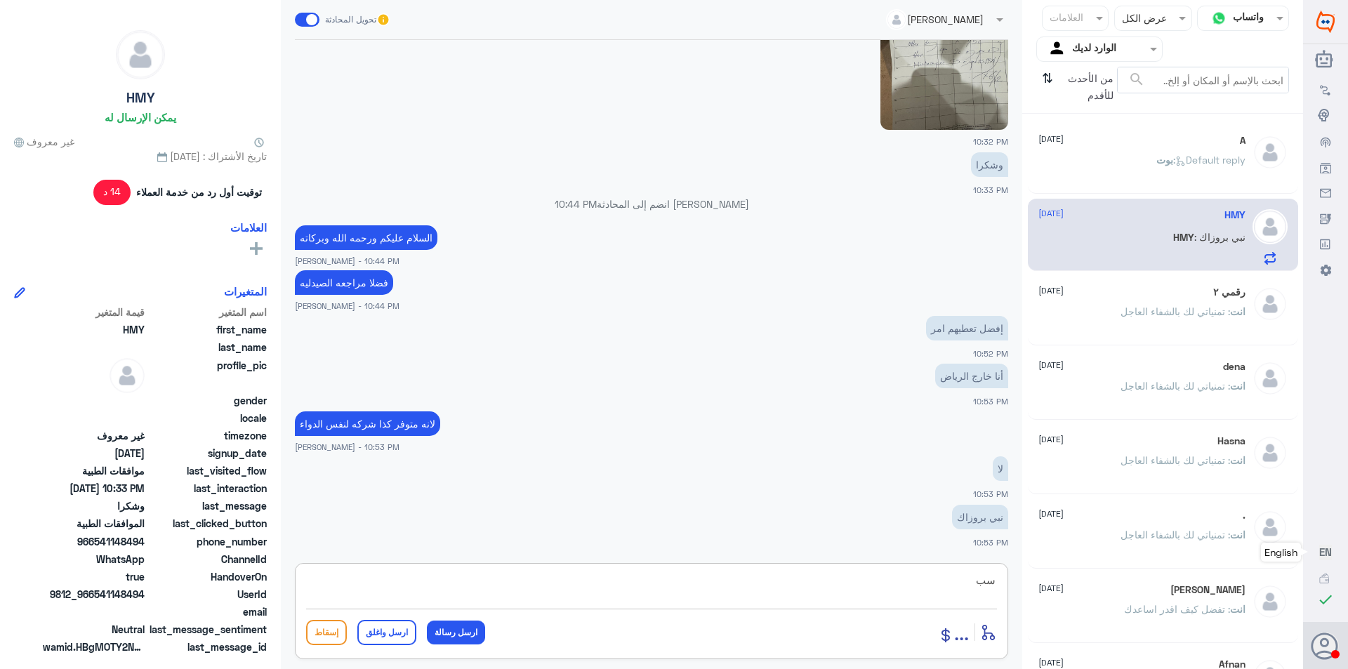
type textarea "س"
type textarea "فضلا مراجعه الصيدليه للافاده"
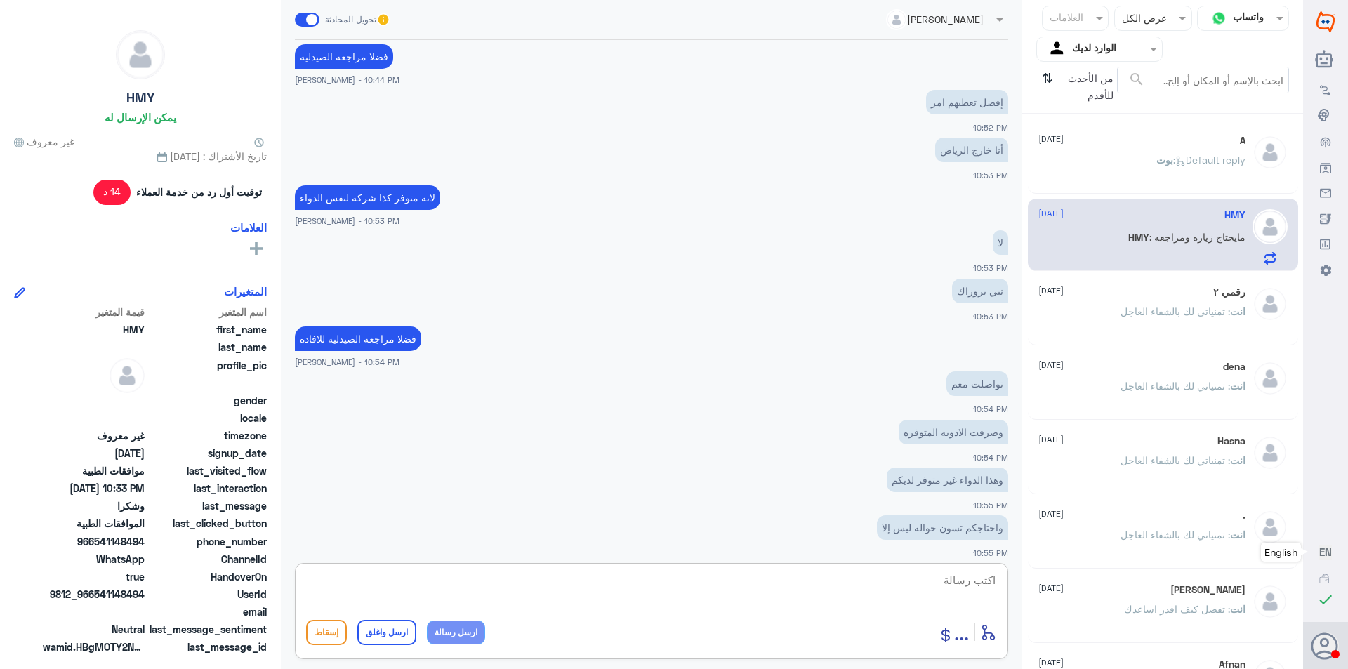
scroll to position [1841, 0]
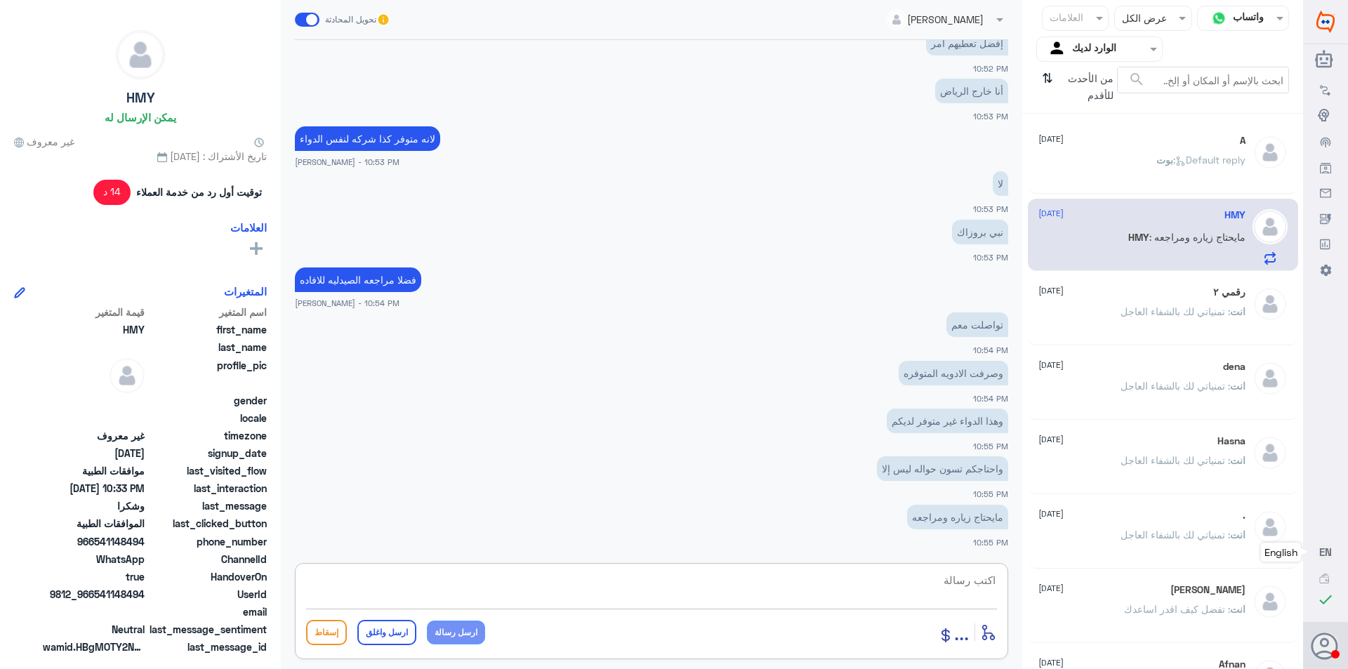
click at [944, 581] on textarea at bounding box center [651, 588] width 691 height 34
click at [979, 577] on textarea at bounding box center [651, 588] width 691 height 34
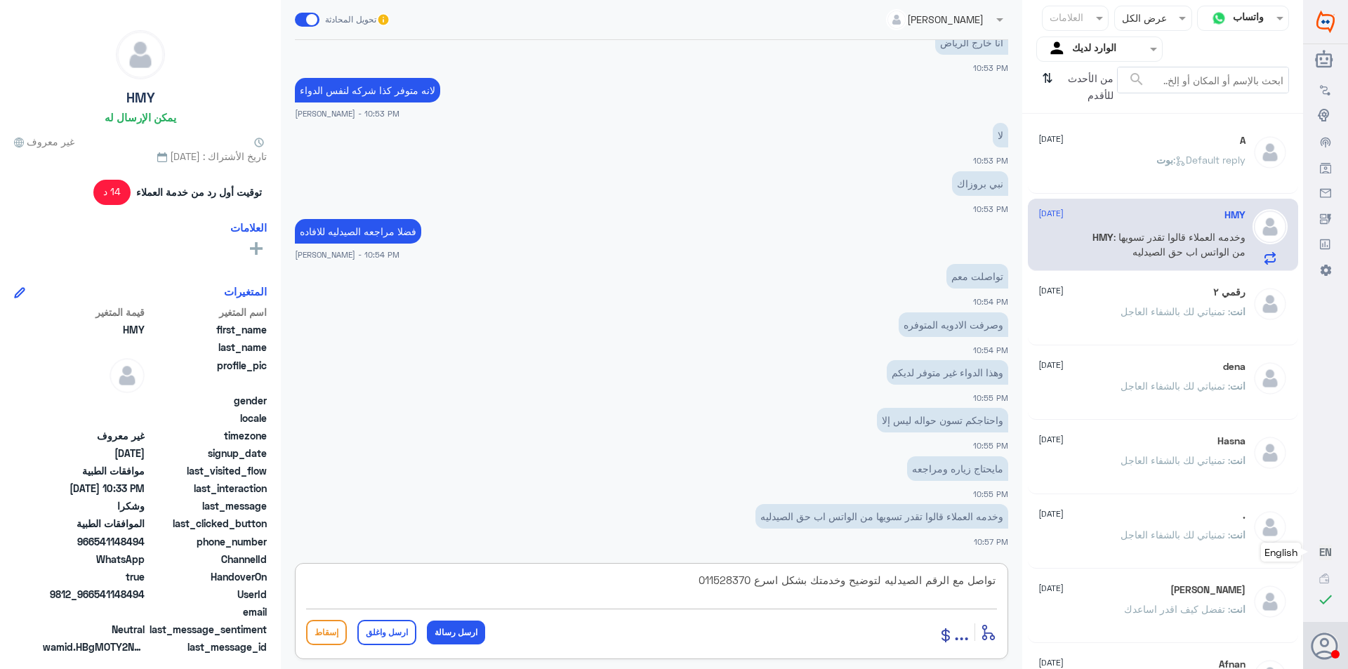
type textarea "تواصل مع الرقم الصيدليه لتوضيح وخدمتك بشكل اسرع 0115283703"
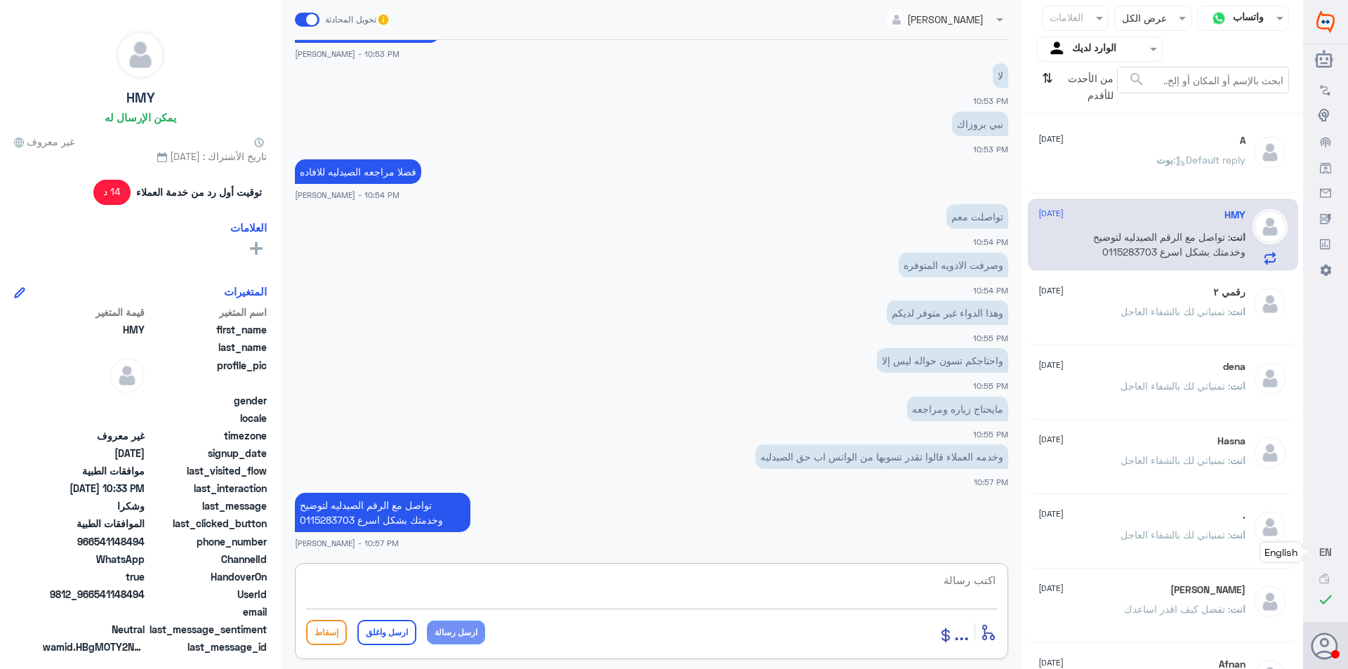
click at [930, 576] on textarea at bounding box center [651, 588] width 691 height 34
paste textarea "تمنياتي لك بالشفاء العاجل"
type textarea "تمنياتي لك بالشفاء العاجل"
click at [376, 628] on button "ارسل واغلق" at bounding box center [386, 632] width 59 height 25
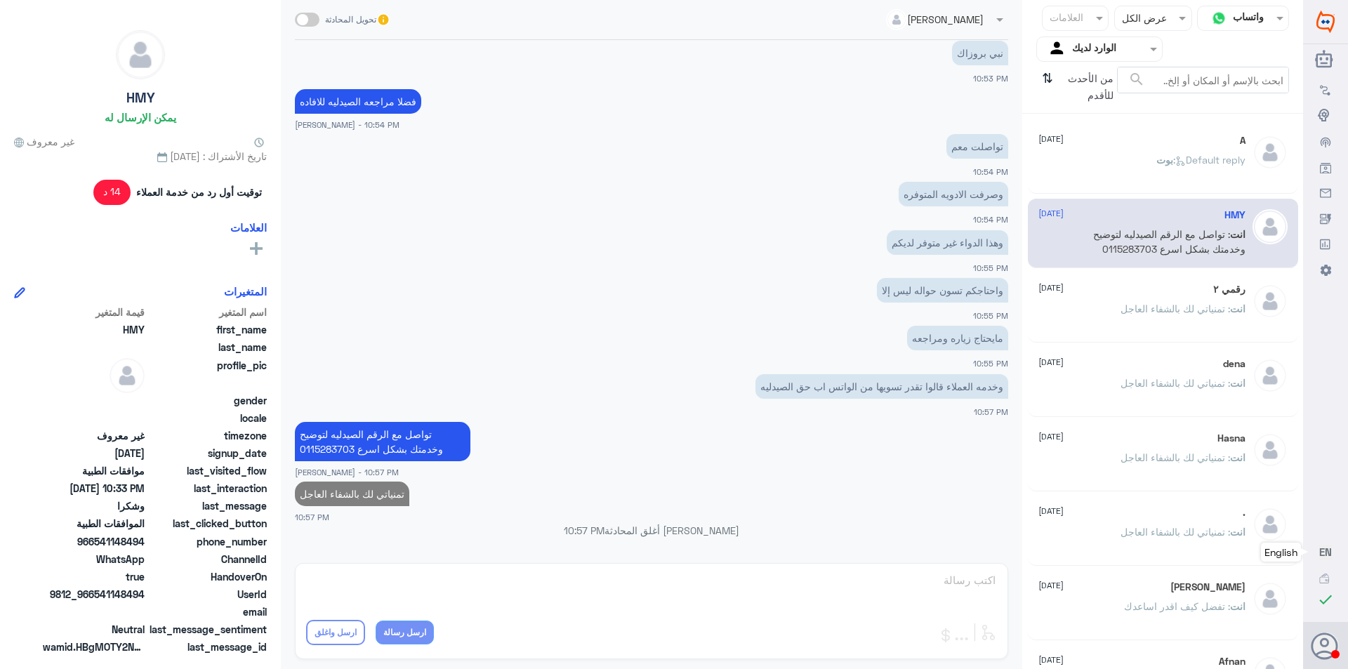
click at [1136, 173] on div "[PERSON_NAME] : Default reply" at bounding box center [1141, 172] width 207 height 32
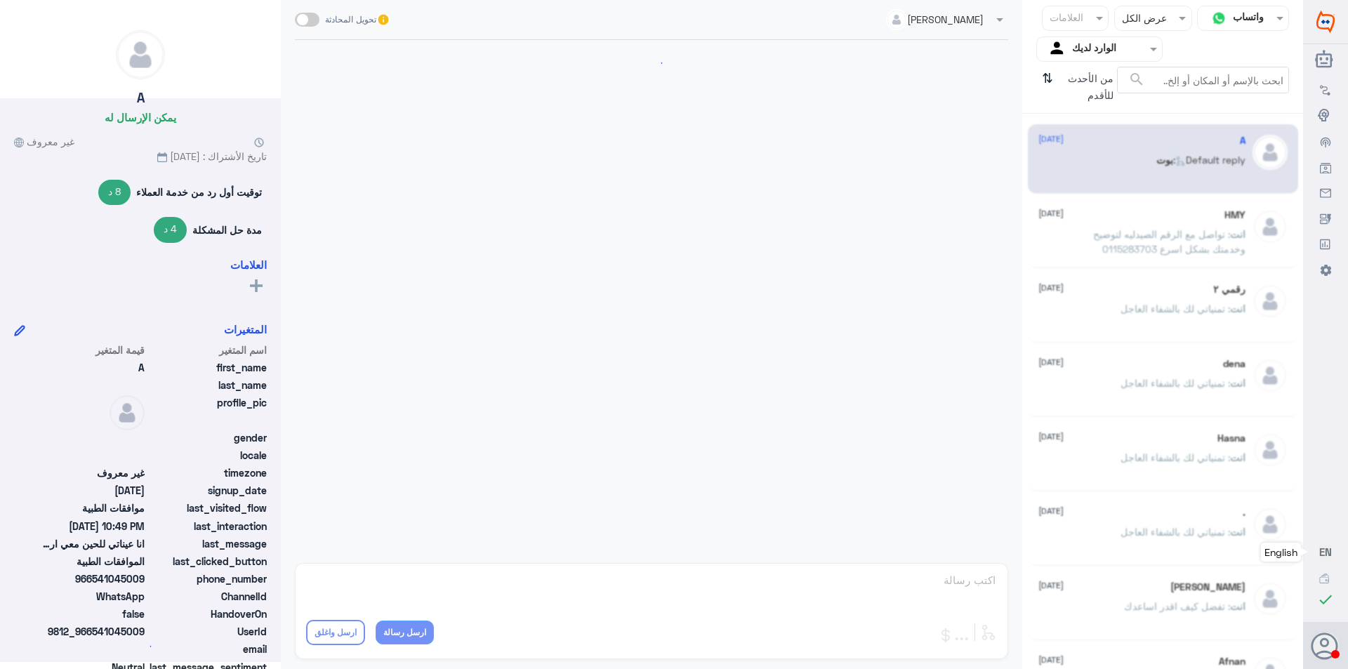
scroll to position [987, 0]
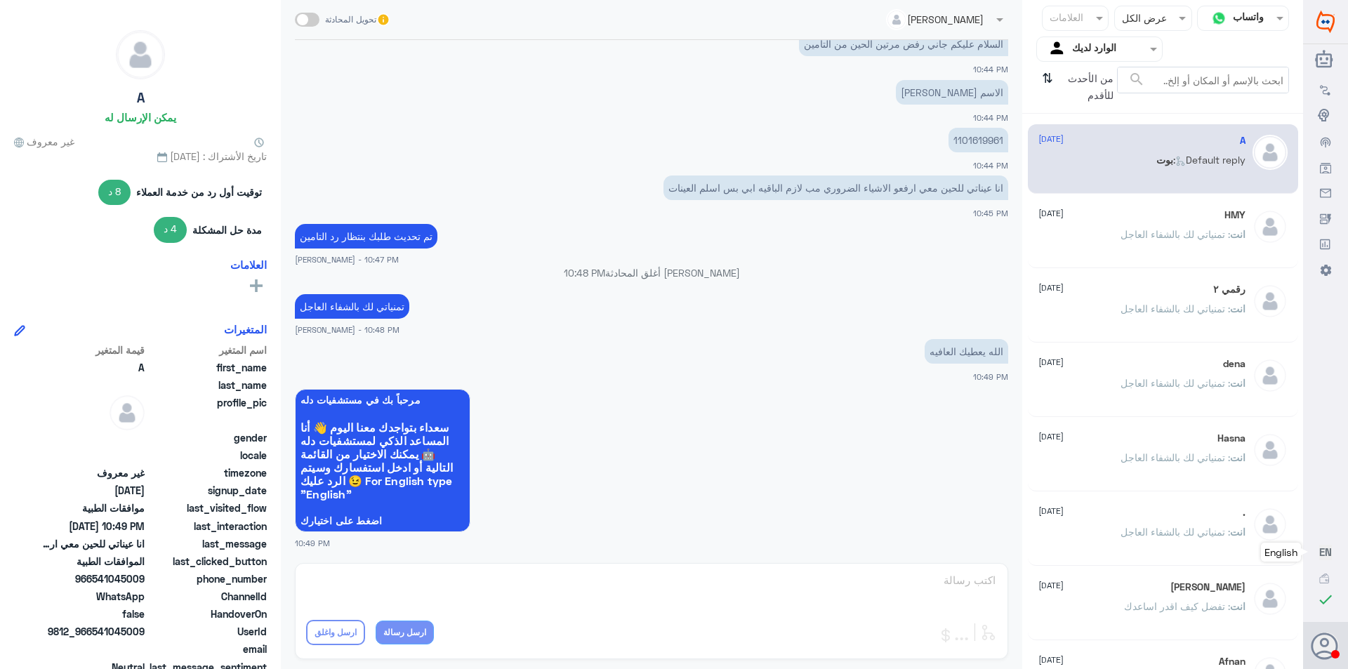
click at [1127, 243] on p "انت : تمنياتي لك بالشفاء العاجل" at bounding box center [1182, 244] width 125 height 35
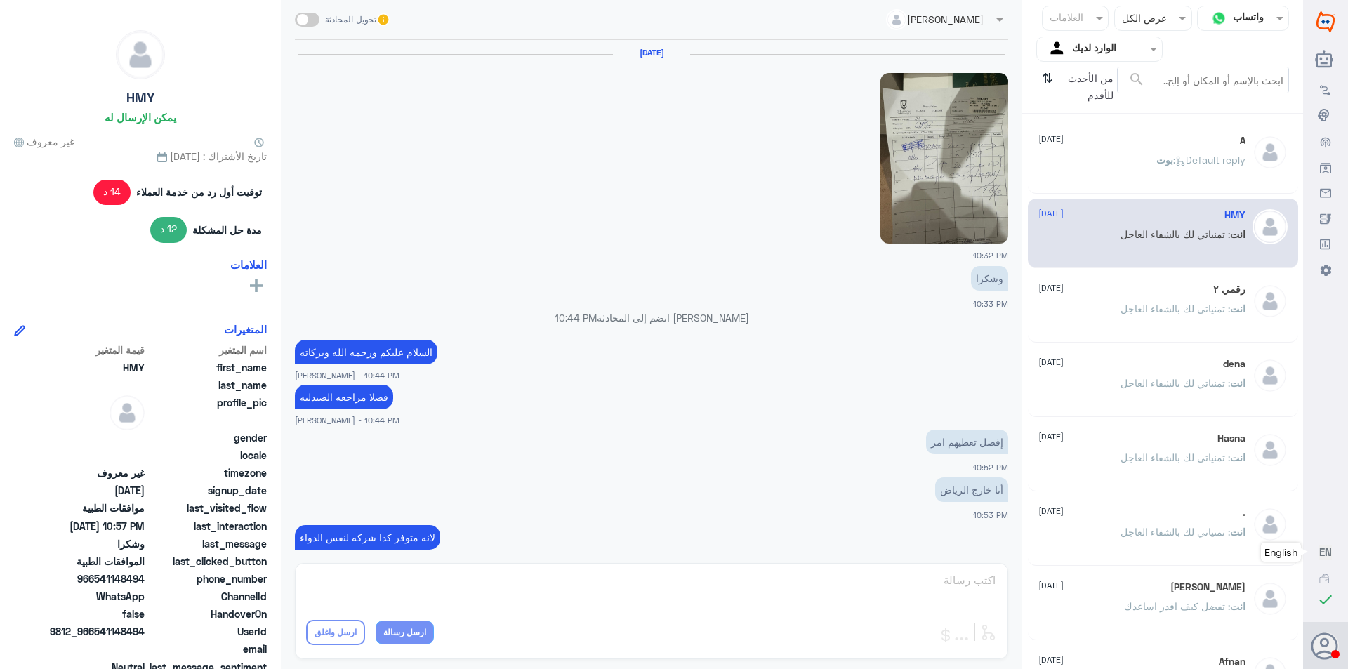
scroll to position [577, 0]
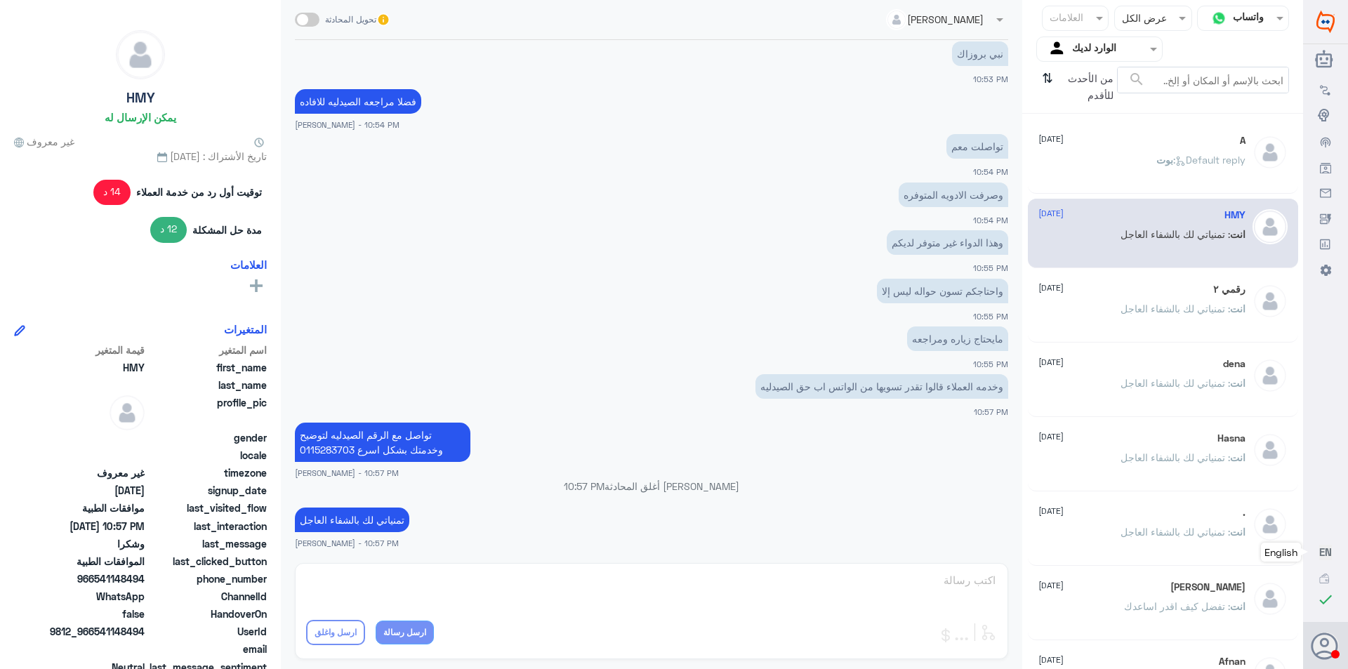
click at [1156, 186] on p "[PERSON_NAME] : Default reply" at bounding box center [1200, 169] width 89 height 35
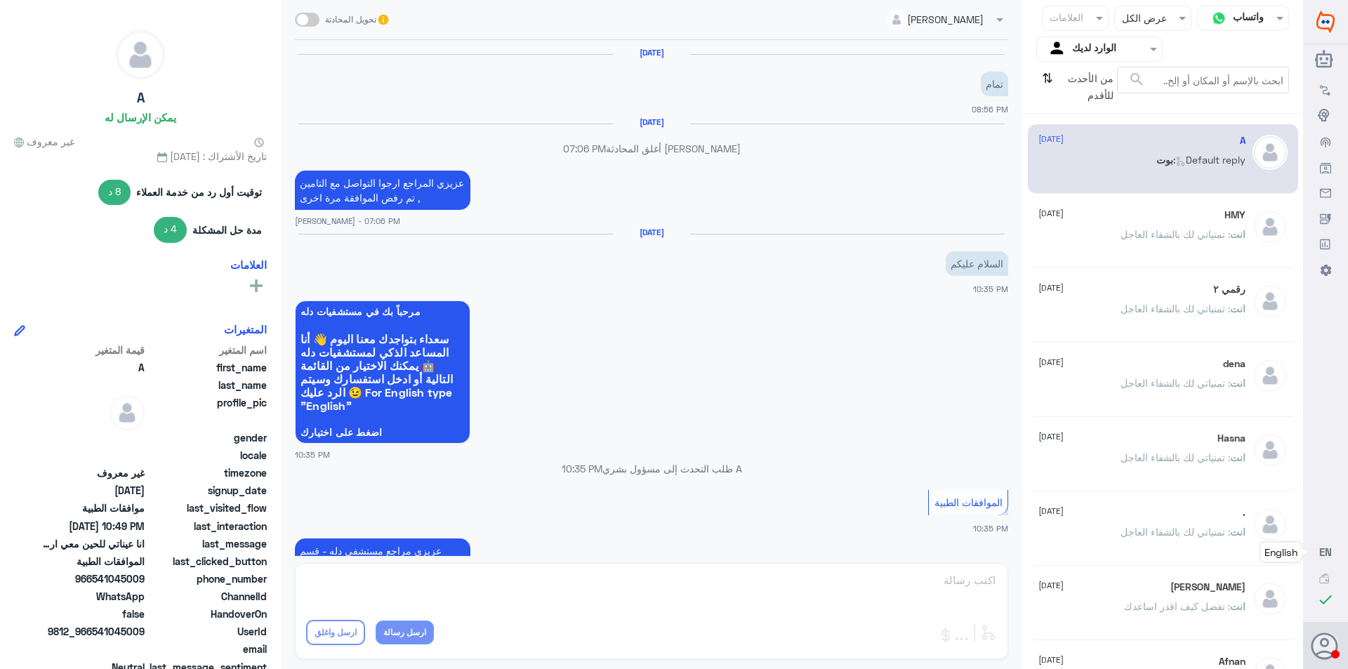
scroll to position [987, 0]
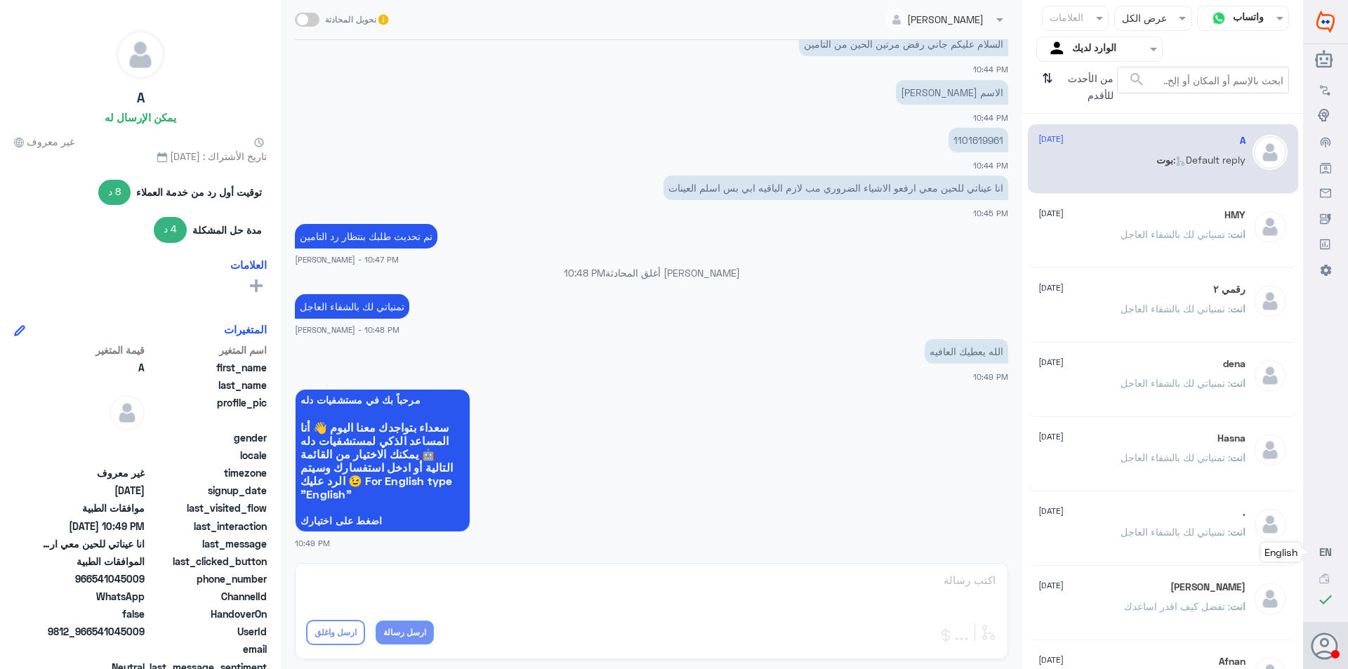
click at [1144, 286] on div "رقمي ٢ [DATE]" at bounding box center [1141, 290] width 207 height 12
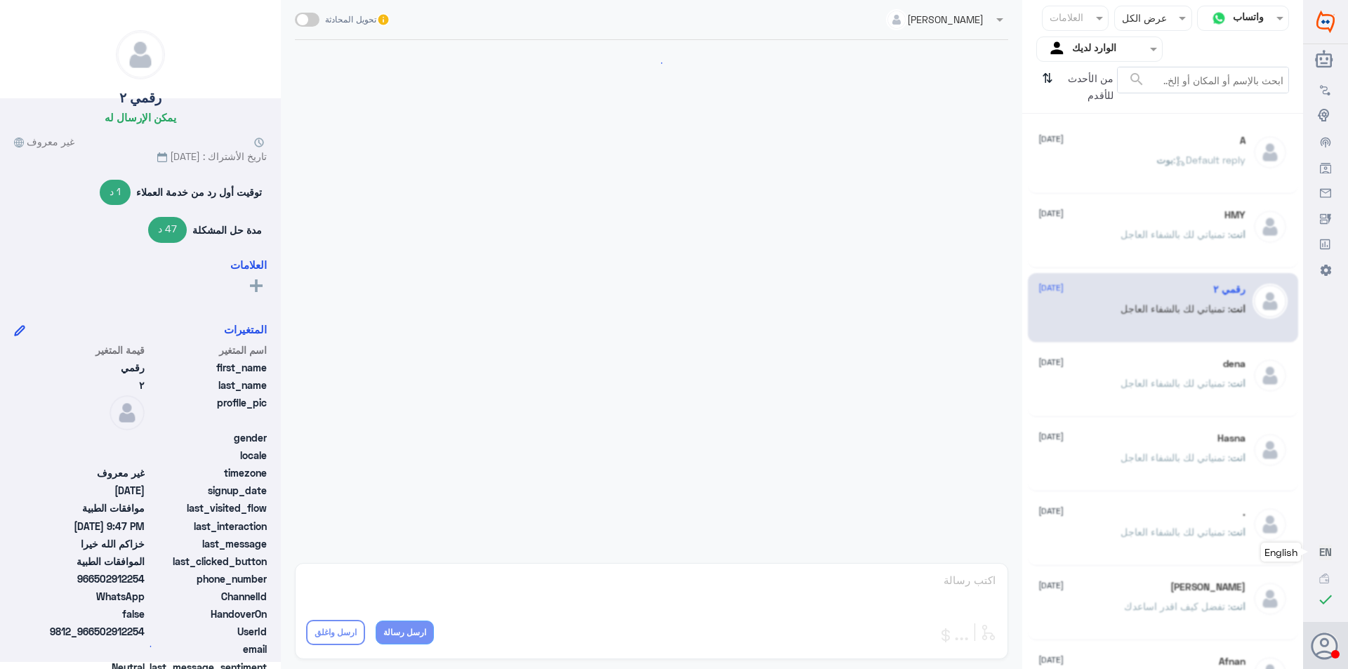
scroll to position [706, 0]
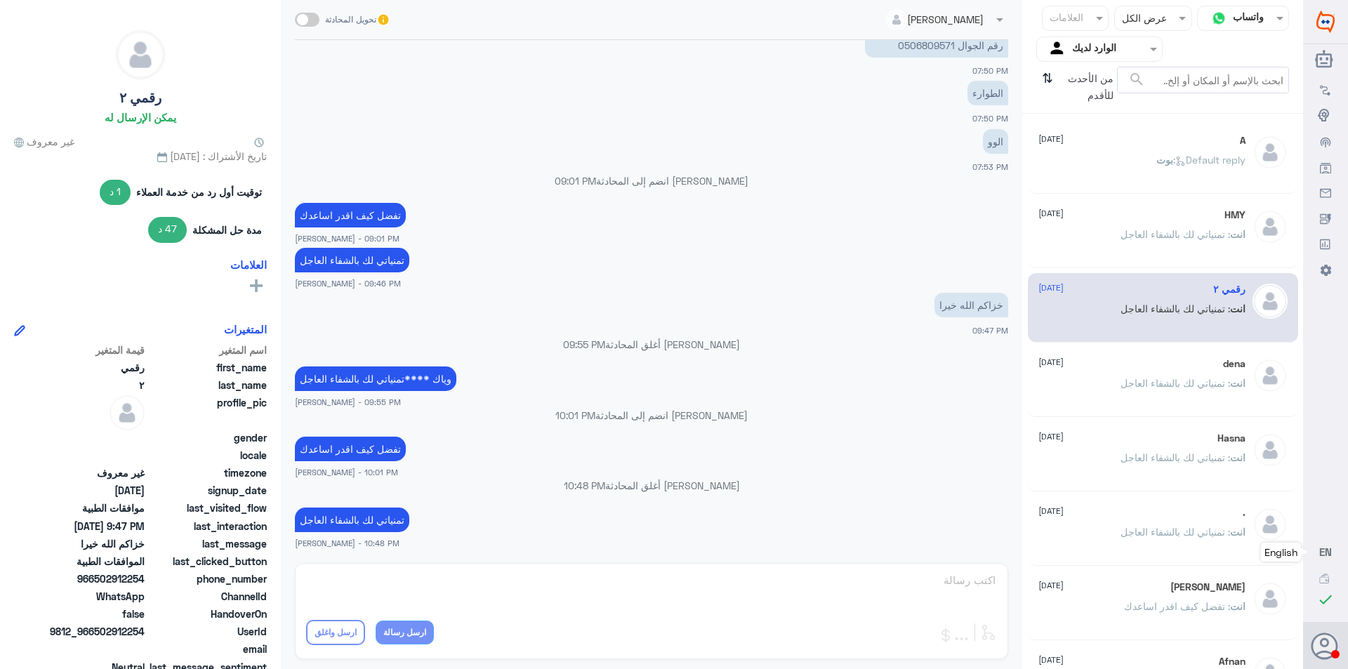
click at [1141, 377] on span ": تمنياتي لك بالشفاء العاجل" at bounding box center [1175, 383] width 110 height 12
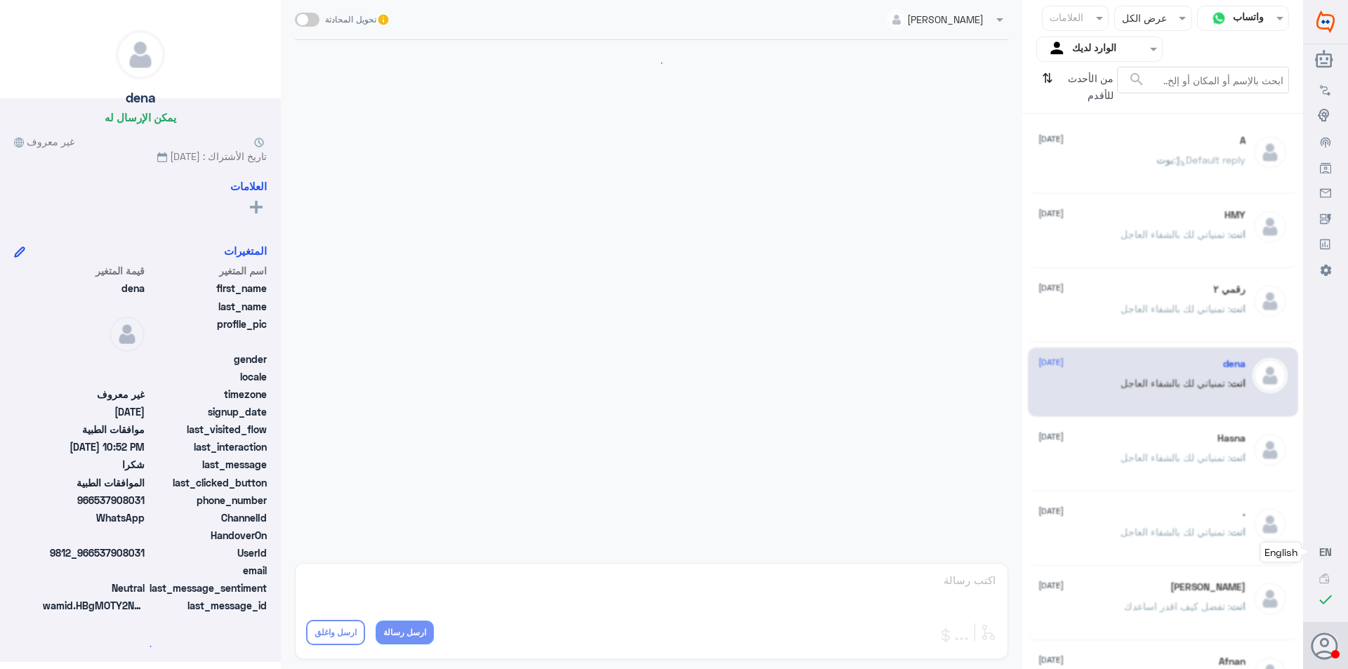
scroll to position [428, 0]
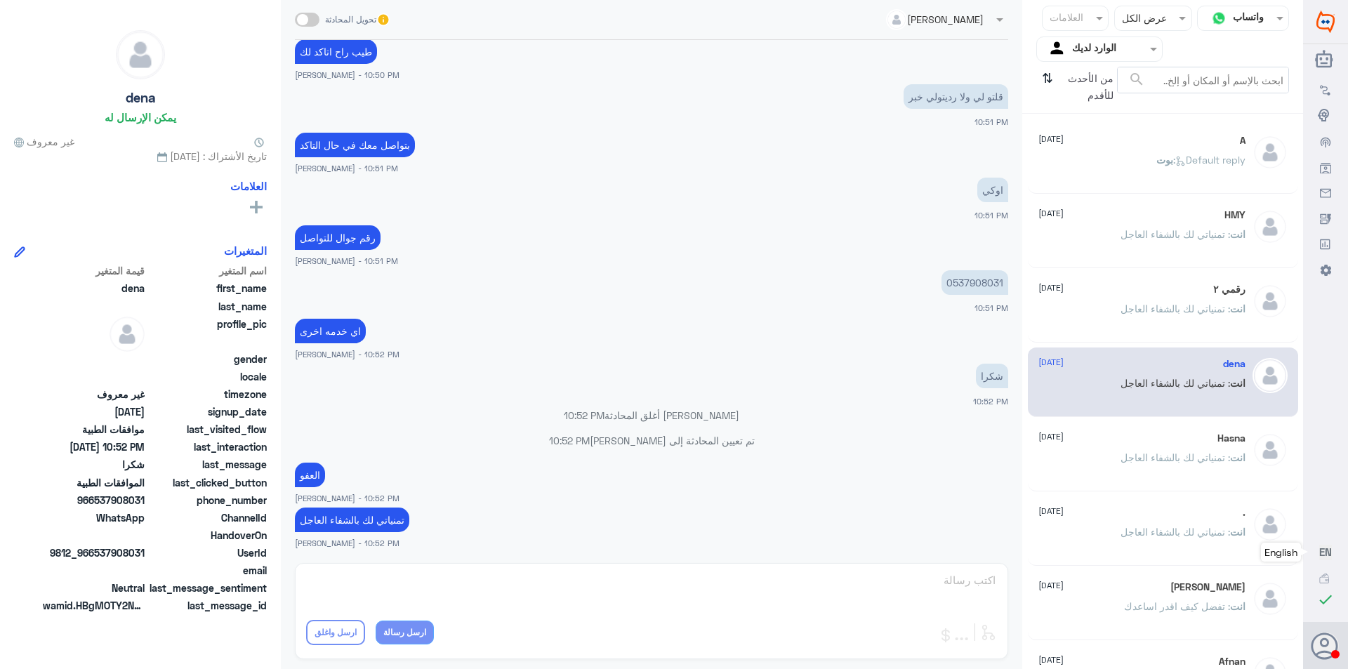
click at [1153, 439] on div "Hasna [DATE]" at bounding box center [1141, 438] width 207 height 12
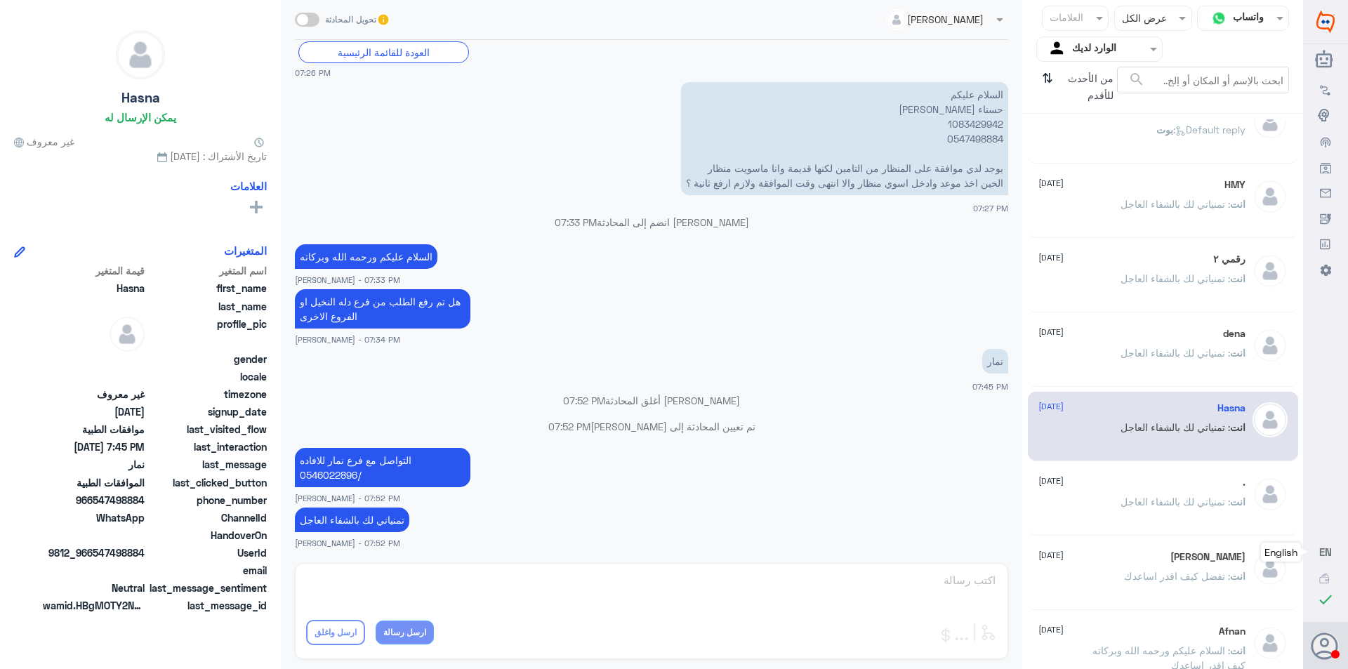
scroll to position [46, 0]
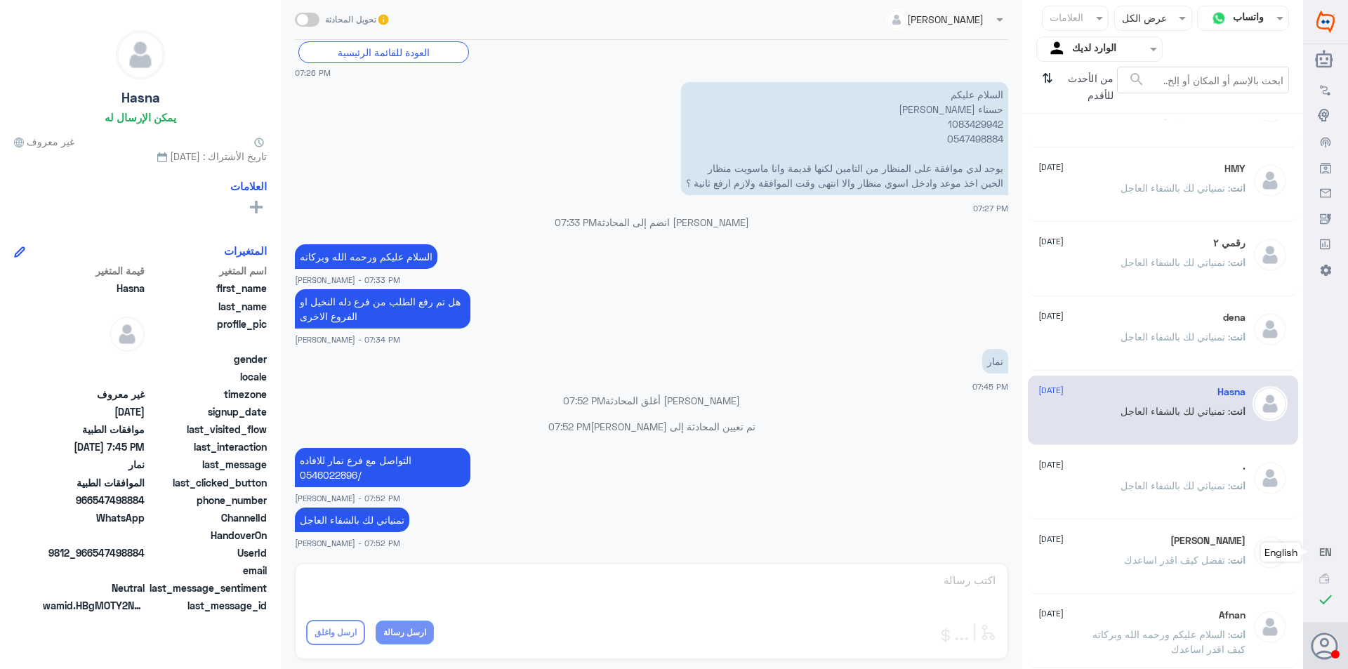
click at [1158, 18] on input "text" at bounding box center [1167, 18] width 34 height 16
click at [1155, 77] on span "مفتوحة" at bounding box center [1170, 77] width 30 height 12
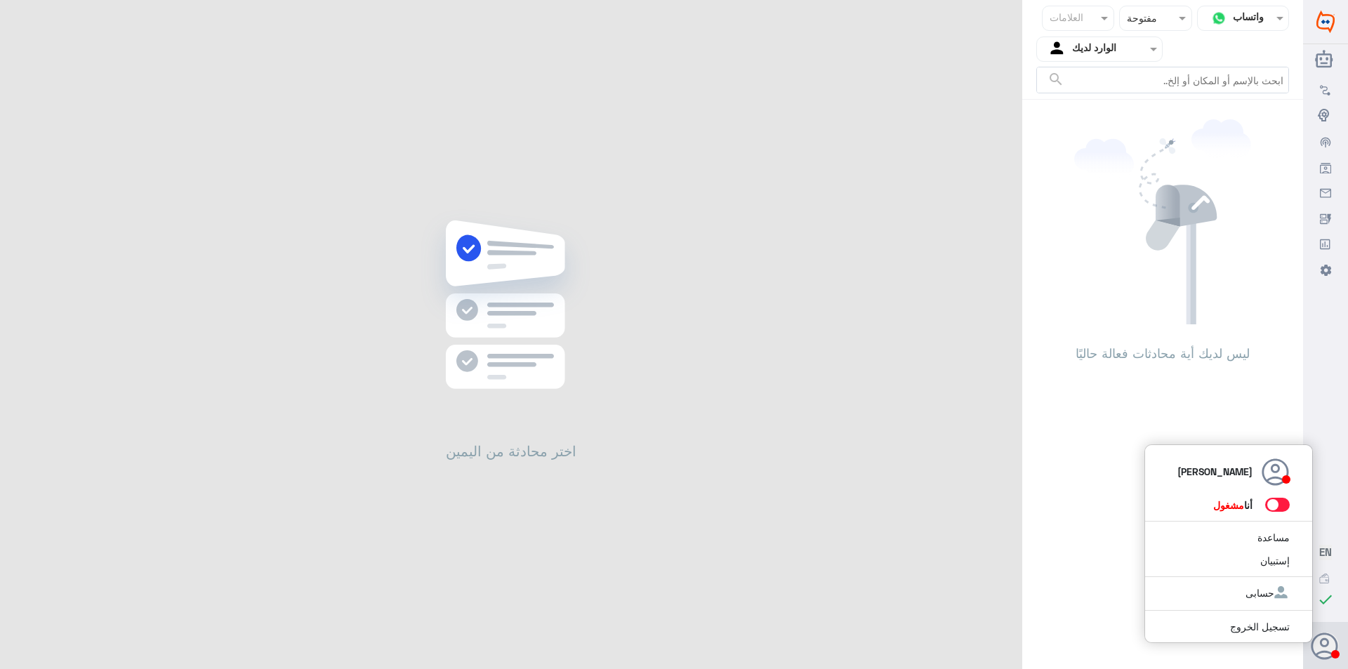
click at [1319, 632] on icon at bounding box center [1325, 647] width 28 height 28
click at [1243, 626] on link "تسجيل الخروج" at bounding box center [1260, 627] width 60 height 12
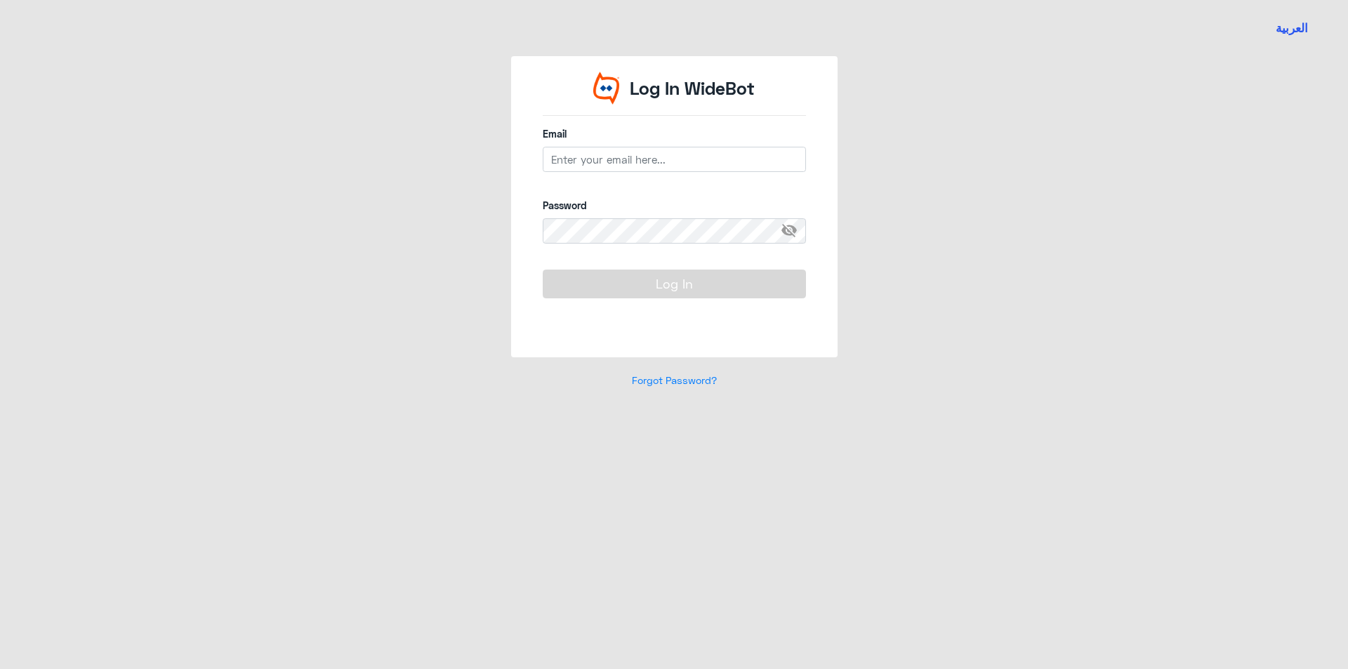
type input "[EMAIL_ADDRESS][DOMAIN_NAME]"
